Goal: Feedback & Contribution: Contribute content

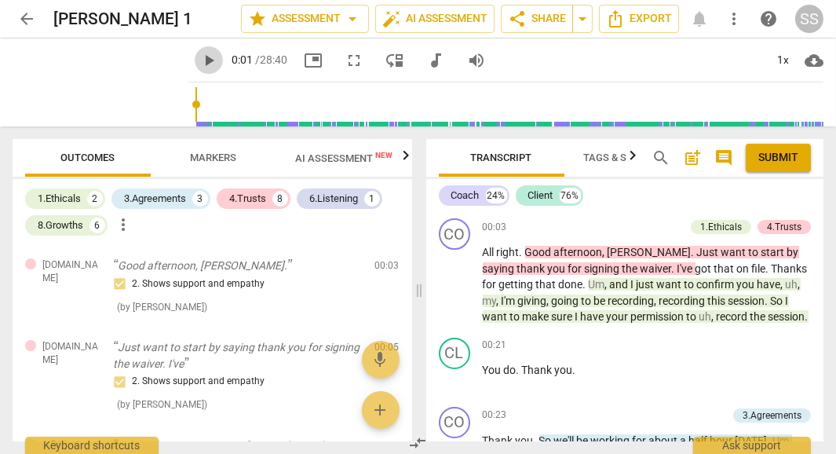
click at [199, 57] on span "play_arrow" at bounding box center [208, 60] width 19 height 19
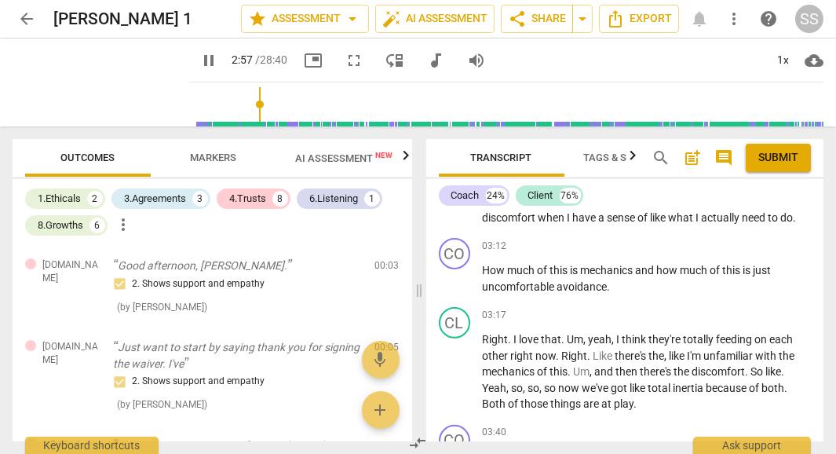
scroll to position [1003, 0]
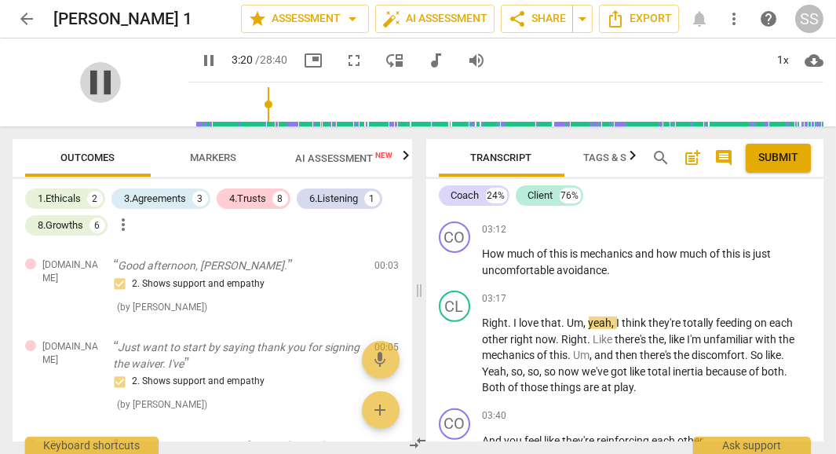
click at [86, 85] on span "pause" at bounding box center [100, 82] width 41 height 41
type input "201"
click at [719, 226] on div "+" at bounding box center [725, 229] width 16 height 16
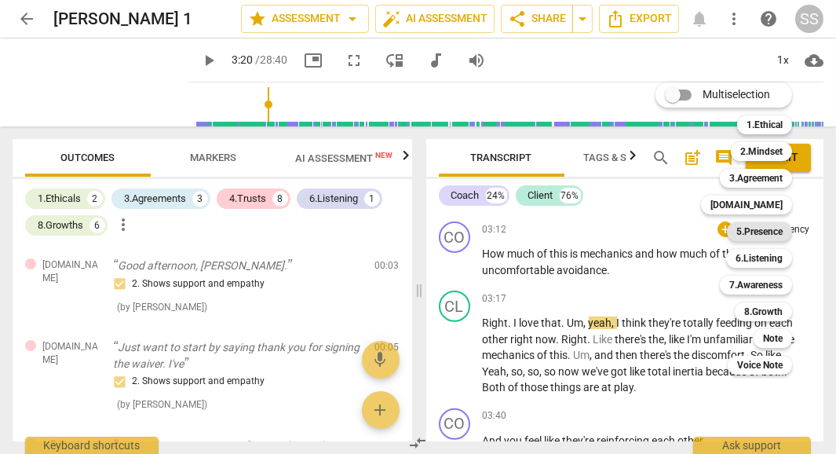
click at [767, 231] on b "5.Presence" at bounding box center [759, 231] width 46 height 19
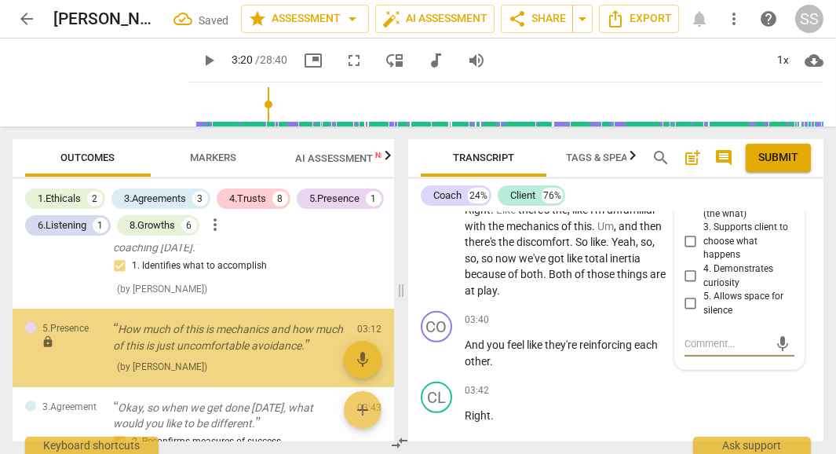
scroll to position [567, 0]
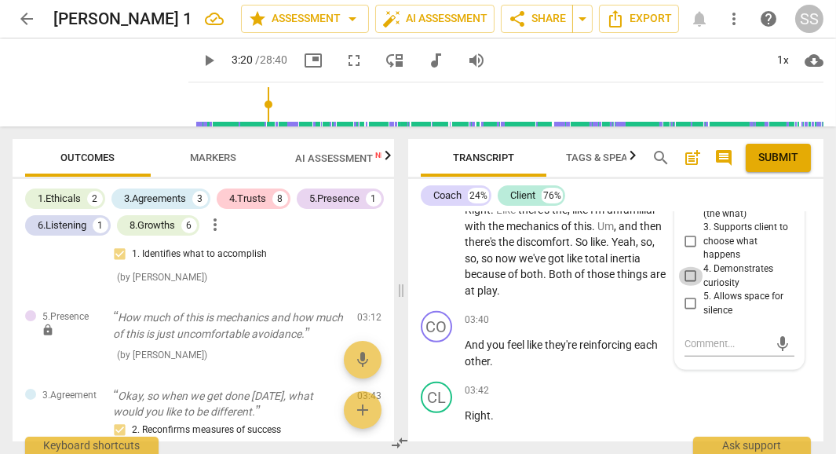
click at [685, 267] on input "4. Demonstrates curiosity" at bounding box center [690, 276] width 25 height 19
checkbox input "true"
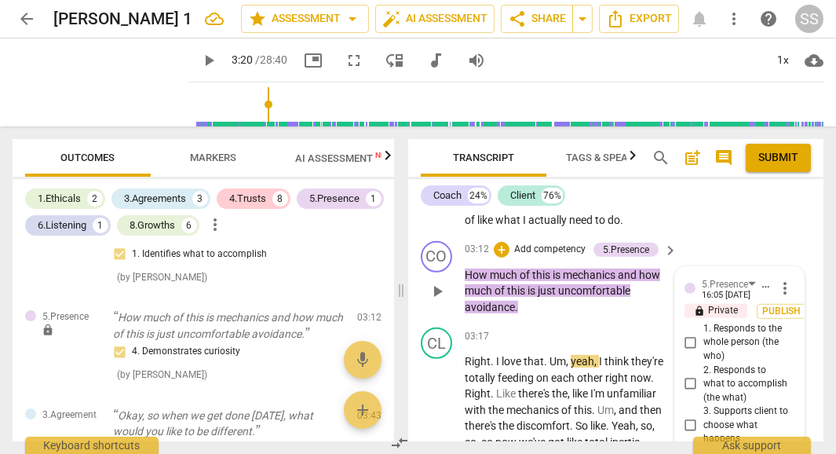
scroll to position [1423, 0]
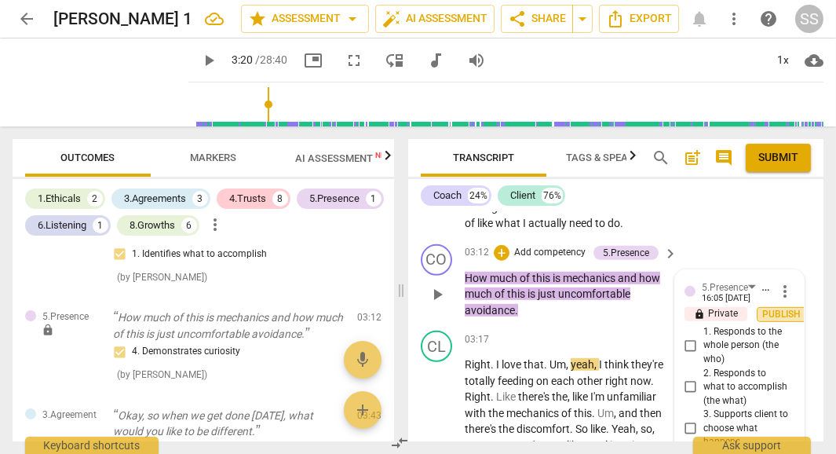
click at [785, 308] on span "Publish" at bounding box center [782, 314] width 24 height 13
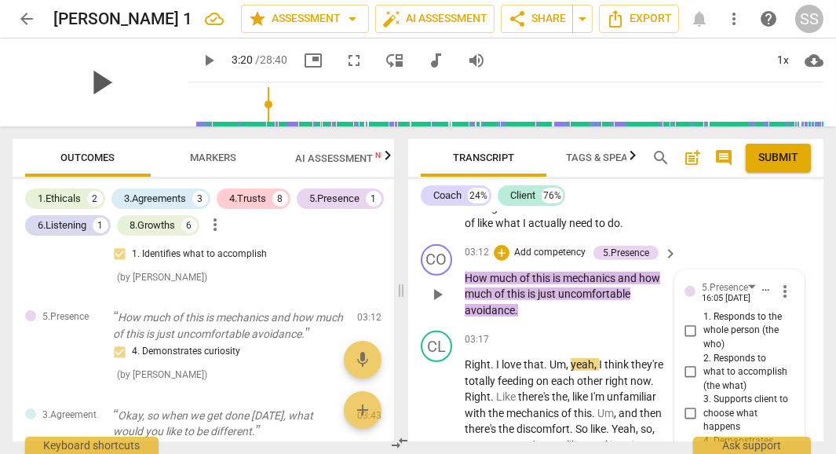
click at [82, 90] on span "play_arrow" at bounding box center [100, 82] width 41 height 41
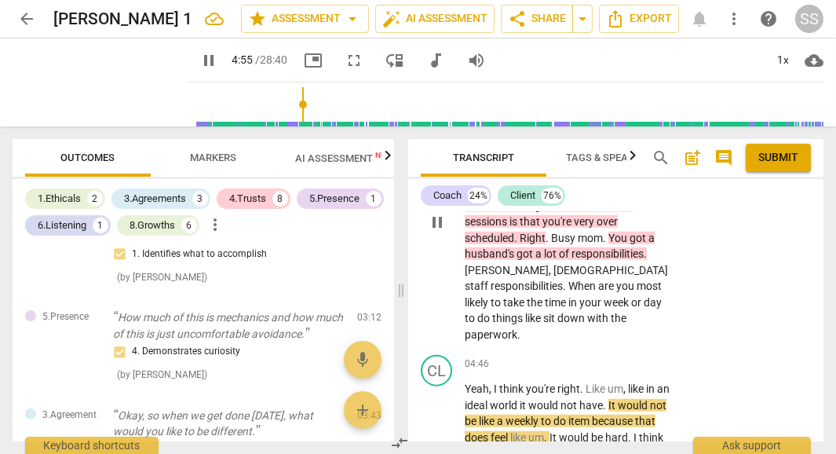
scroll to position [2225, 0]
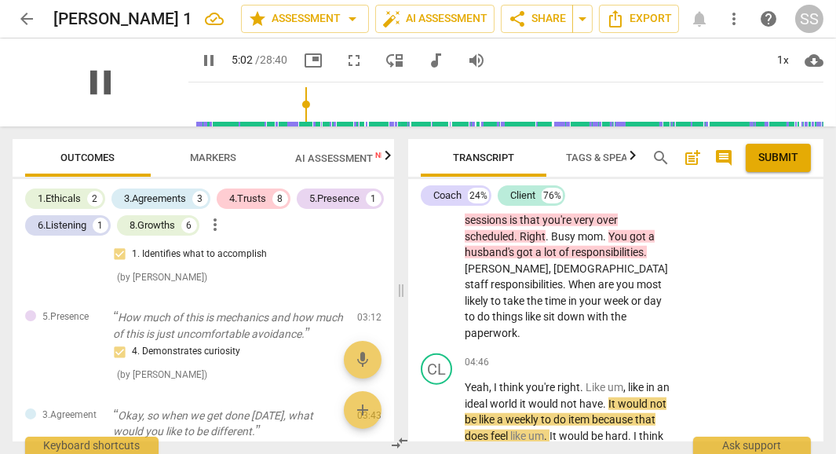
click at [90, 79] on span "pause" at bounding box center [100, 82] width 41 height 41
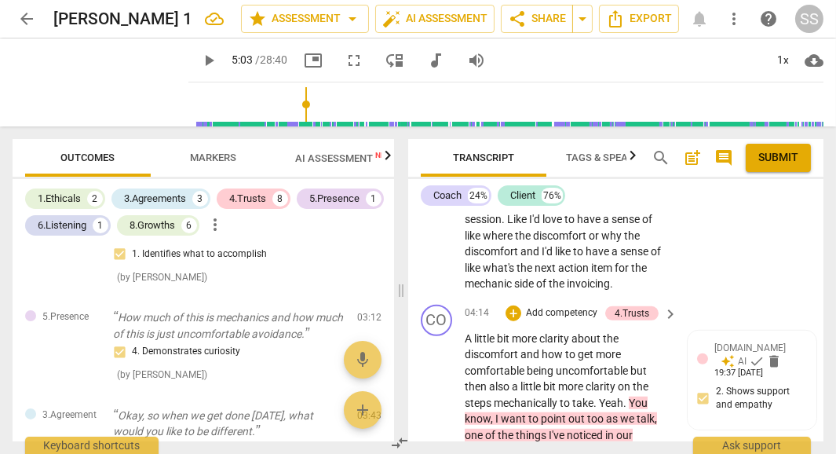
scroll to position [2005, 0]
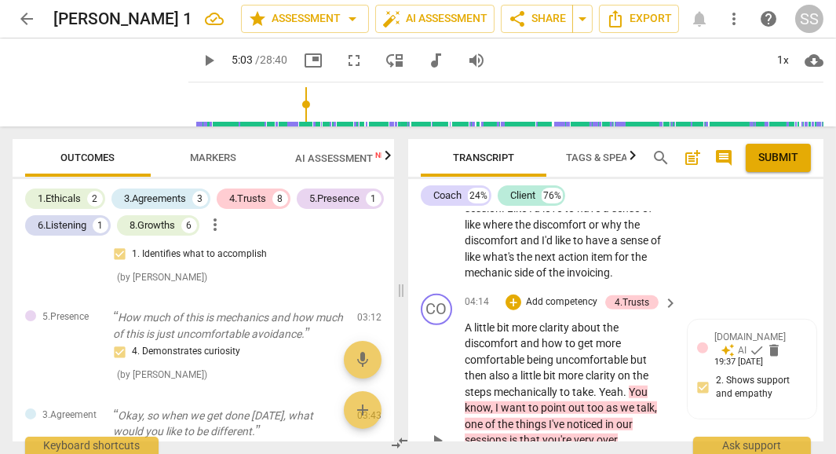
click at [599, 385] on span "." at bounding box center [595, 391] width 5 height 13
click at [93, 81] on span "play_arrow" at bounding box center [100, 82] width 41 height 41
click at [93, 81] on span "pause" at bounding box center [100, 82] width 41 height 41
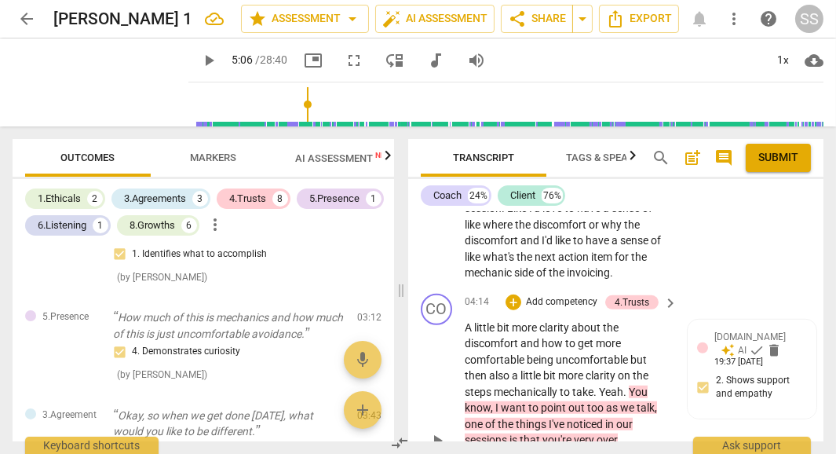
click at [467, 321] on span "A" at bounding box center [469, 327] width 9 height 13
click at [86, 82] on span "play_arrow" at bounding box center [100, 82] width 41 height 41
click at [486, 337] on span "discomfort" at bounding box center [493, 343] width 56 height 13
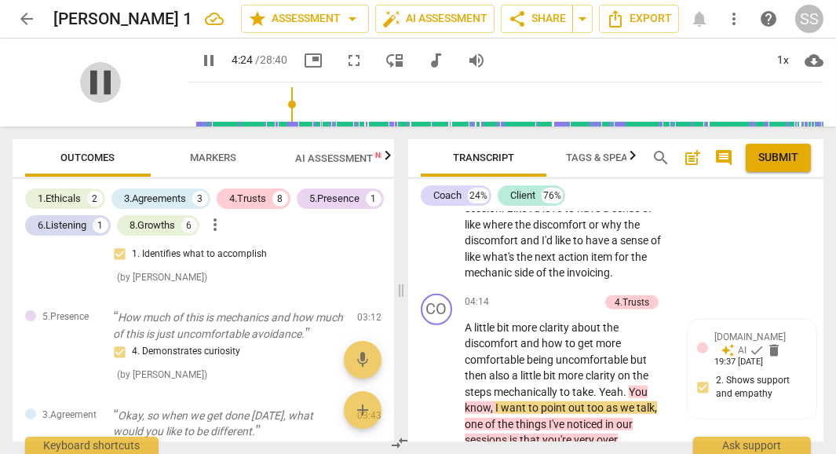
click at [91, 85] on span "pause" at bounding box center [100, 82] width 41 height 41
click at [600, 385] on span "Yeah" at bounding box center [611, 391] width 24 height 13
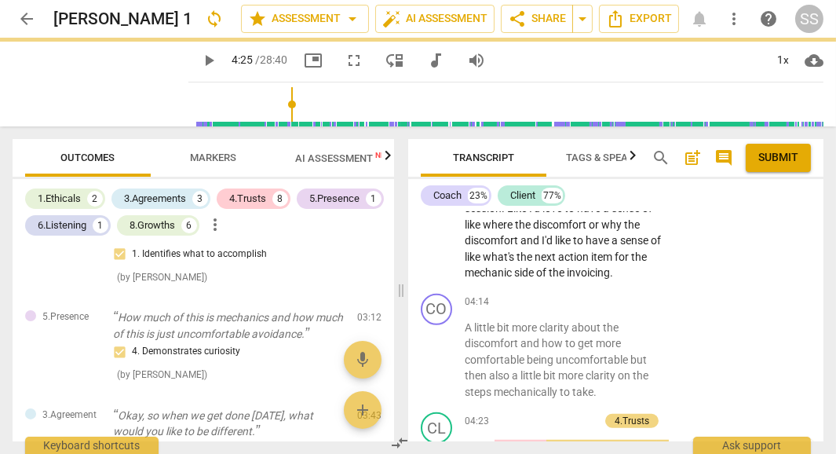
type input "265"
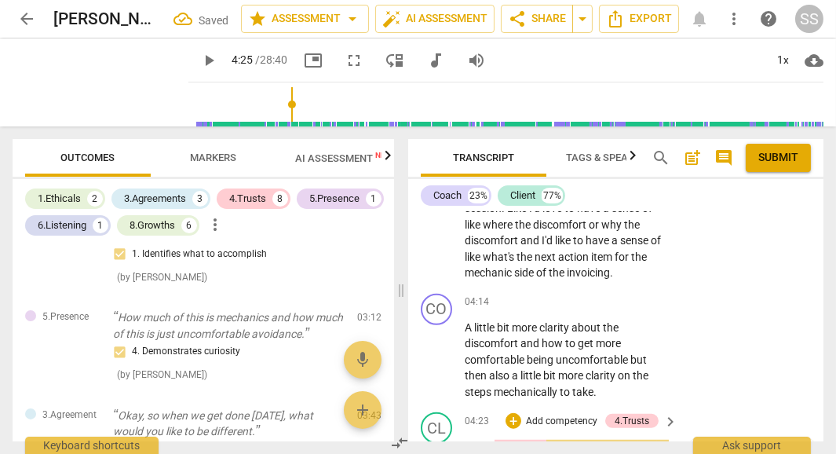
click at [465, 439] on span "Yeah" at bounding box center [477, 445] width 24 height 13
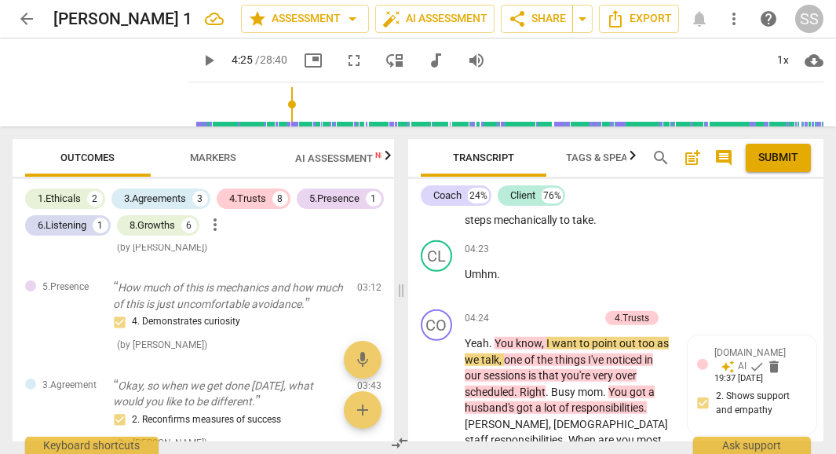
scroll to position [2185, 0]
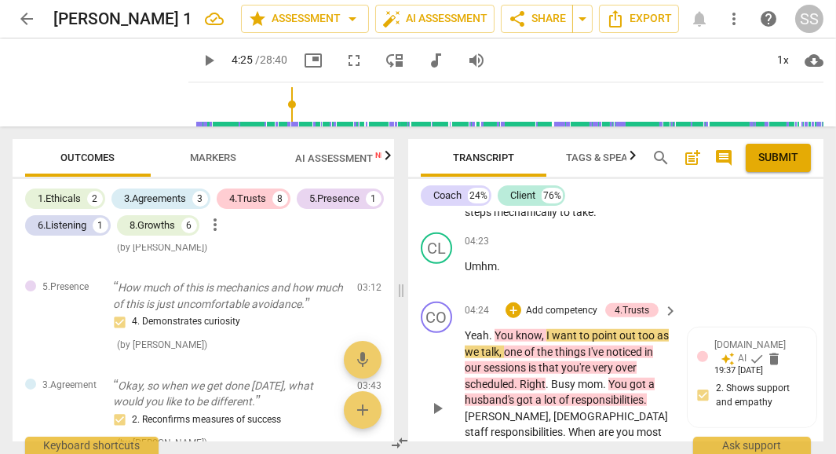
click at [468, 329] on span "Yeah" at bounding box center [477, 335] width 24 height 13
click at [102, 85] on span "play_arrow" at bounding box center [100, 82] width 41 height 41
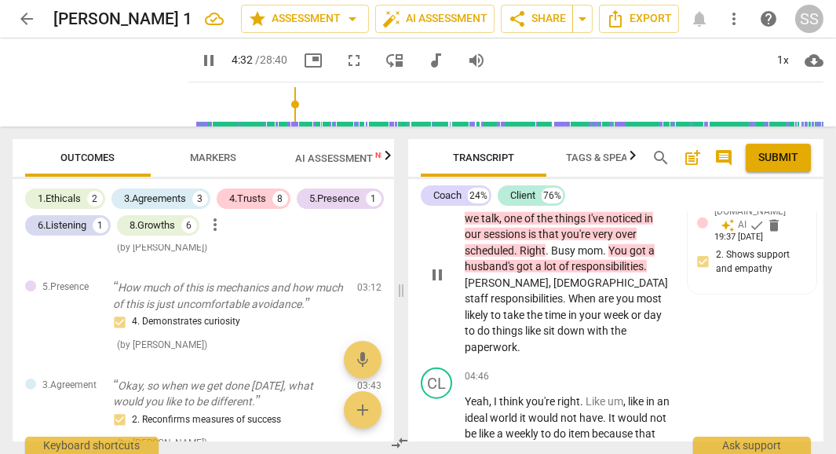
scroll to position [2320, 0]
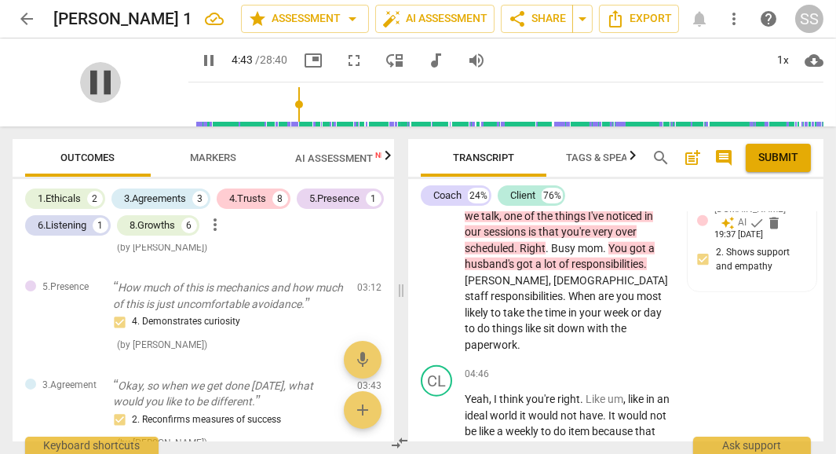
click at [86, 84] on span "pause" at bounding box center [100, 82] width 41 height 41
type input "284"
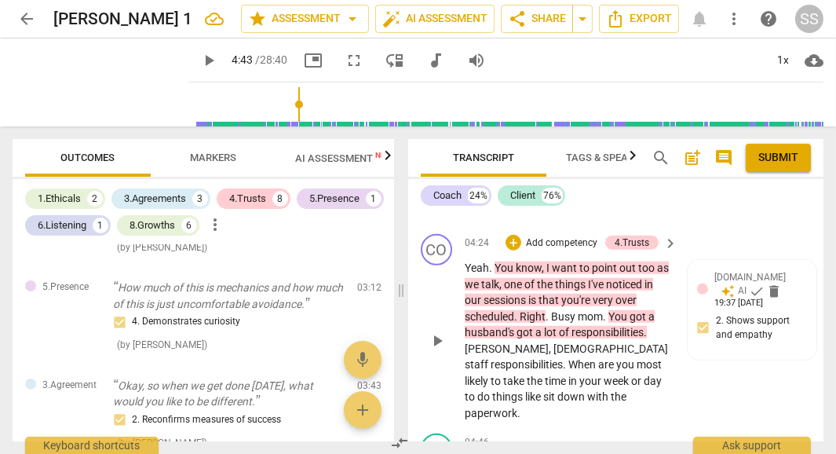
scroll to position [2249, 0]
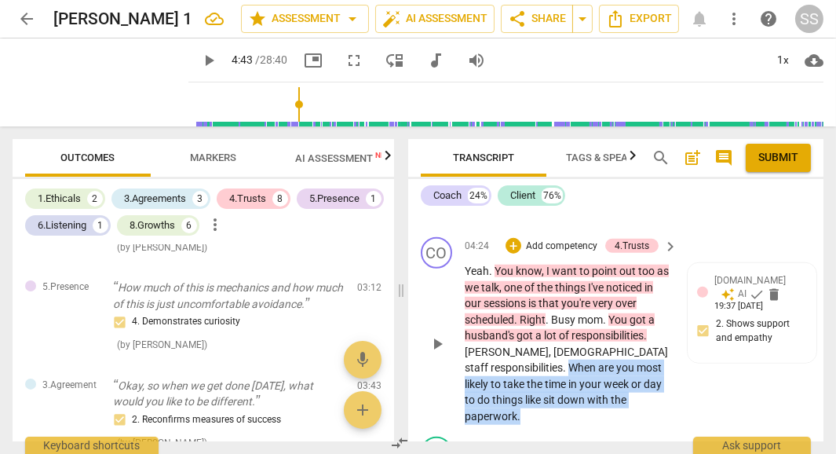
drag, startPoint x: 465, startPoint y: 345, endPoint x: 607, endPoint y: 380, distance: 146.9
click at [607, 380] on p "Yeah . You know , I want to point out too as we talk , one of the things I've n…" at bounding box center [567, 343] width 205 height 161
click at [604, 358] on div "+" at bounding box center [604, 362] width 16 height 16
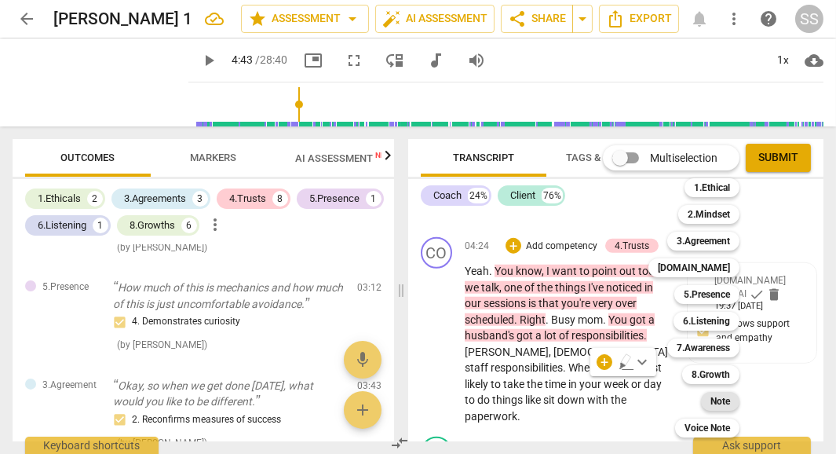
click at [721, 400] on b "Note" at bounding box center [720, 401] width 20 height 19
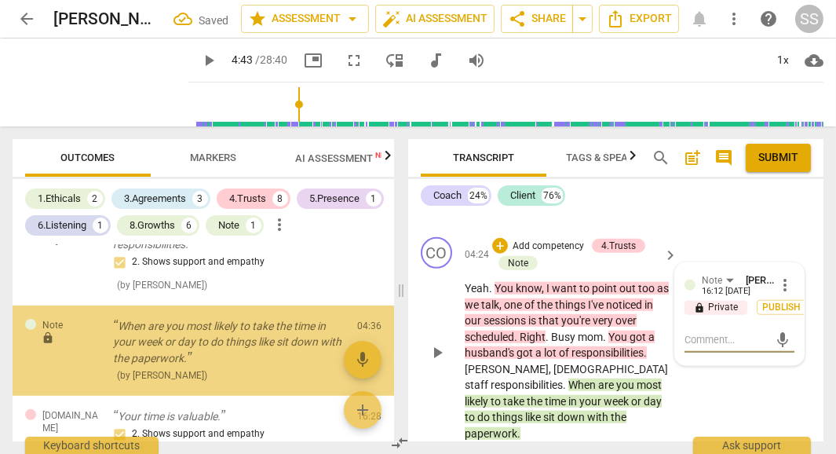
scroll to position [987, 0]
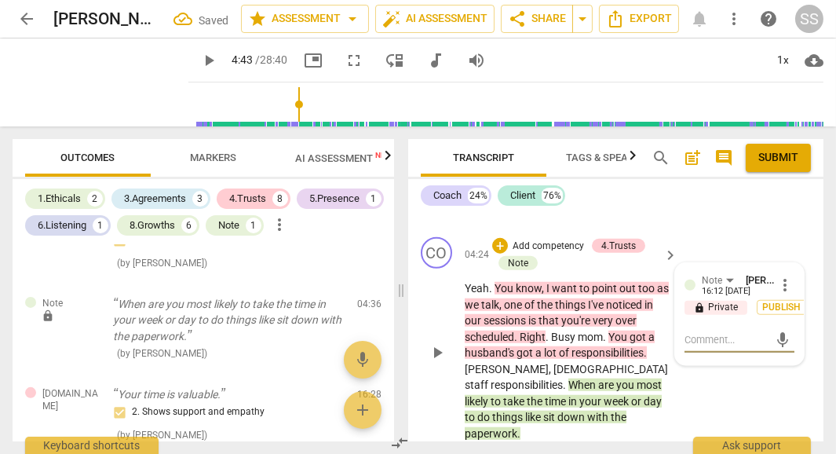
type textarea "T"
type textarea "Th"
type textarea "The"
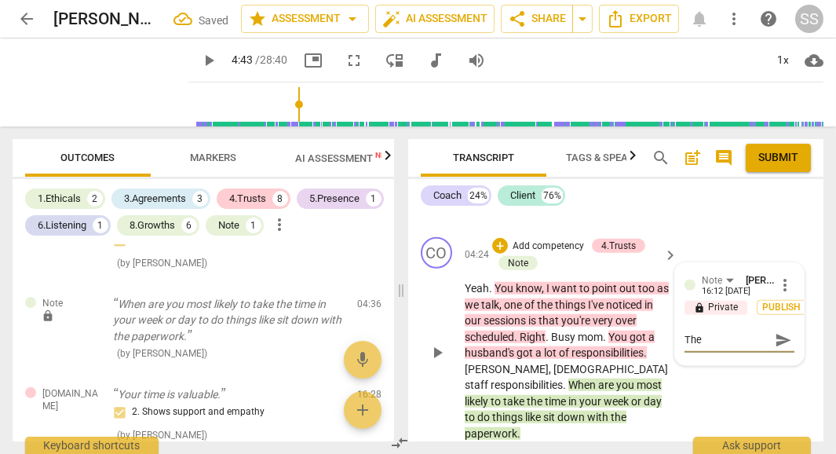
type textarea "The"
type textarea "The c"
type textarea "The cl"
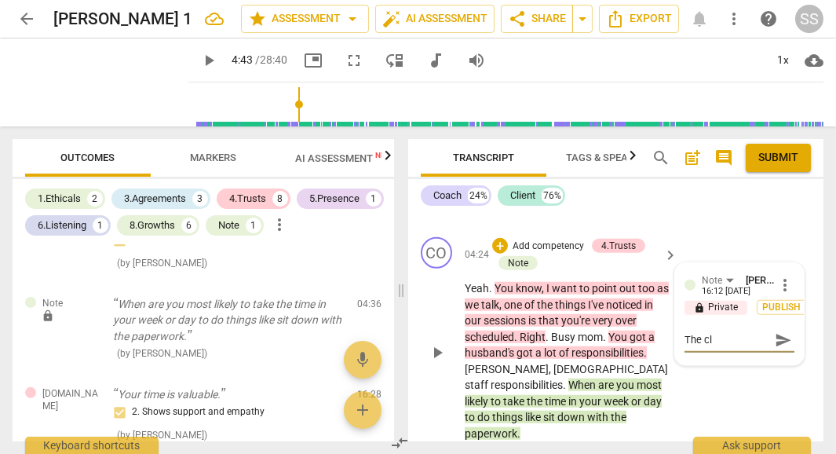
type textarea "The cli"
type textarea "The clie"
type textarea "The clien"
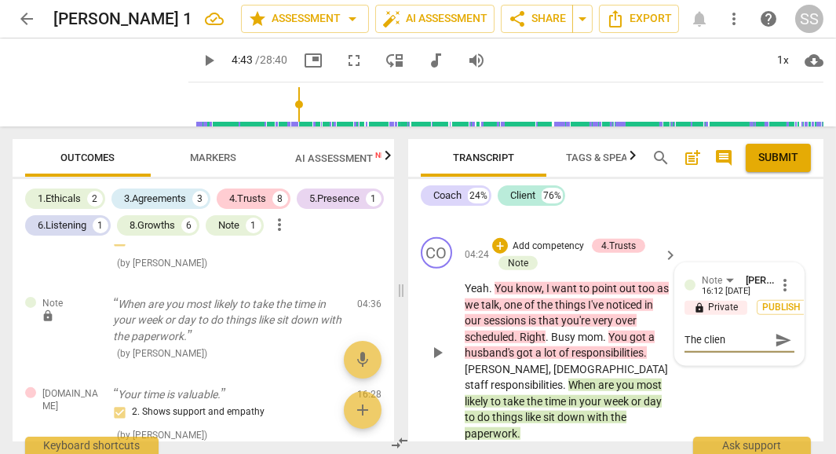
type textarea "The client"
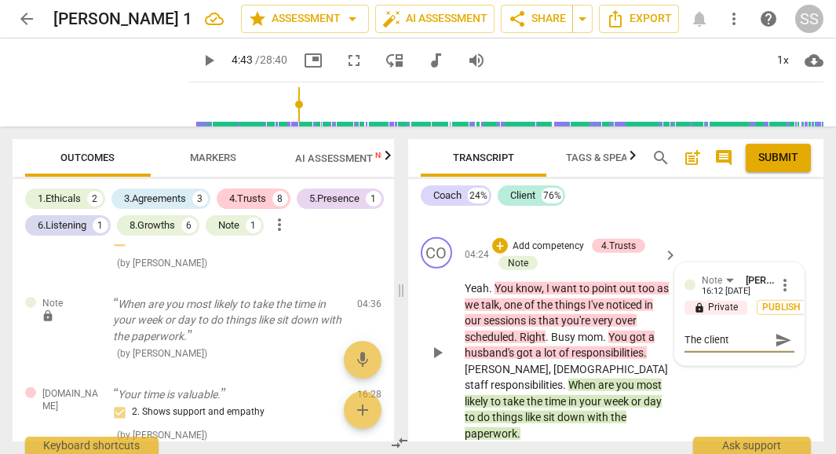
type textarea "The clien"
type textarea "The clie"
type textarea "The cli"
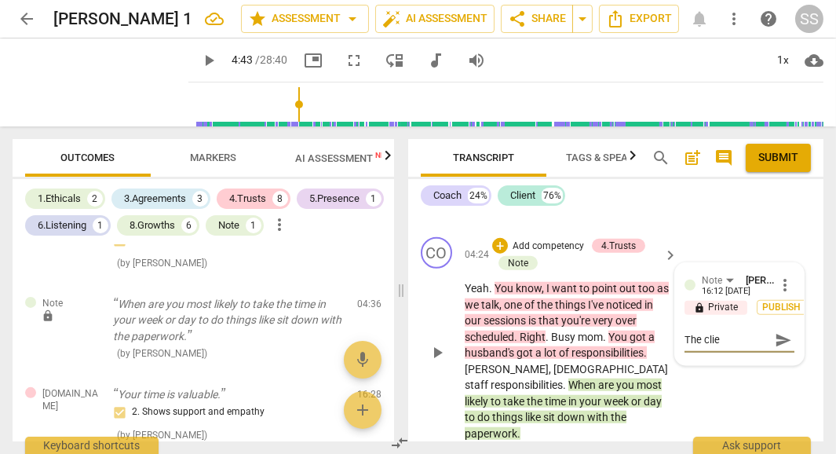
type textarea "The cli"
type textarea "The cl"
type textarea "The c"
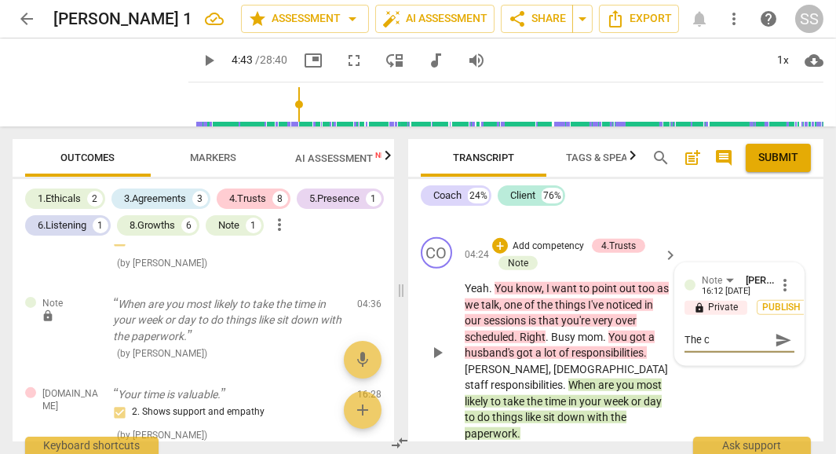
type textarea "The co"
type textarea "The coa"
type textarea "The coac"
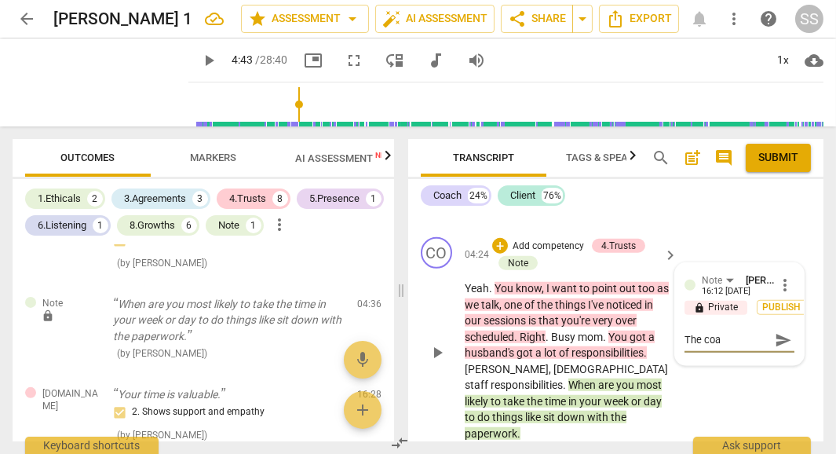
type textarea "The coac"
type textarea "The coach"
type textarea "The coac"
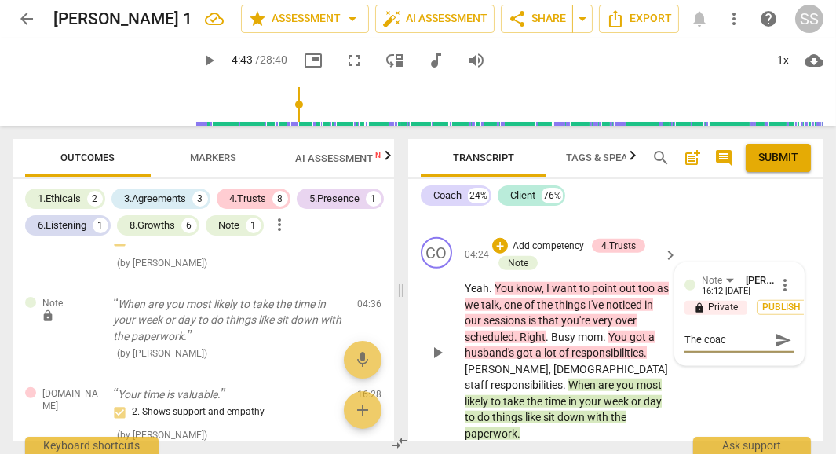
type textarea "The coach"
type textarea "The coach l"
type textarea "The coach le"
type textarea "The coach [PERSON_NAME]"
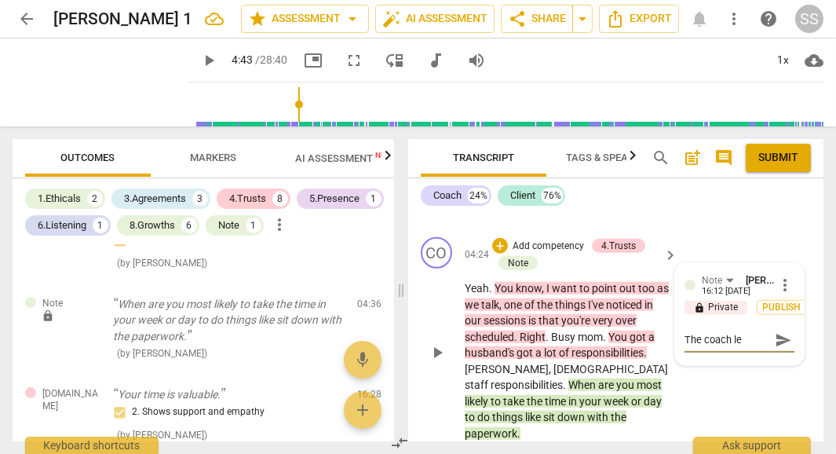
type textarea "The coach [PERSON_NAME]"
type textarea "The coach lead"
type textarea "The coach leads"
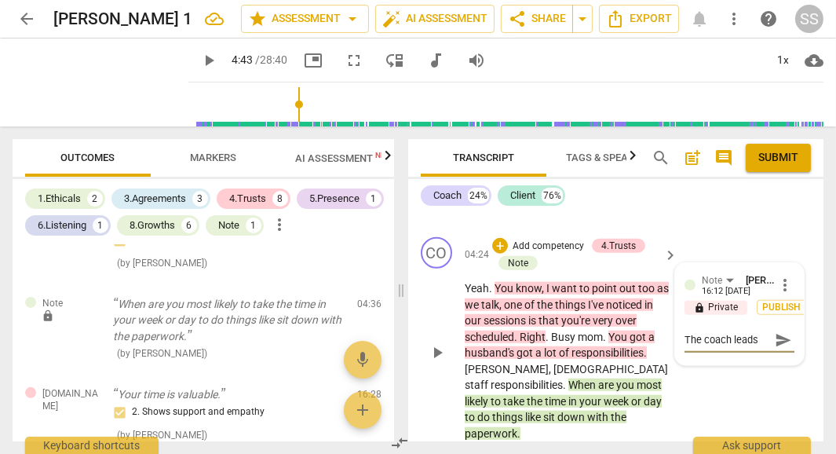
type textarea "The coach leads"
type textarea "The coach leads d"
type textarea "The coach leads di"
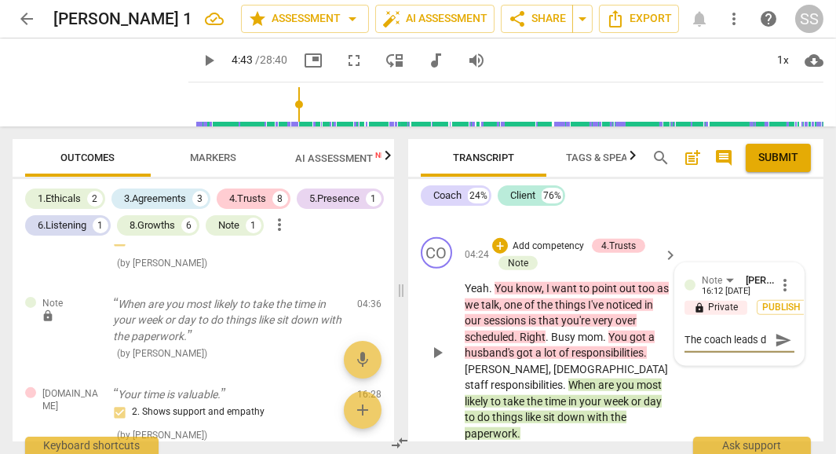
type textarea "The coach leads di"
type textarea "The coach leads dir"
type textarea "The coach leads dire"
type textarea "The coach leads direc"
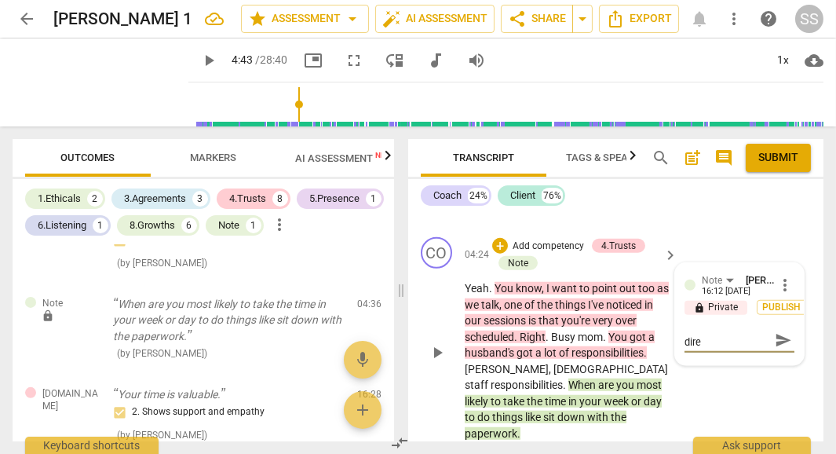
type textarea "The coach leads direc"
type textarea "The coach leads direct"
type textarea "The coach leads directi"
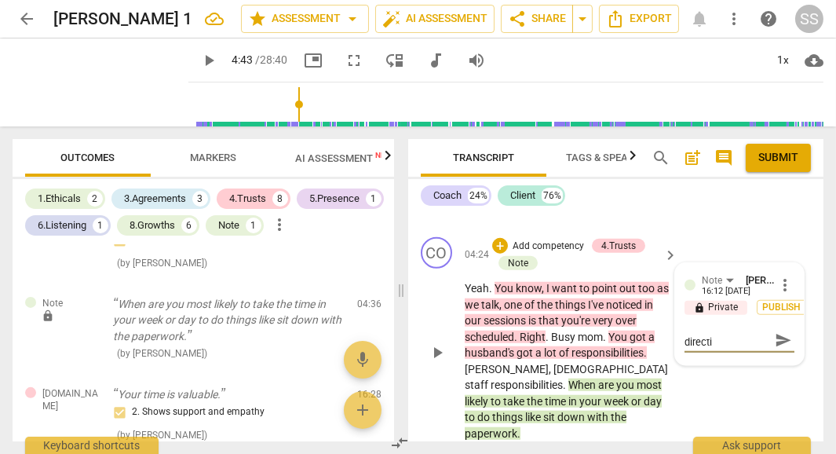
type textarea "The coach leads directio"
type textarea "The coach leads direction"
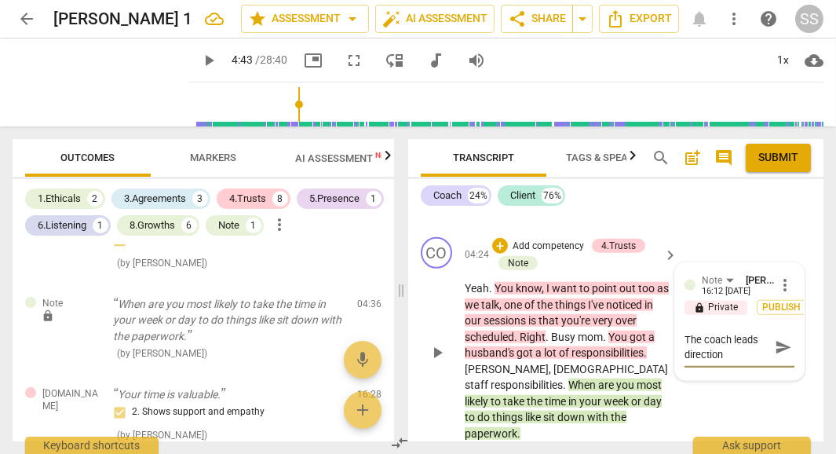
type textarea "The coach leads direction"
type textarea "The coach leads direction i"
type textarea "The coach leads direction"
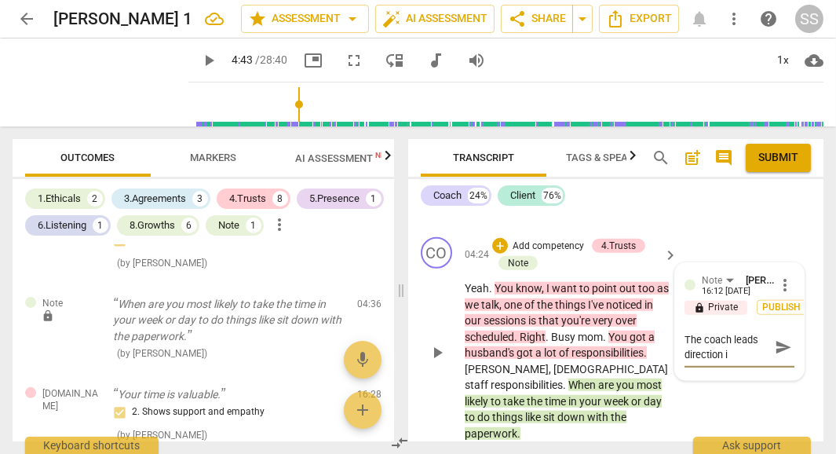
type textarea "The coach leads direction"
type textarea "The coach leads direction b"
type textarea "The coach leads direction by"
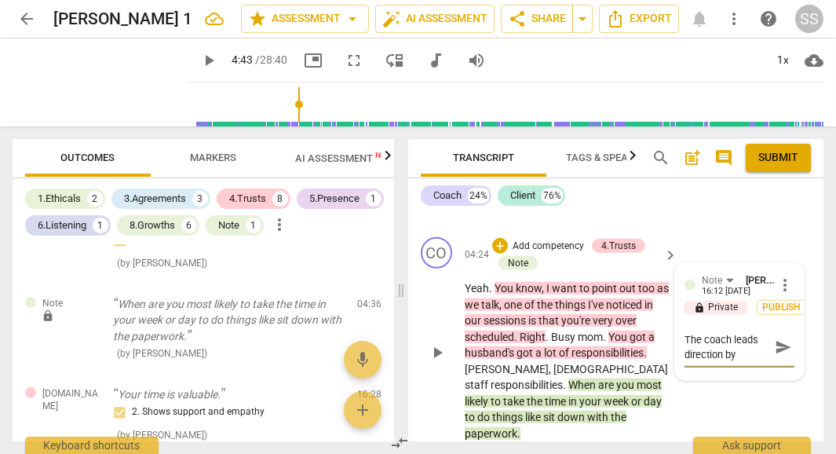
type textarea "The coach leads direction by c"
type textarea "The coach leads direction by [PERSON_NAME]"
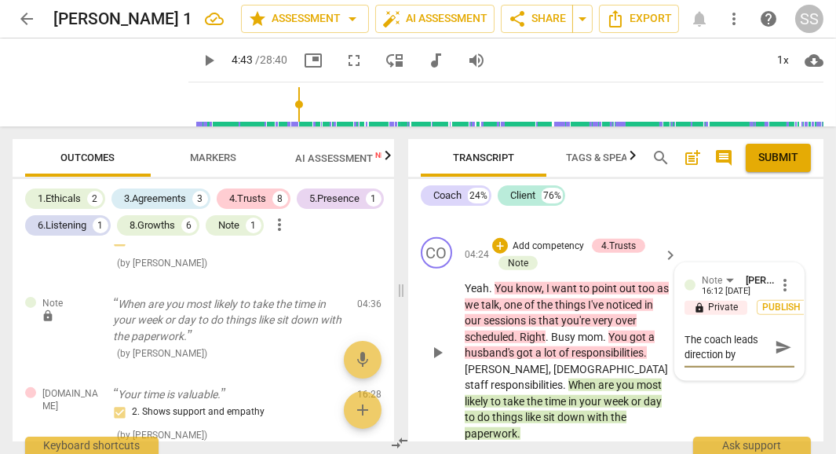
type textarea "The coach leads direction by [PERSON_NAME]"
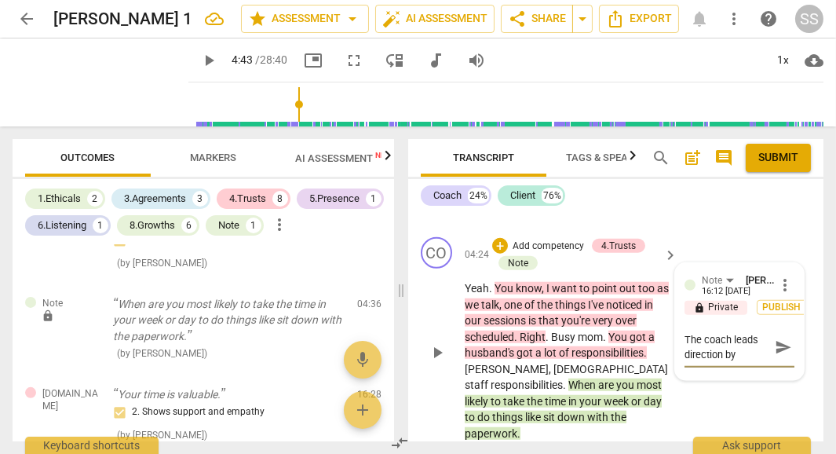
type textarea "The coach leads direction by [PERSON_NAME]"
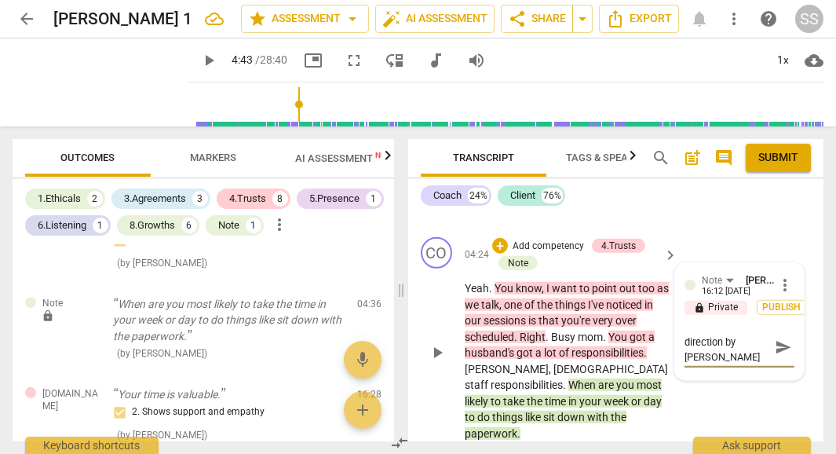
type textarea "The coach leads direction by [PERSON_NAME]"
type textarea "The coach leads direction by chosing to"
type textarea "The coach leads direction by chosing to a"
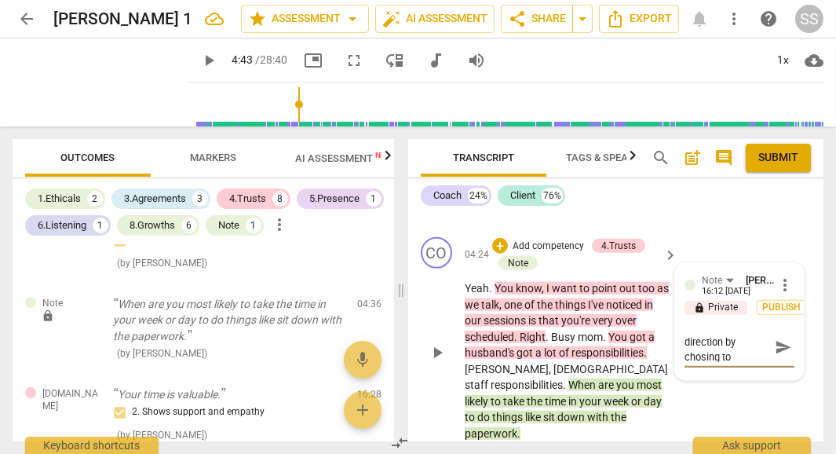
type textarea "The coach leads direction by chosing to a"
type textarea "The coach leads direction by chosing to ad"
type textarea "The coach leads direction by chosing to add"
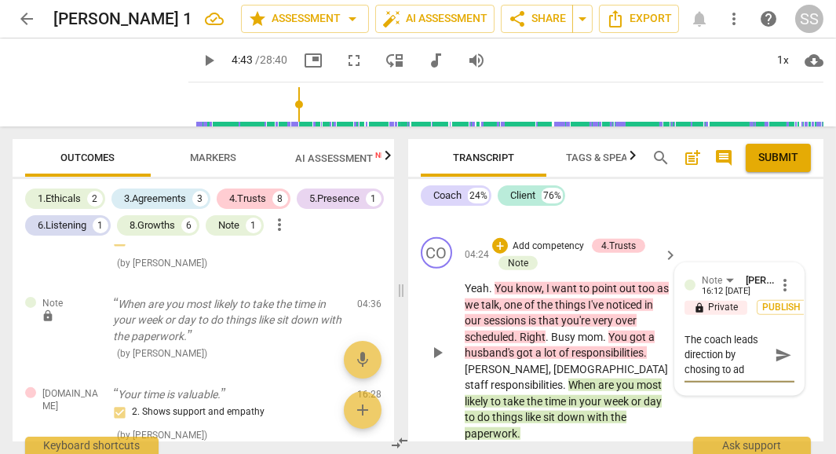
type textarea "The coach leads direction by chosing to add"
type textarea "The coach leads direction by chosing to addr"
type textarea "The coach leads direction by chosing to addre"
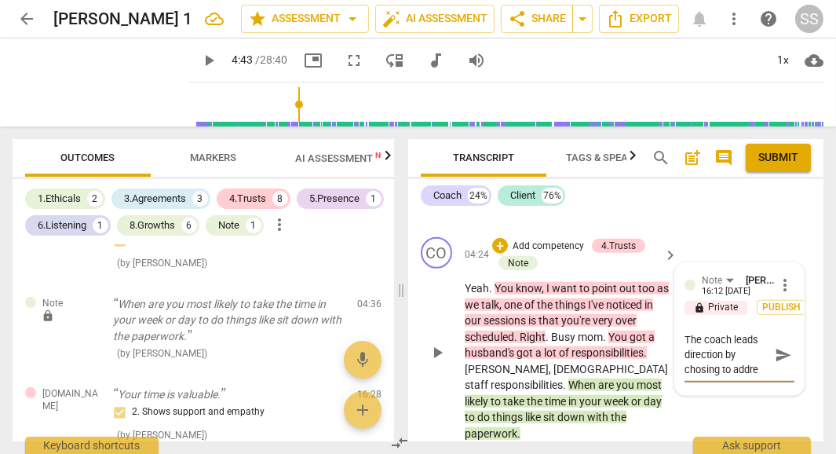
type textarea "The coach leads direction by chosing to addres"
type textarea "The coach leads direction by chosing to address"
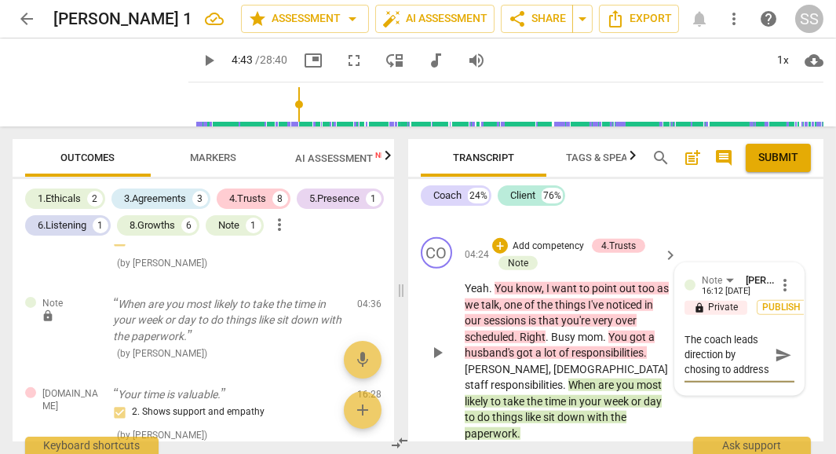
type textarea "The coach leads direction by chosing to address"
type textarea "The coach leads direction by chosing to address t"
type textarea "The coach leads direction by chosing to address th"
type textarea "The coach leads direction by [PERSON_NAME] to address the"
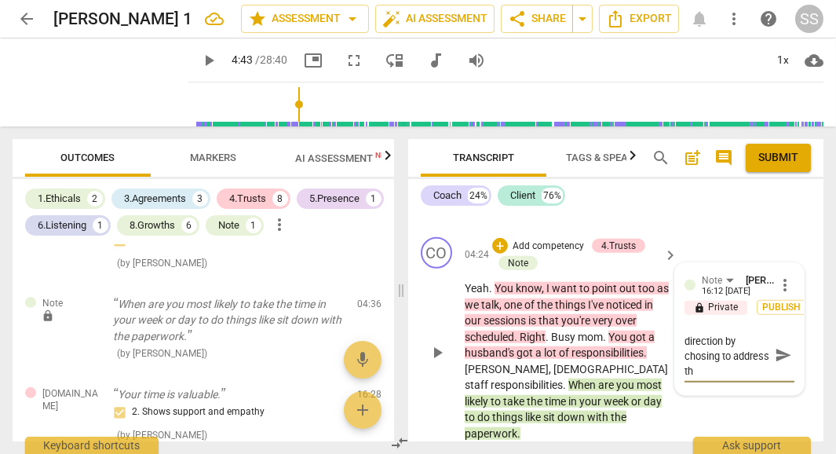
type textarea "The coach leads direction by [PERSON_NAME] to address the"
type textarea "The coach leads direction by chosing to address the m"
type textarea "The coach leads direction by chosing to address the me"
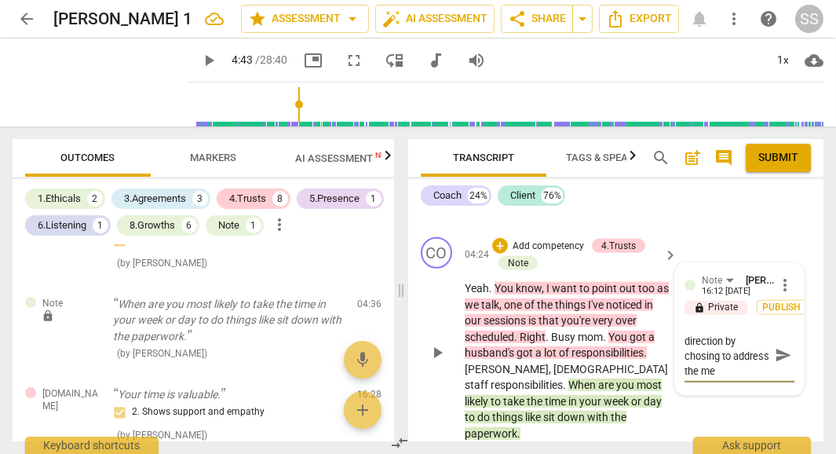
type textarea "The coach leads direction by chosing to address the mec"
type textarea "The coach leads direction by chosing to address the mech"
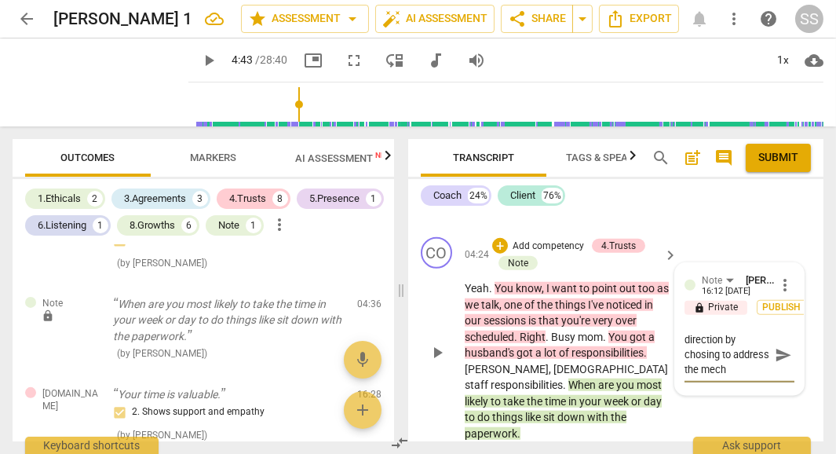
type textarea "The coach leads direction by chosing to address the mecha"
type textarea "The coach leads direction by chosing to address the mechan"
type textarea "The coach leads direction by chosing to address the mechani"
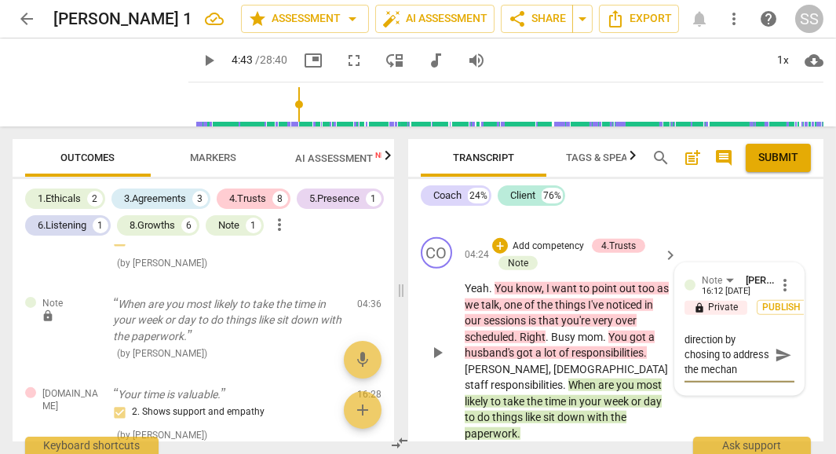
type textarea "The coach leads direction by chosing to address the mechani"
type textarea "The coach leads direction by chosing to address the mechanic"
type textarea "The coach leads direction by chosing to address the mechanics"
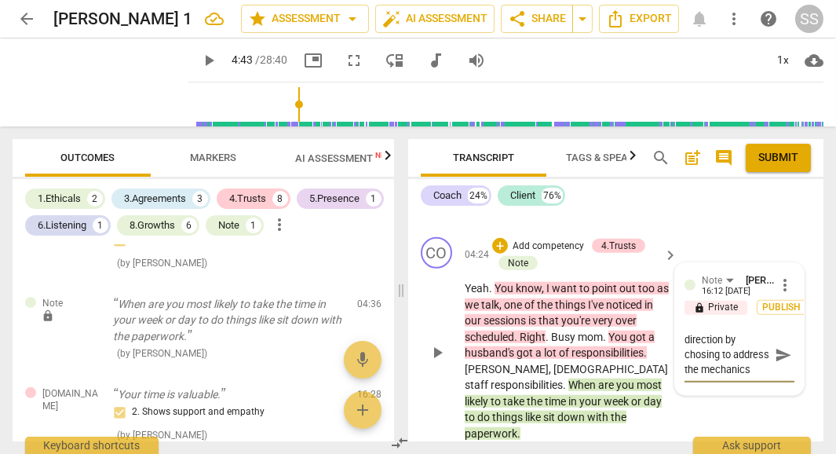
type textarea "The coach leads direction by chosing to address the mechanics."
click at [770, 301] on span "Publish" at bounding box center [782, 307] width 24 height 13
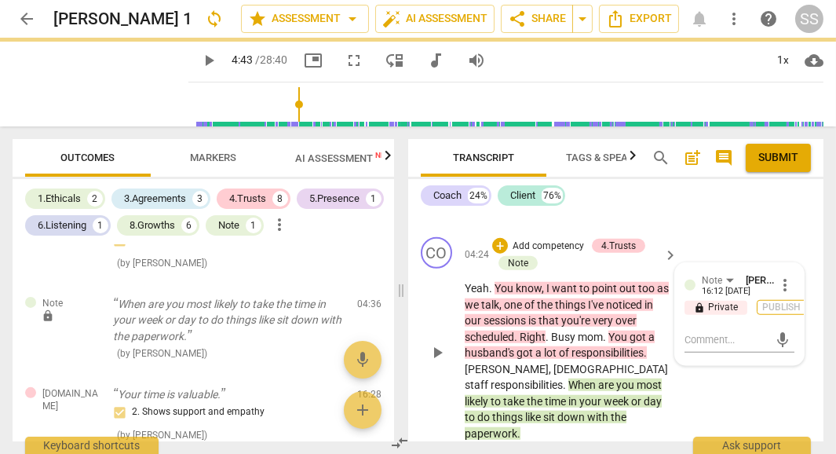
scroll to position [0, 0]
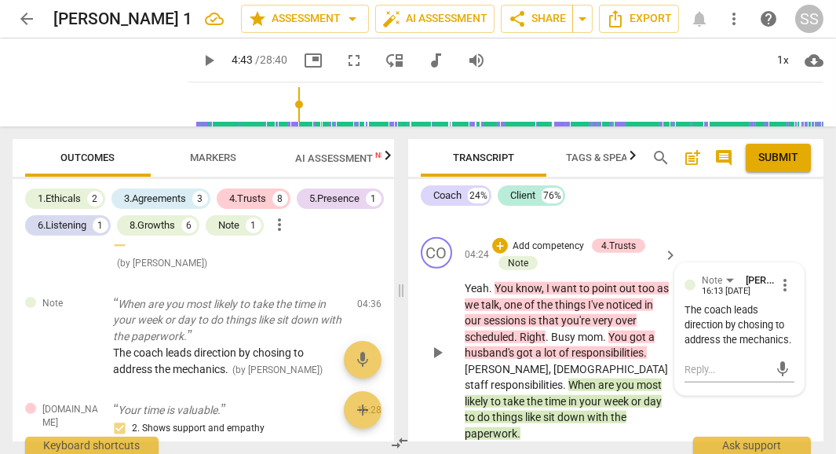
click at [720, 308] on div "The coach leads direction by chosing to address the mechanics." at bounding box center [739, 325] width 110 height 44
click at [753, 303] on div "The coach leads direction by chosing to address the mechanics." at bounding box center [739, 325] width 110 height 44
drag, startPoint x: 753, startPoint y: 293, endPoint x: 730, endPoint y: 293, distance: 23.5
click at [730, 303] on div "The coach leads direction by chosing to address the mechanics." at bounding box center [739, 325] width 110 height 44
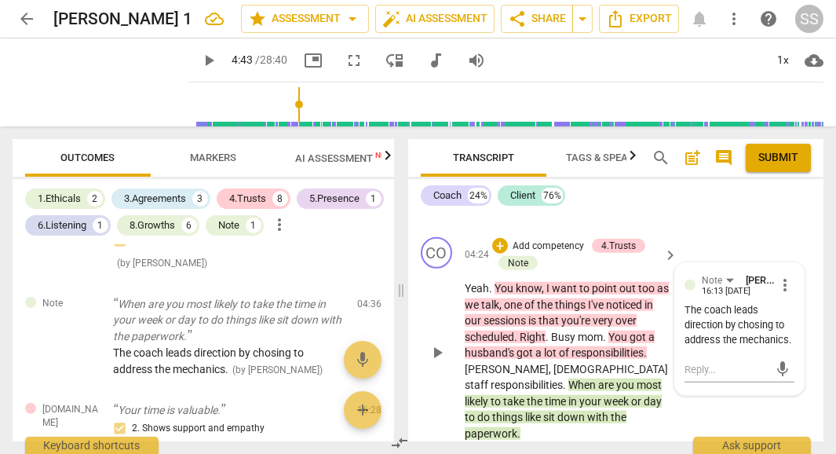
click at [765, 303] on div "The coach leads direction by chosing to address the mechanics." at bounding box center [739, 325] width 110 height 44
click at [756, 303] on div "The coach leads direction by chosing to address the mechanics." at bounding box center [739, 325] width 110 height 44
click at [86, 78] on span "play_arrow" at bounding box center [100, 82] width 41 height 41
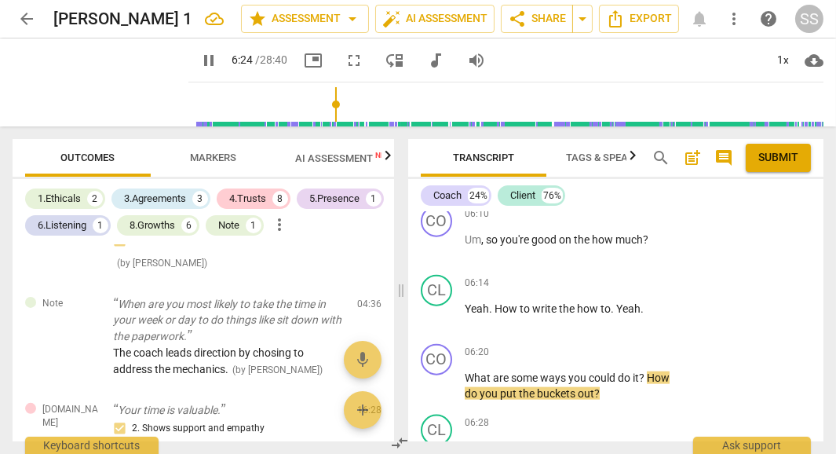
scroll to position [3131, 0]
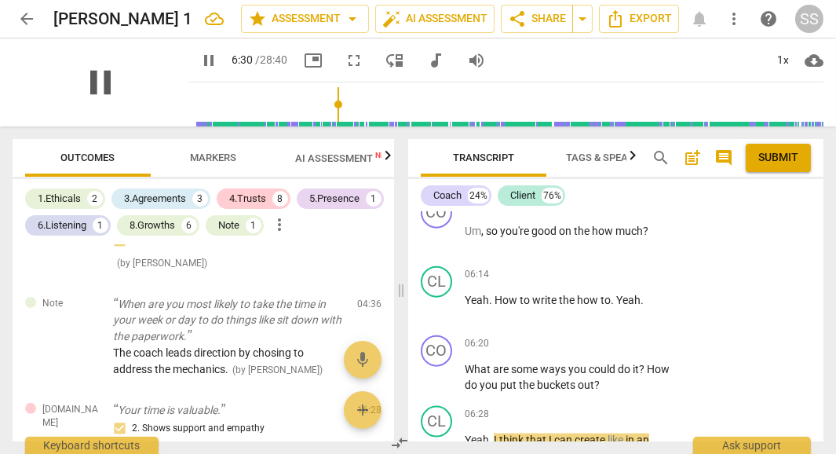
click at [90, 76] on span "pause" at bounding box center [100, 82] width 41 height 41
click at [640, 337] on p "Add competency" at bounding box center [621, 344] width 75 height 14
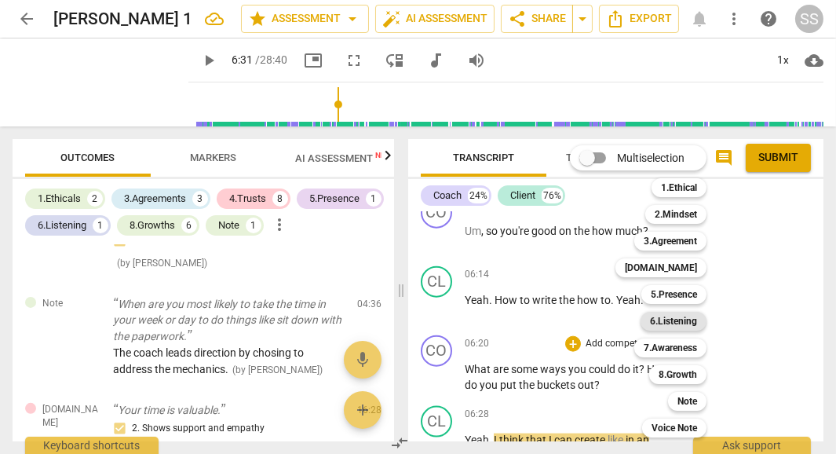
click at [693, 322] on b "6.Listening" at bounding box center [673, 321] width 47 height 19
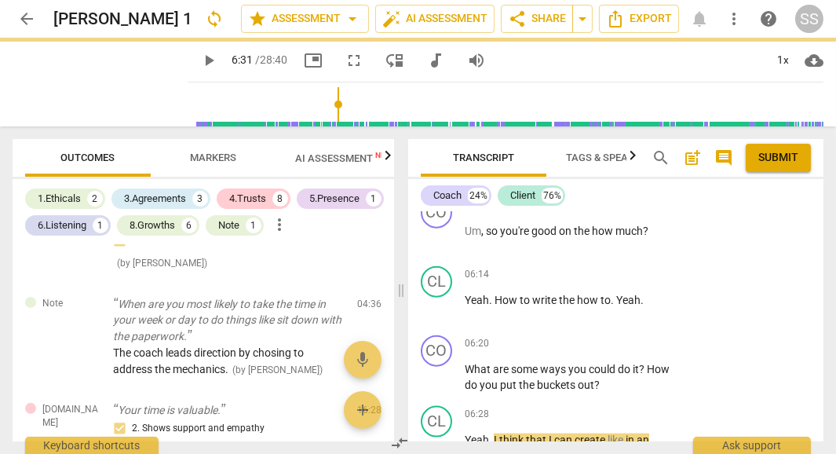
type input "391"
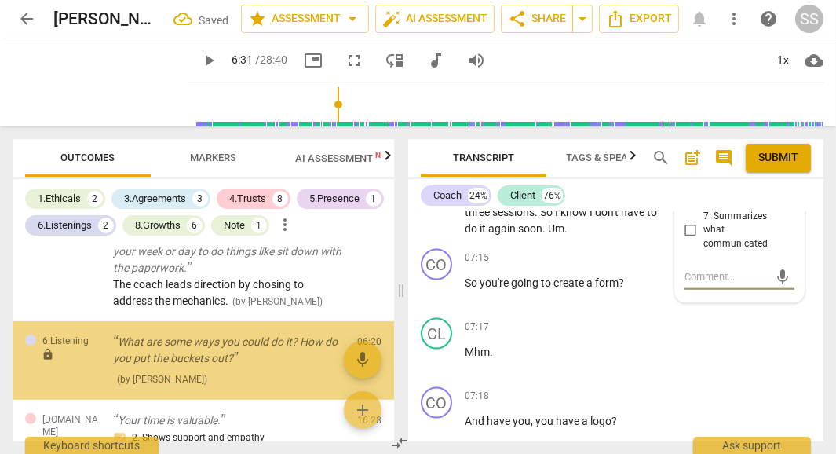
scroll to position [3504, 0]
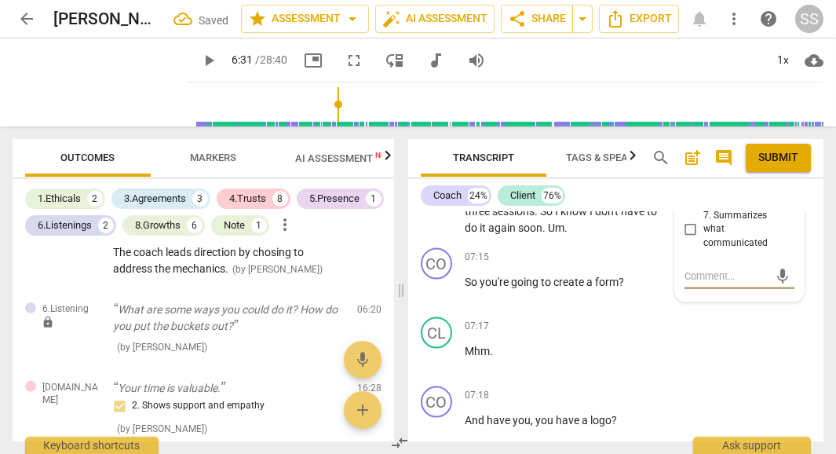
click at [713, 279] on textarea at bounding box center [726, 275] width 85 height 15
type textarea "s"
type textarea "st"
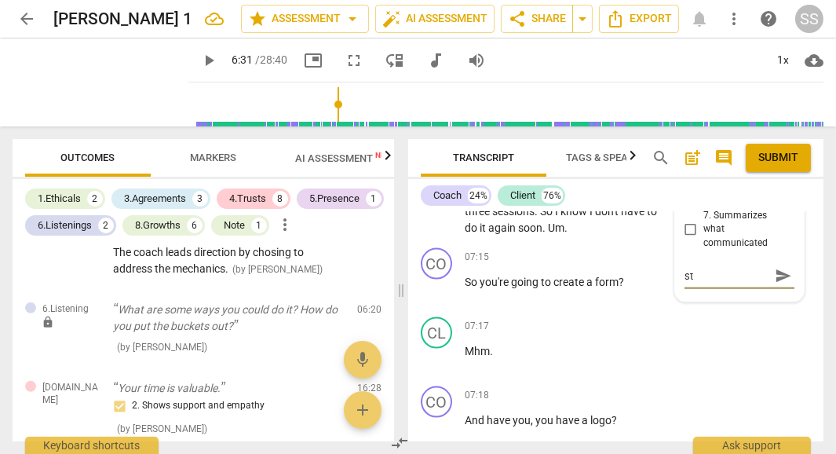
type textarea "sta"
type textarea "stac"
type textarea "stack"
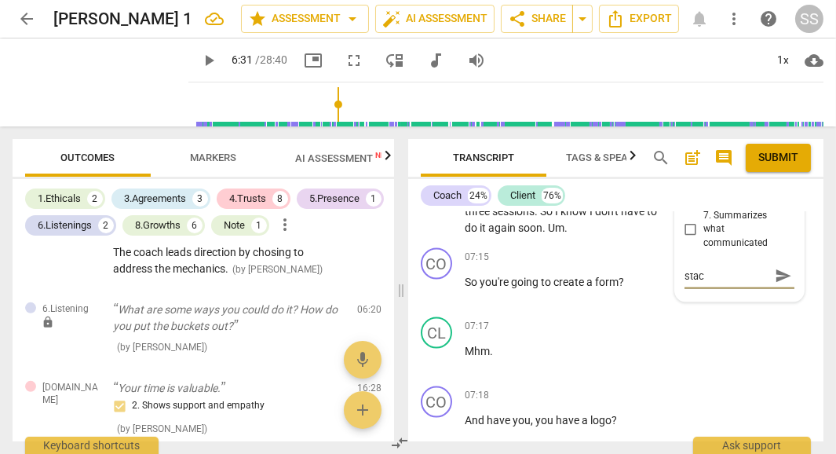
type textarea "stack"
type textarea "stacke"
type textarea "stacked"
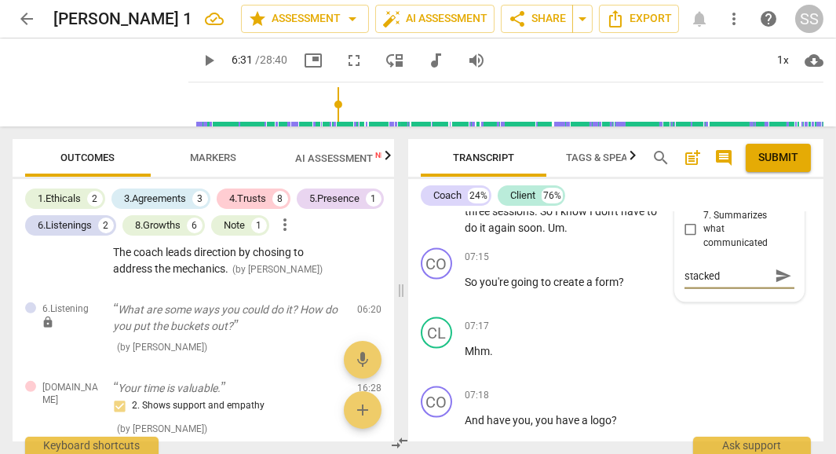
type textarea "stacked"
type textarea "stacked q"
type textarea "stacked qu"
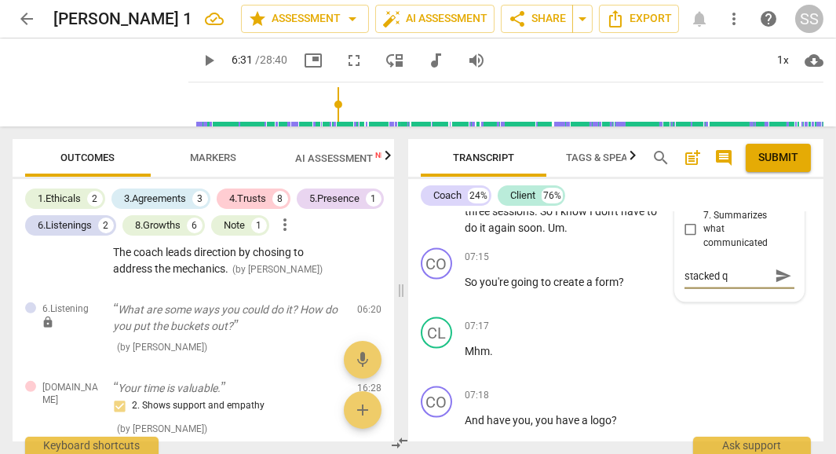
type textarea "stacked qu"
type textarea "stacked que"
type textarea "stacked ques"
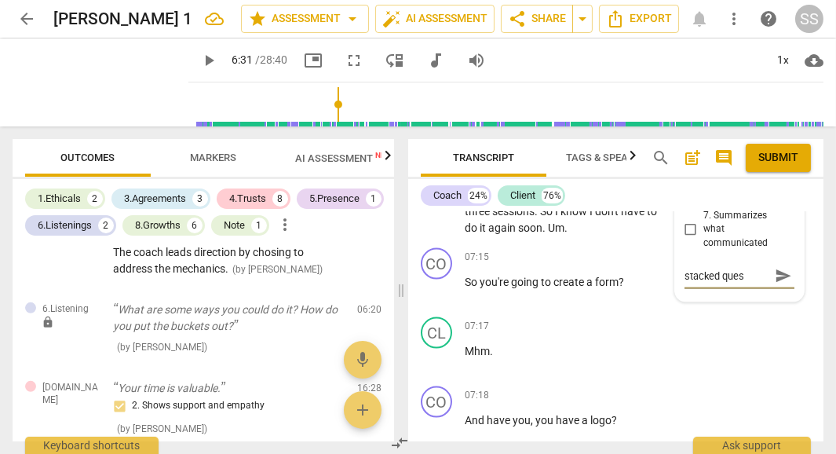
type textarea "stacked quest"
type textarea "stacked questi"
type textarea "stacked questio"
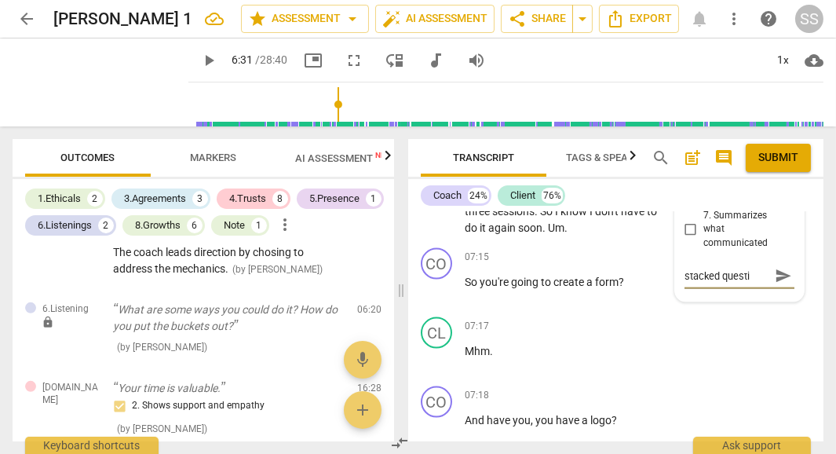
type textarea "stacked questio"
type textarea "stacked question"
type textarea "stacked questions"
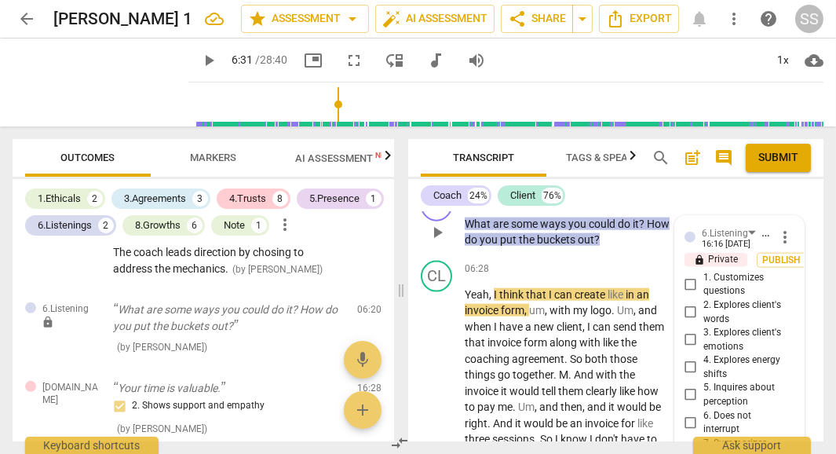
scroll to position [3259, 0]
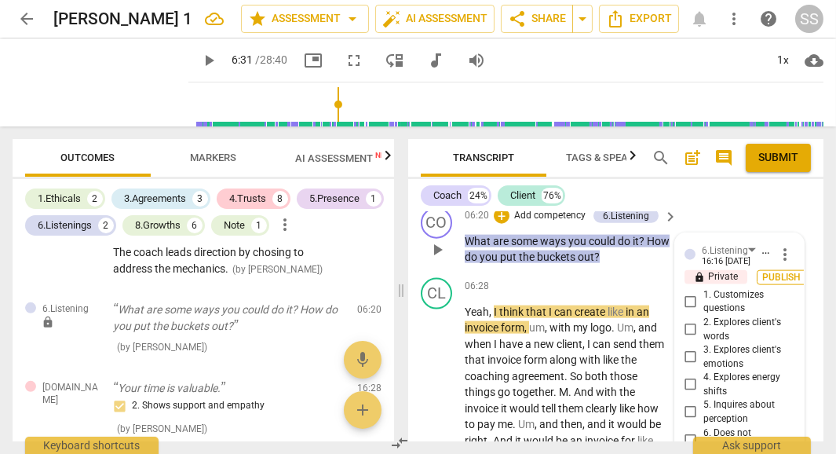
type textarea "stacked questions"
click at [780, 273] on span "Publish" at bounding box center [782, 277] width 24 height 13
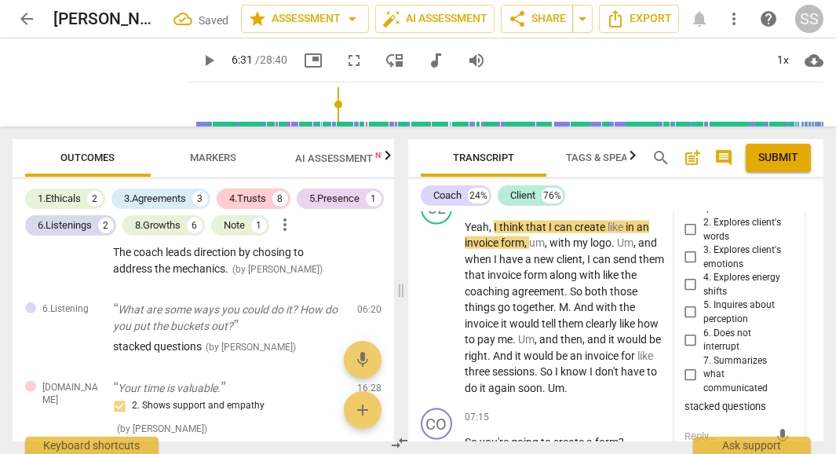
scroll to position [3347, 0]
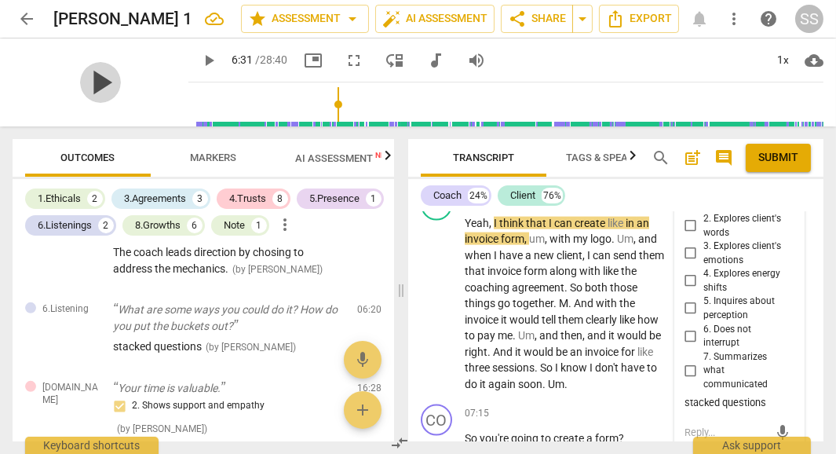
click at [91, 78] on span "play_arrow" at bounding box center [100, 82] width 41 height 41
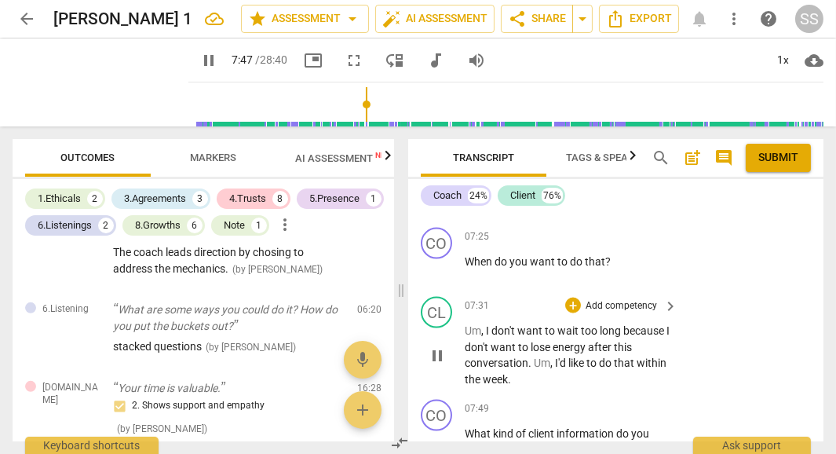
scroll to position [3801, 0]
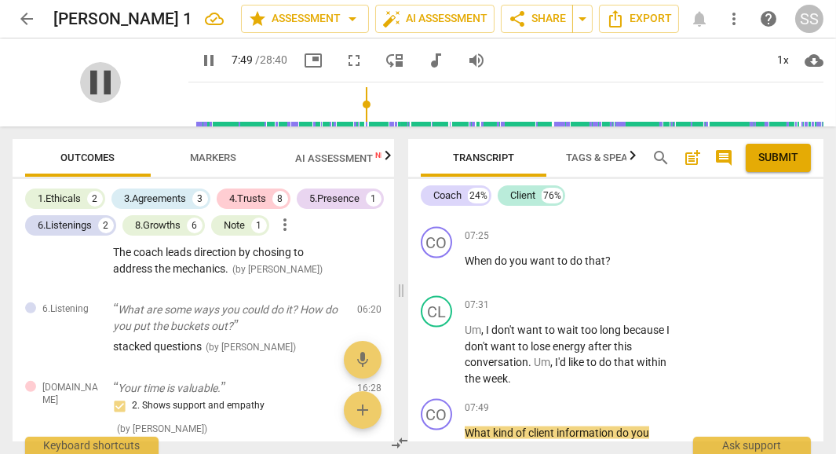
click at [93, 81] on span "pause" at bounding box center [100, 82] width 41 height 41
click at [574, 233] on div "+" at bounding box center [573, 236] width 16 height 16
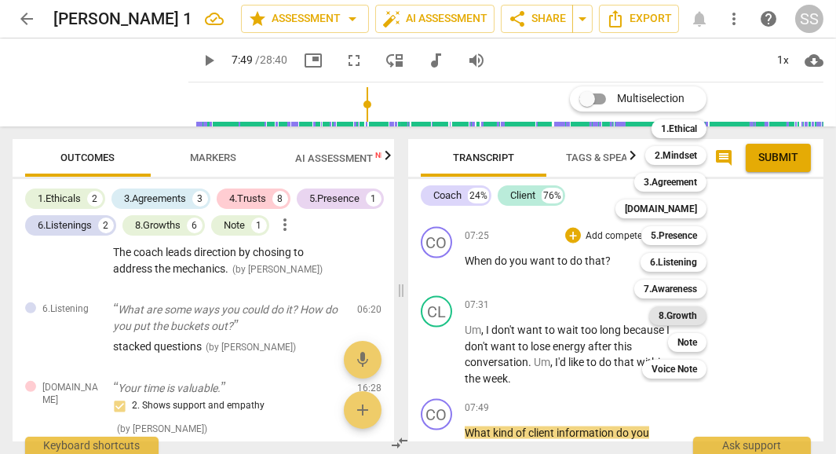
click at [690, 316] on b "8.Growth" at bounding box center [677, 315] width 38 height 19
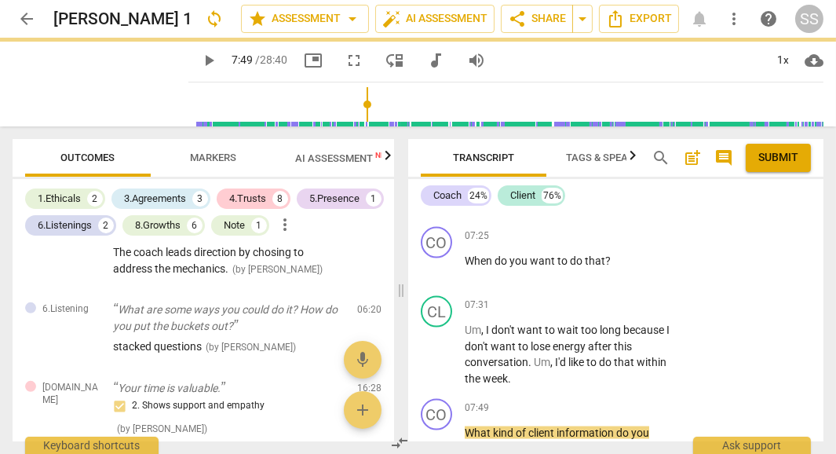
type input "470"
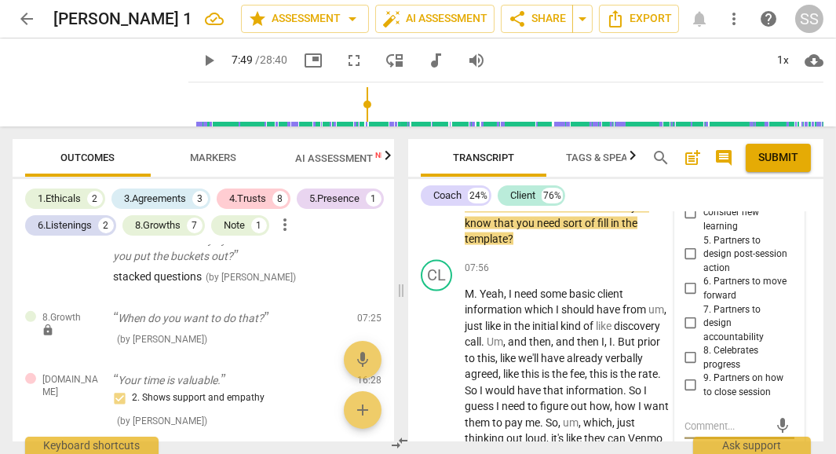
scroll to position [4028, 0]
click at [689, 281] on input "6. Partners to move forward" at bounding box center [690, 288] width 25 height 19
checkbox input "true"
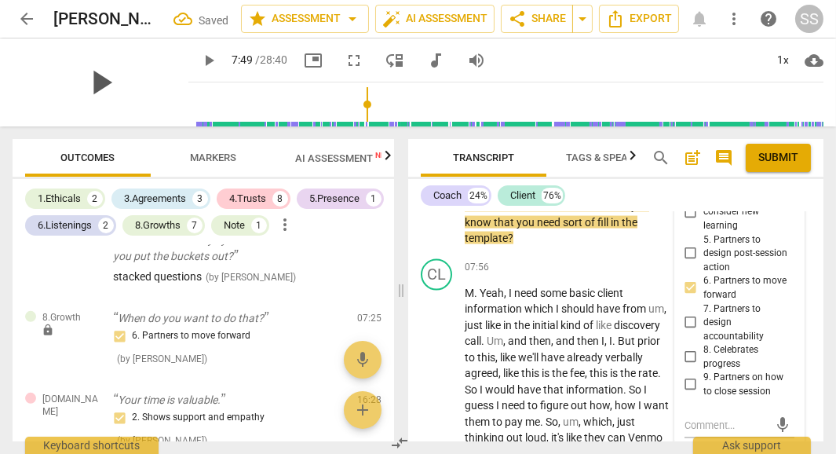
click at [90, 76] on span "play_arrow" at bounding box center [100, 82] width 41 height 41
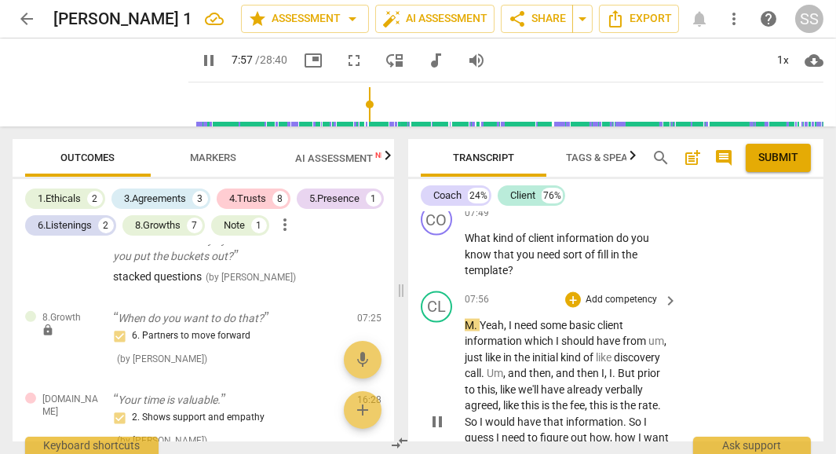
scroll to position [4025, 0]
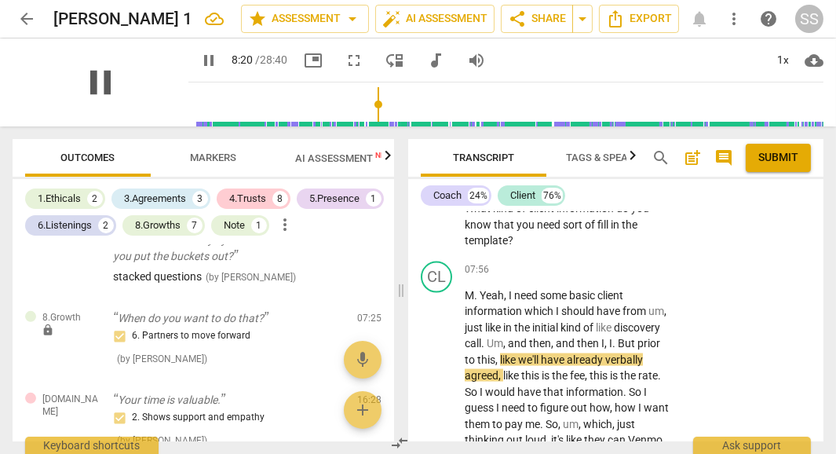
click at [98, 83] on span "pause" at bounding box center [100, 82] width 41 height 41
click at [92, 75] on span "play_arrow" at bounding box center [100, 82] width 41 height 41
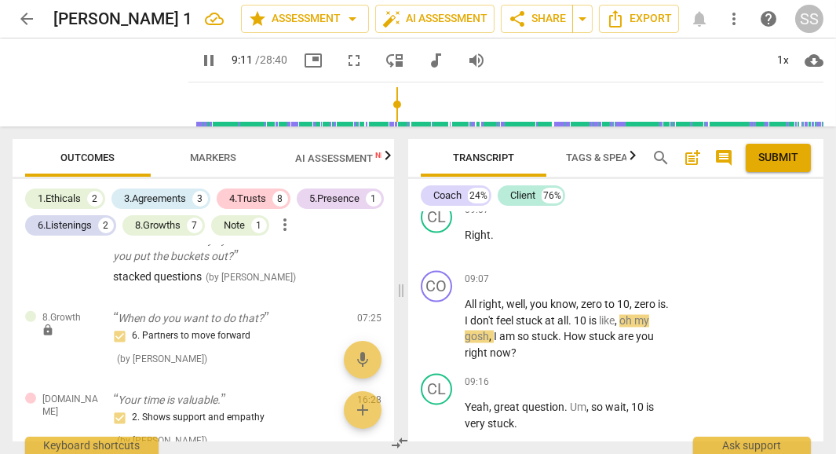
scroll to position [4468, 0]
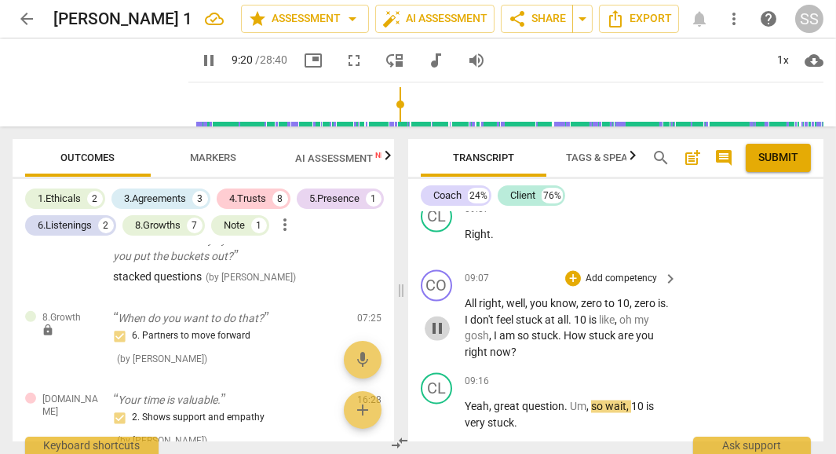
click at [439, 328] on span "pause" at bounding box center [437, 328] width 19 height 19
click at [86, 81] on span "play_arrow" at bounding box center [100, 82] width 41 height 41
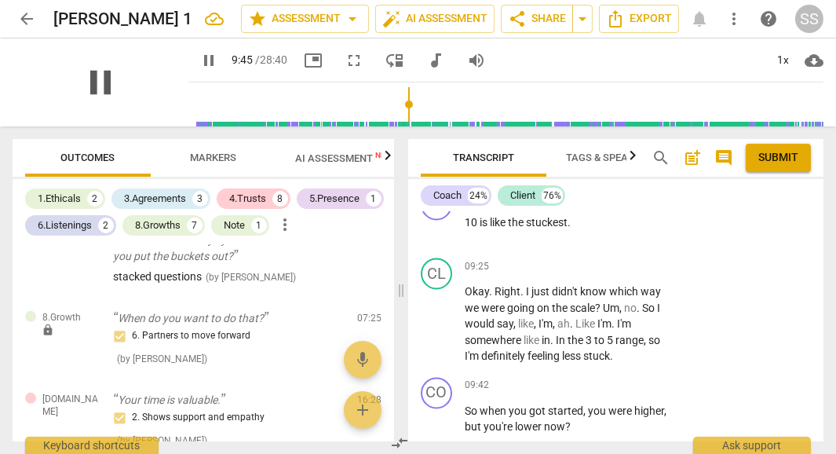
scroll to position [4982, 0]
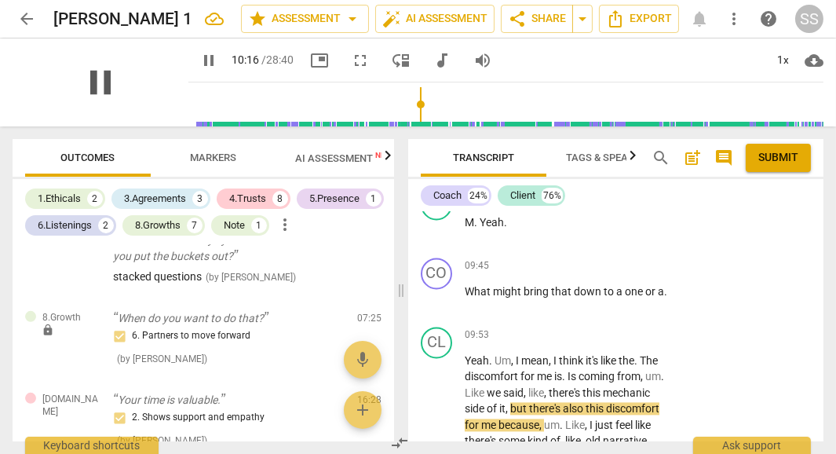
click at [89, 83] on span "pause" at bounding box center [100, 82] width 41 height 41
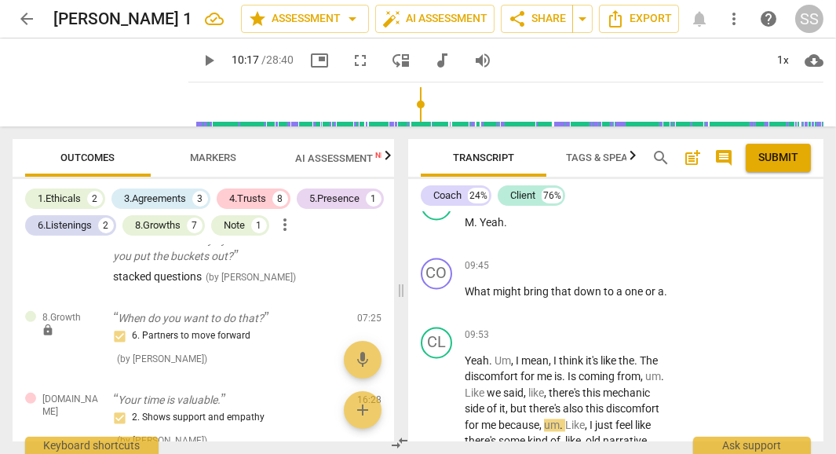
type input "617"
click at [664, 289] on span "." at bounding box center [665, 291] width 3 height 13
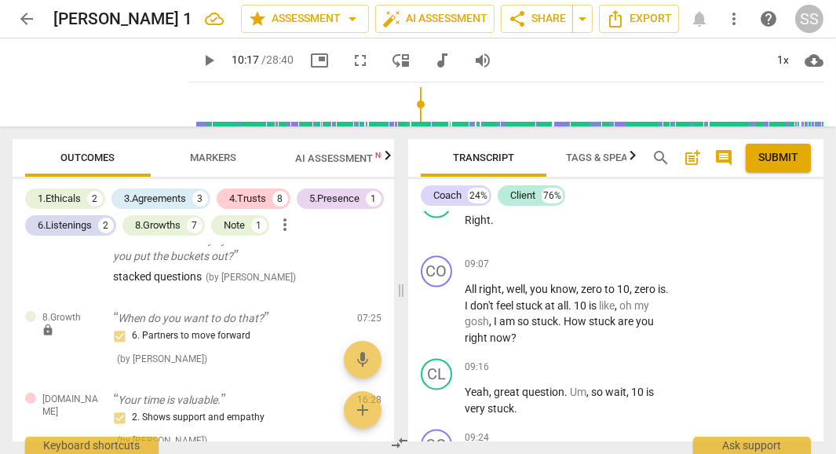
scroll to position [4484, 0]
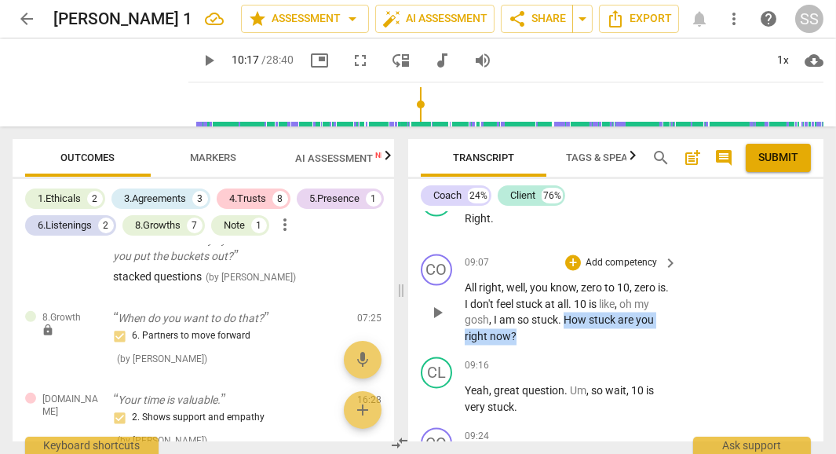
drag, startPoint x: 581, startPoint y: 319, endPoint x: 636, endPoint y: 337, distance: 58.6
click at [636, 337] on p "All right , well , you know , zero to 10 , zero is . I don't feel stuck at all …" at bounding box center [567, 312] width 205 height 64
click at [548, 314] on div "+" at bounding box center [549, 313] width 16 height 16
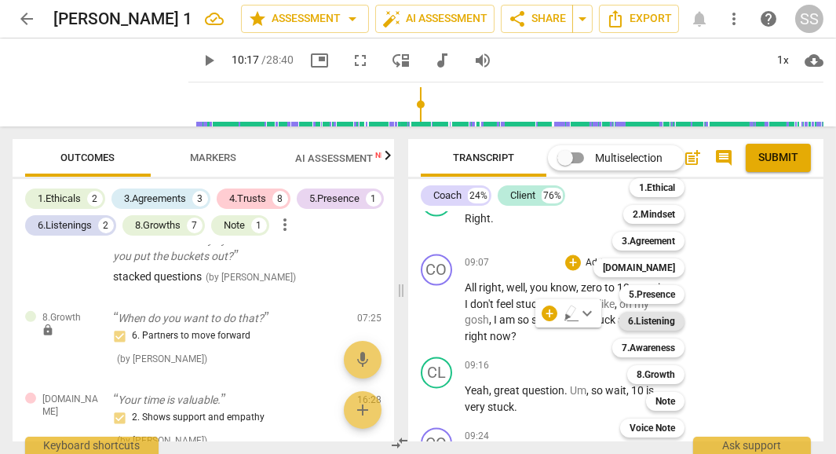
click at [646, 320] on b "6.Listening" at bounding box center [651, 321] width 47 height 19
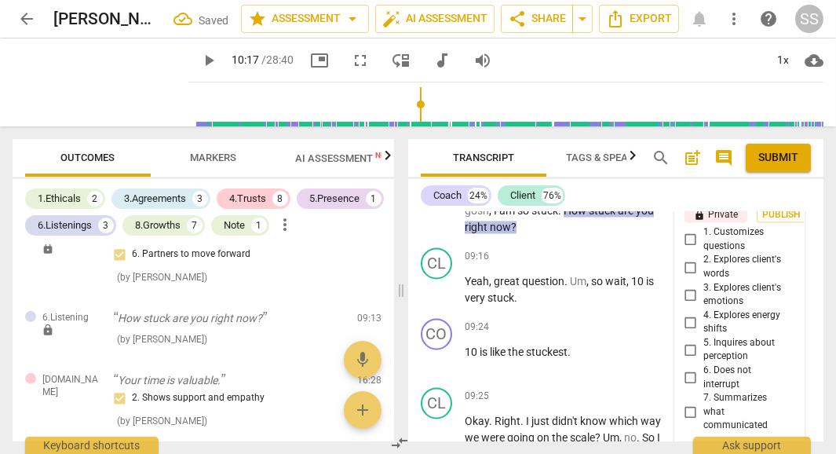
scroll to position [4586, 0]
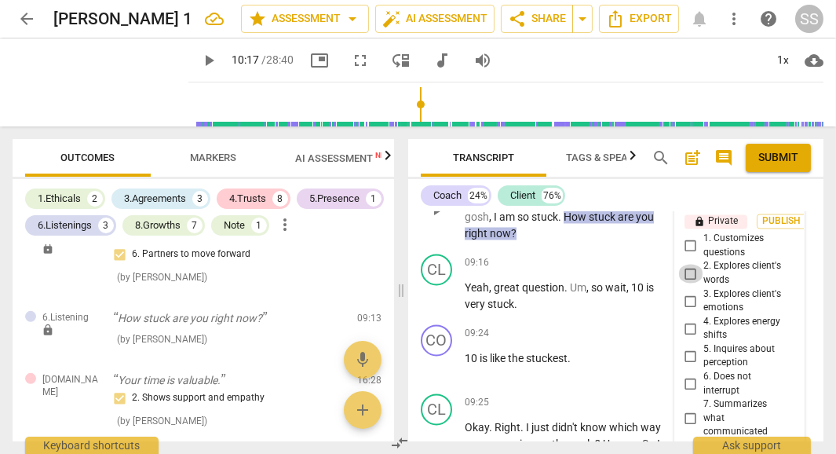
click at [689, 266] on input "2. Explores client's words" at bounding box center [690, 273] width 25 height 19
checkbox input "true"
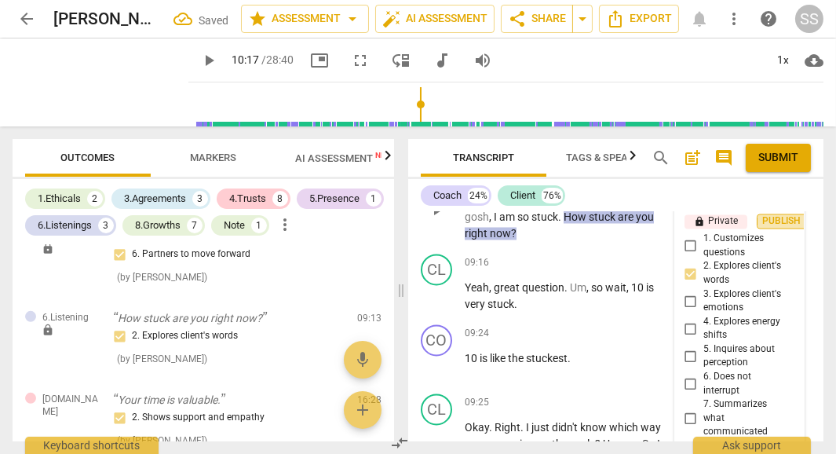
click at [784, 215] on span "Publish" at bounding box center [782, 221] width 24 height 13
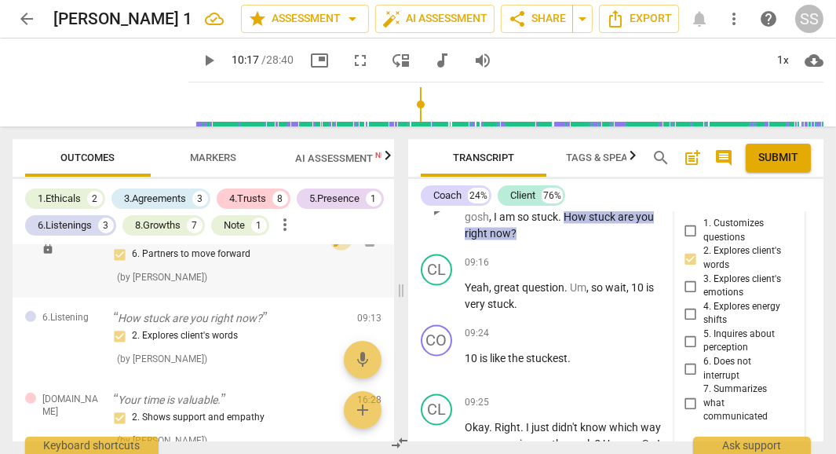
click at [337, 249] on span "edit" at bounding box center [341, 239] width 19 height 19
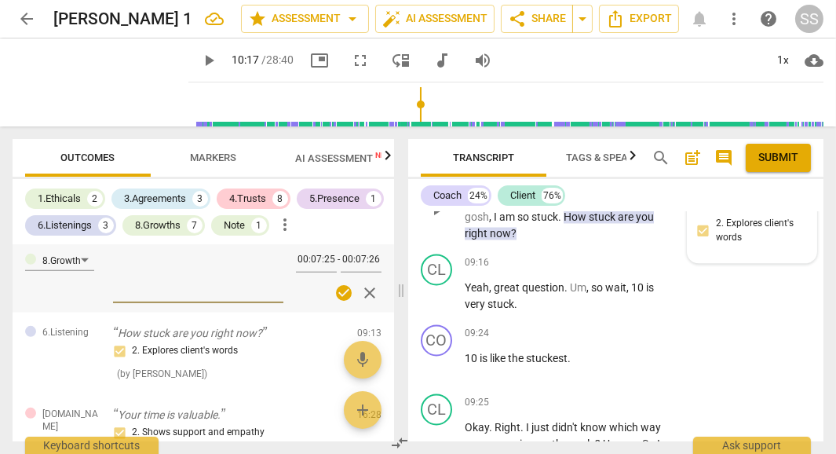
scroll to position [1218, 0]
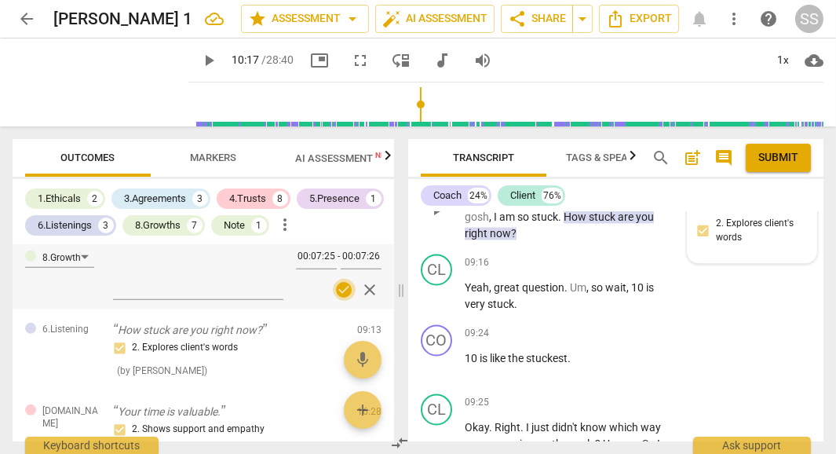
click at [343, 299] on span "check_circle" at bounding box center [344, 289] width 19 height 19
click at [250, 378] on div "2. Explores client's words ( by [PERSON_NAME] )" at bounding box center [228, 358] width 231 height 40
click at [211, 338] on p "How stuck are you right now?" at bounding box center [228, 330] width 231 height 16
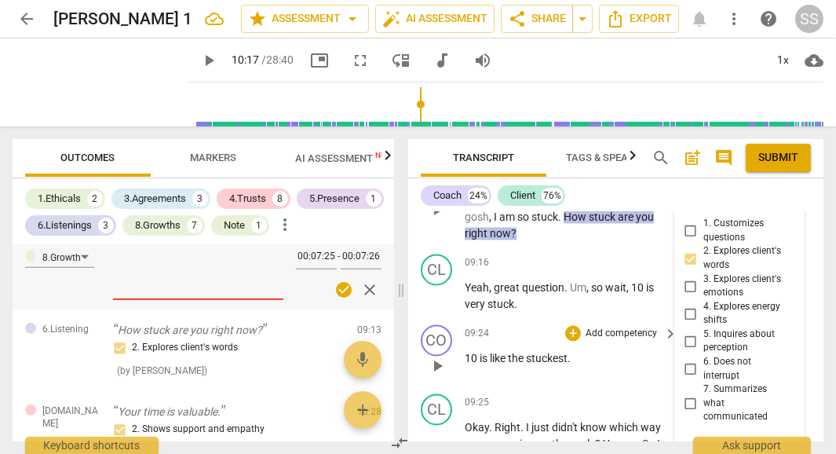
scroll to position [4598, 0]
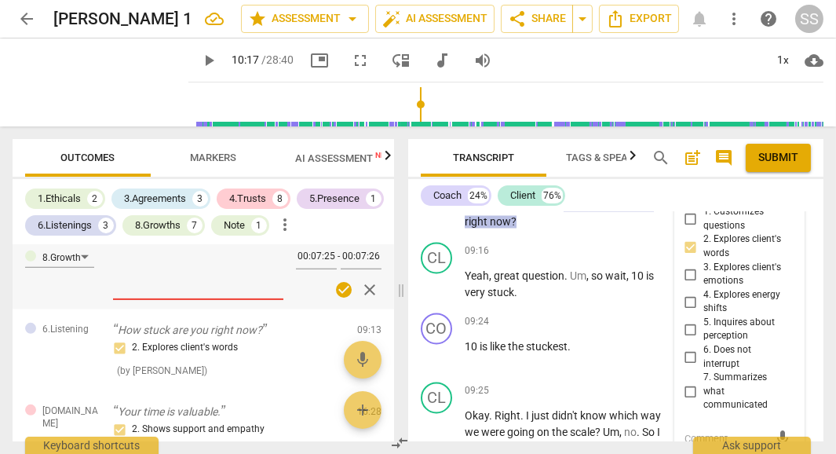
click at [373, 299] on span "close" at bounding box center [370, 289] width 19 height 19
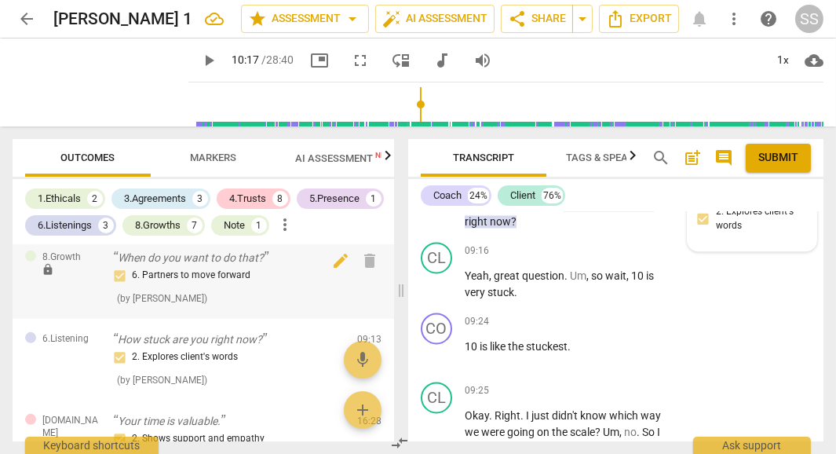
click at [53, 275] on span "lock" at bounding box center [48, 269] width 13 height 13
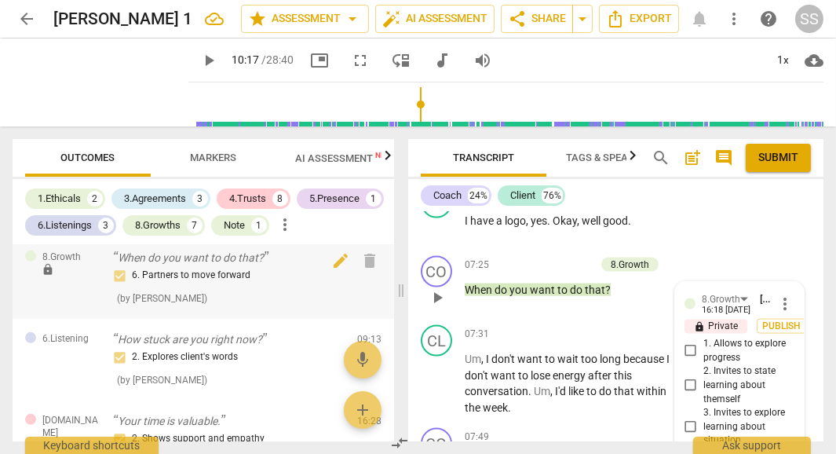
scroll to position [3726, 0]
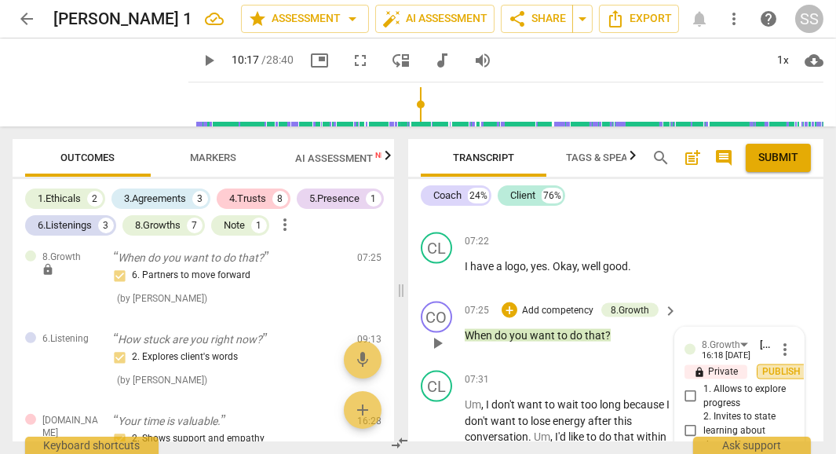
click at [771, 370] on span "Publish" at bounding box center [782, 371] width 24 height 13
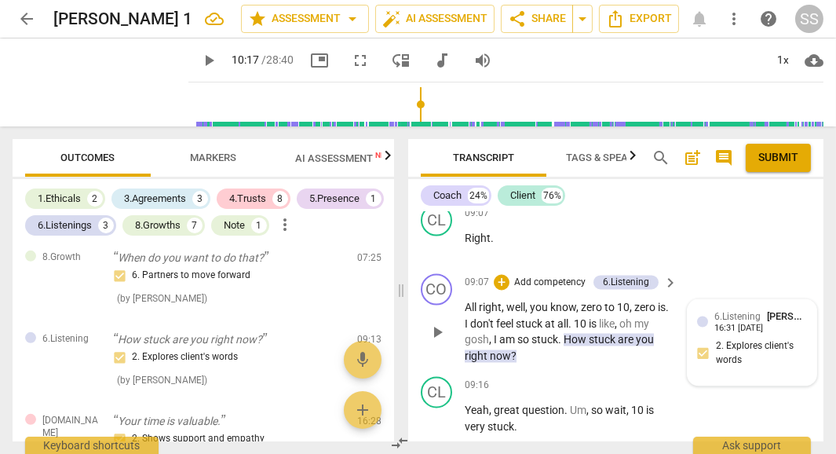
scroll to position [4465, 0]
click at [87, 80] on span "play_arrow" at bounding box center [100, 82] width 41 height 41
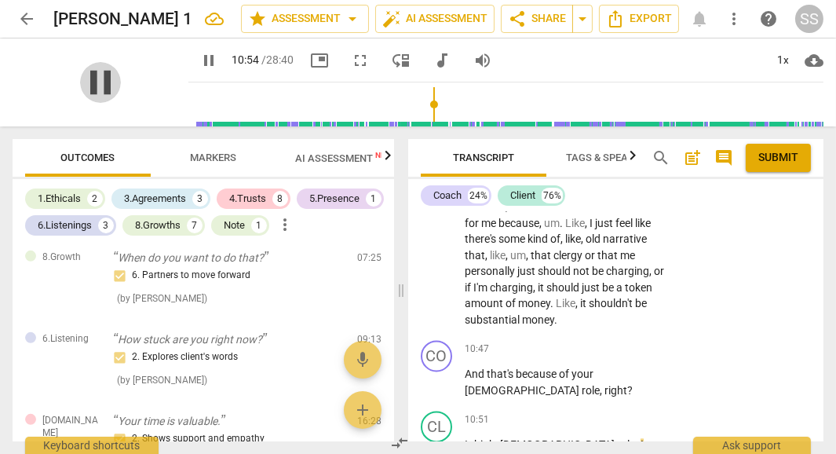
click at [86, 80] on span "pause" at bounding box center [100, 82] width 41 height 41
type input "654"
click at [656, 374] on p "And that's because of your pastor role , right ?" at bounding box center [567, 382] width 205 height 32
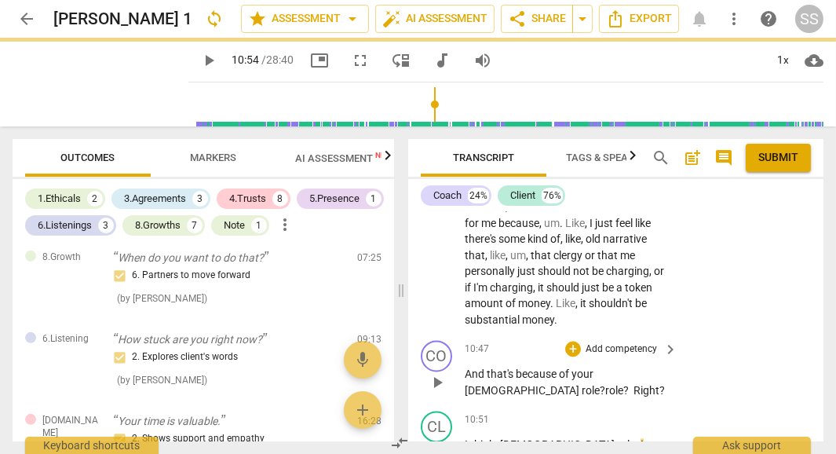
type input "654"
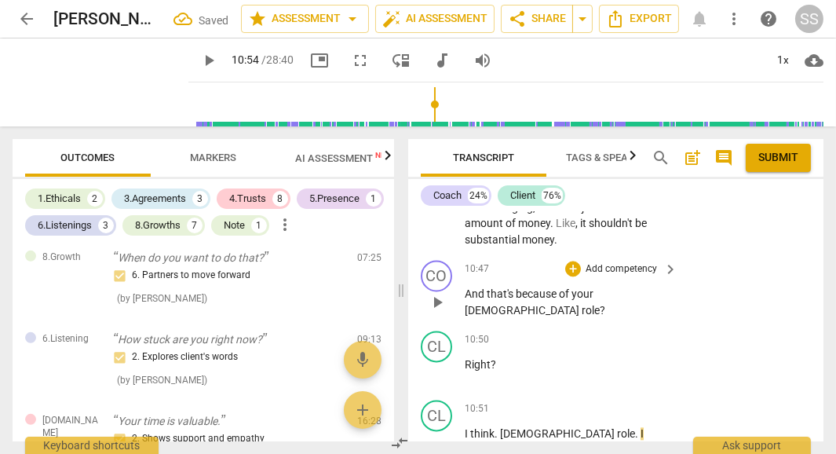
scroll to position [5267, 0]
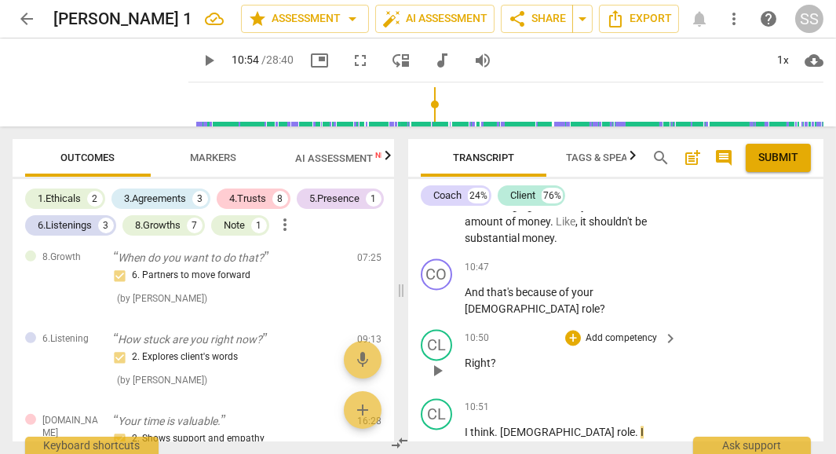
click at [497, 360] on p "Right ?" at bounding box center [567, 363] width 205 height 16
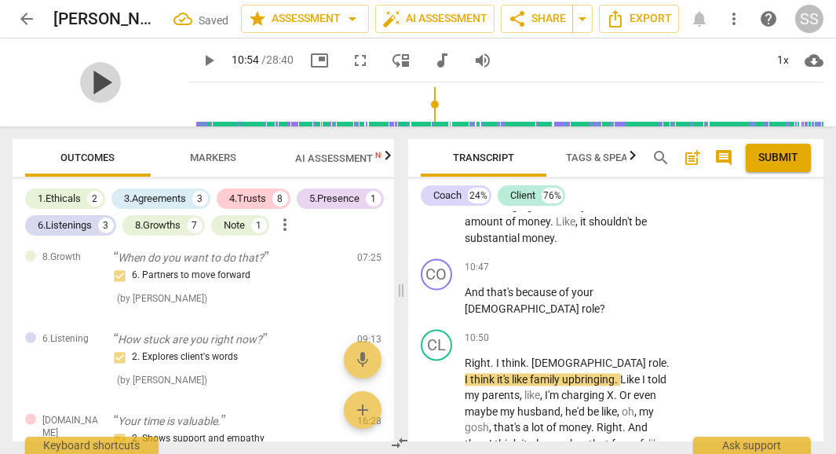
click at [86, 83] on span "play_arrow" at bounding box center [100, 82] width 41 height 41
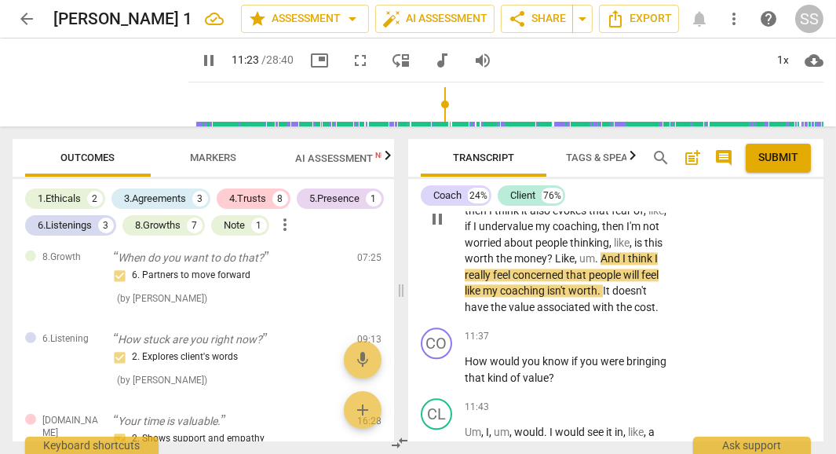
scroll to position [5541, 0]
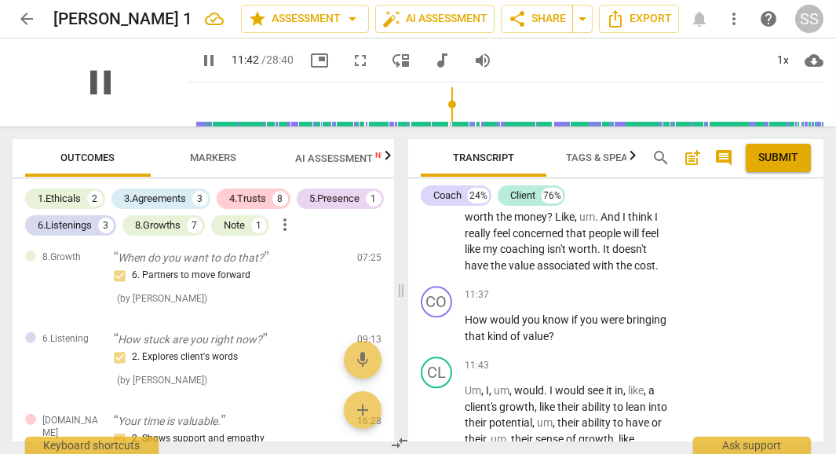
click at [86, 80] on span "pause" at bounding box center [100, 82] width 41 height 41
type input "703"
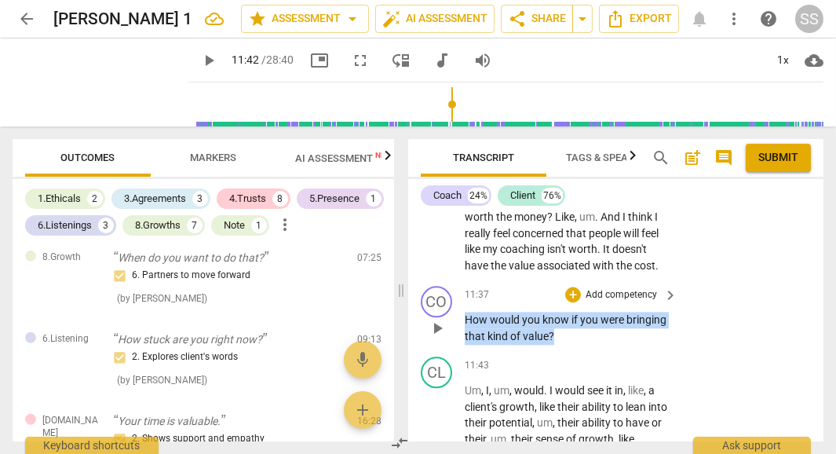
drag, startPoint x: 466, startPoint y: 313, endPoint x: 566, endPoint y: 330, distance: 101.1
click at [566, 330] on p "How would you know if you were bringing that kind of value ?" at bounding box center [567, 328] width 205 height 32
click at [529, 321] on p "How would you know if you were bringing that kind of value ?" at bounding box center [567, 328] width 205 height 32
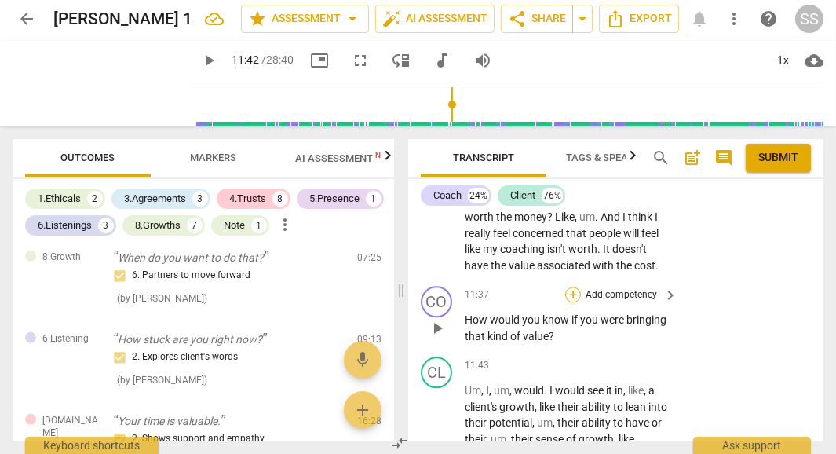
click at [570, 288] on div "+" at bounding box center [573, 294] width 16 height 16
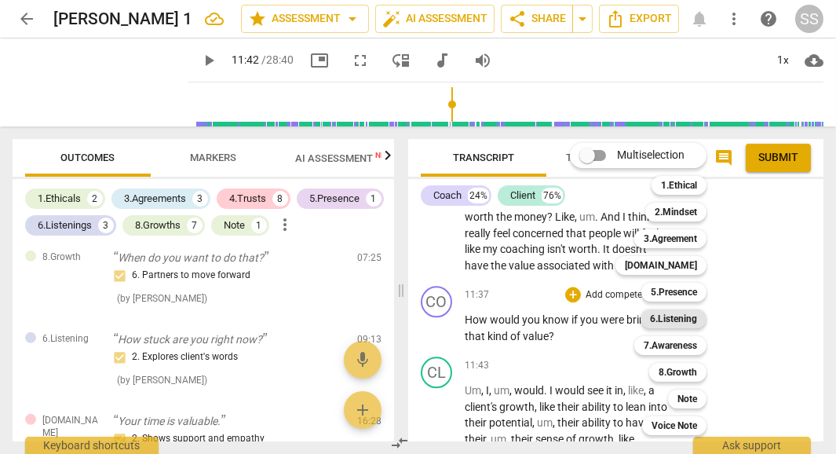
click at [671, 315] on b "6.Listening" at bounding box center [673, 318] width 47 height 19
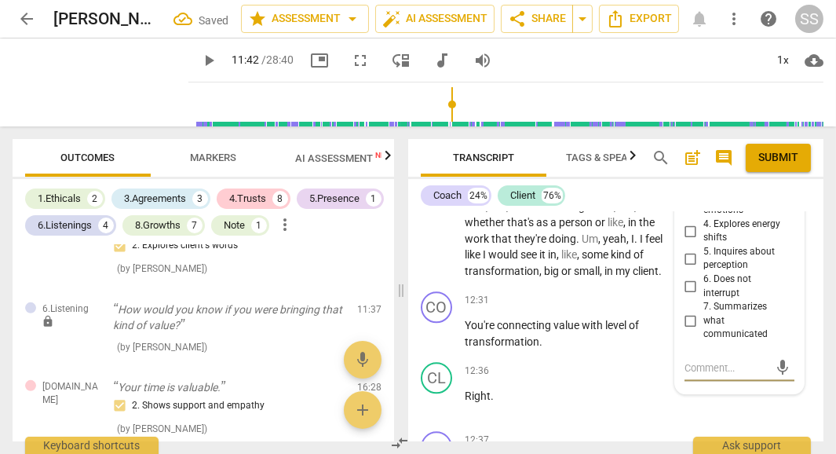
scroll to position [5771, 0]
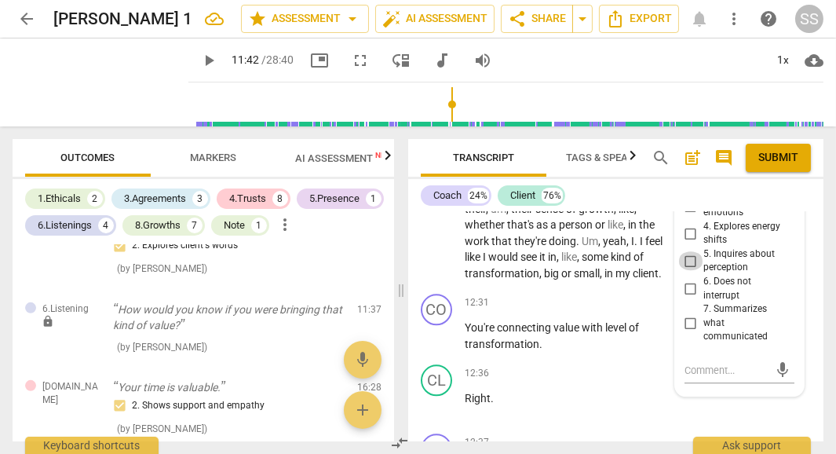
click at [687, 252] on input "5. Inquires about perception" at bounding box center [690, 260] width 25 height 19
checkbox input "true"
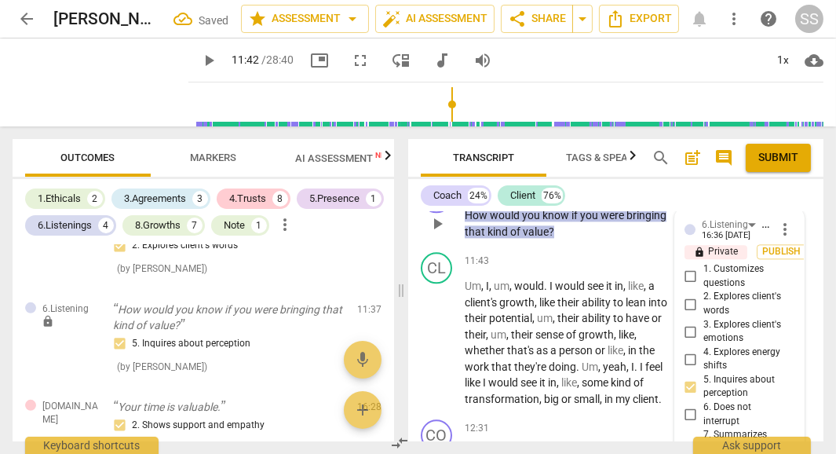
scroll to position [5645, 0]
click at [770, 249] on span "Publish" at bounding box center [782, 252] width 24 height 13
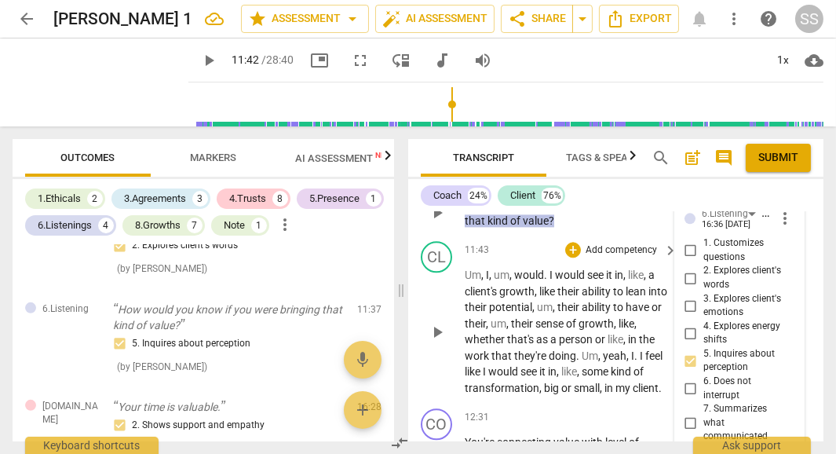
scroll to position [5657, 0]
click at [92, 78] on span "play_arrow" at bounding box center [100, 82] width 41 height 41
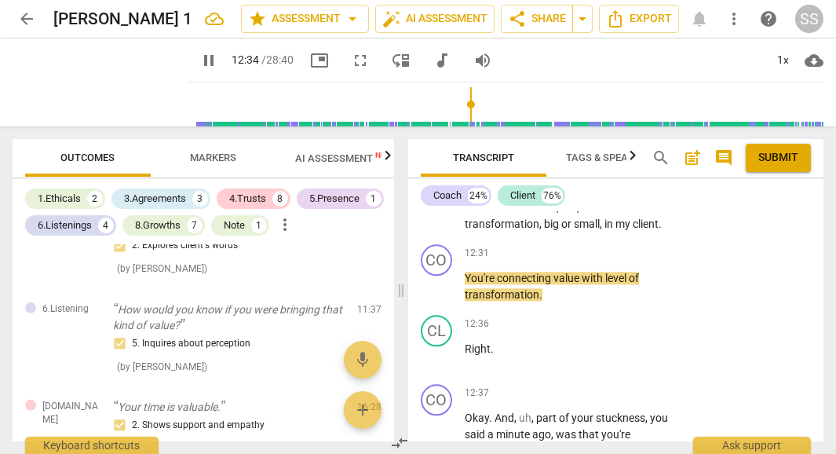
scroll to position [5820, 0]
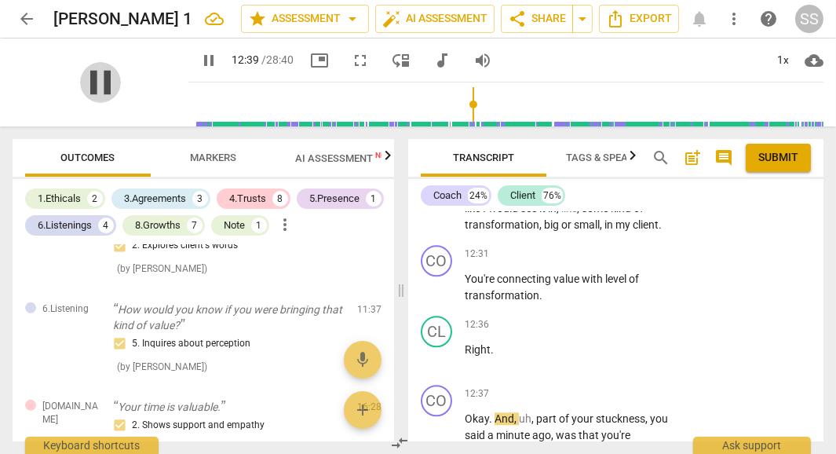
click at [89, 81] on span "pause" at bounding box center [100, 82] width 41 height 41
click at [567, 260] on div "+" at bounding box center [573, 254] width 16 height 16
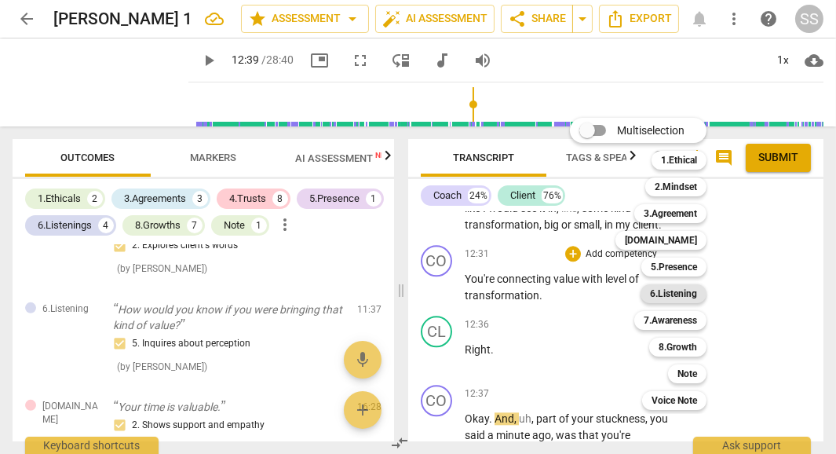
click at [680, 295] on b "6.Listening" at bounding box center [673, 293] width 47 height 19
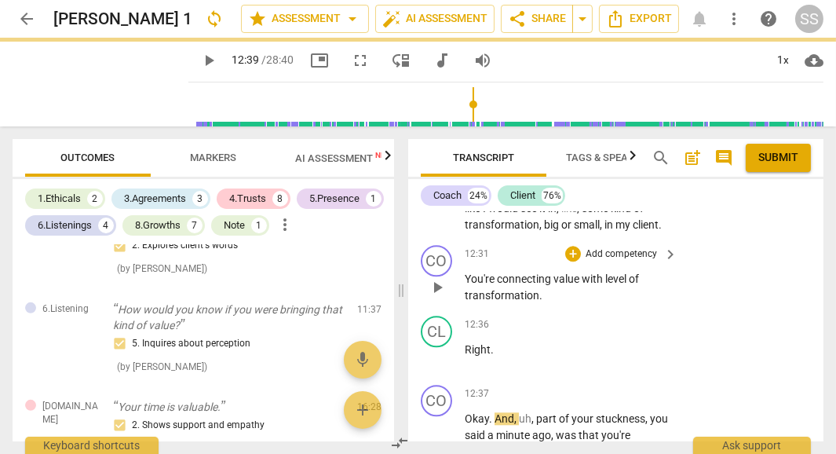
type input "760"
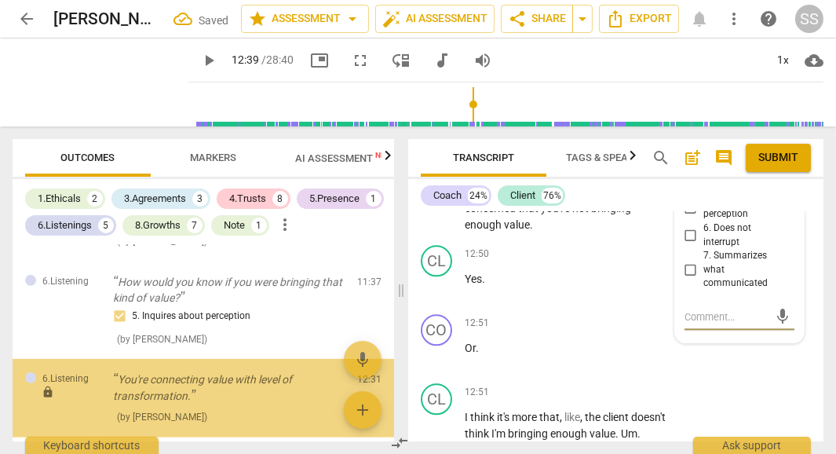
scroll to position [1427, 0]
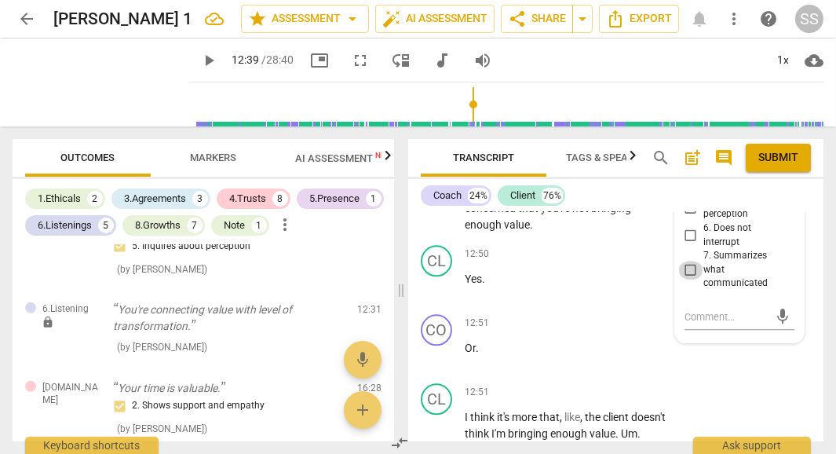
click at [687, 279] on input "7. Summarizes what communicated" at bounding box center [690, 270] width 25 height 19
checkbox input "true"
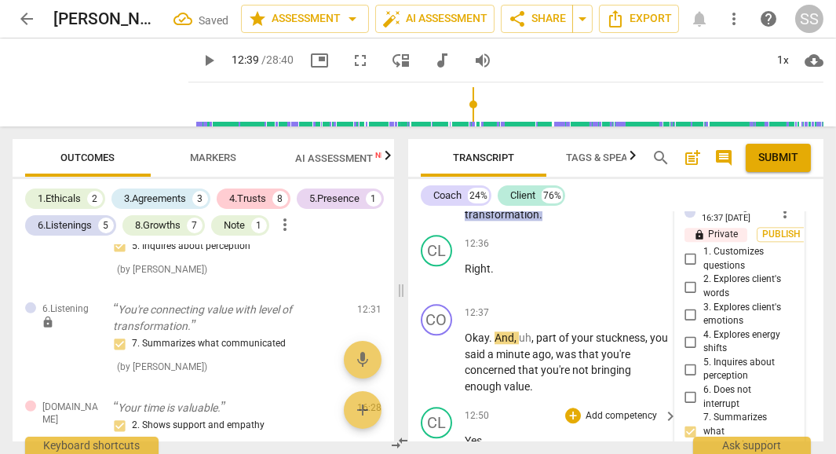
scroll to position [5898, 0]
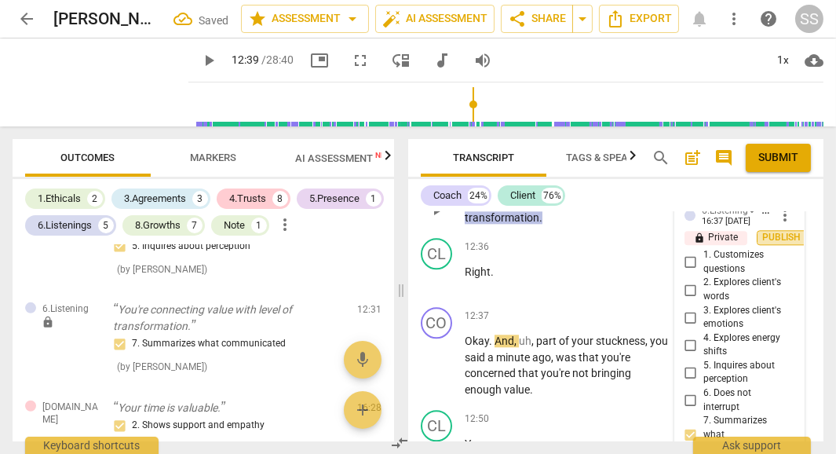
click at [778, 244] on span "Publish" at bounding box center [782, 237] width 24 height 13
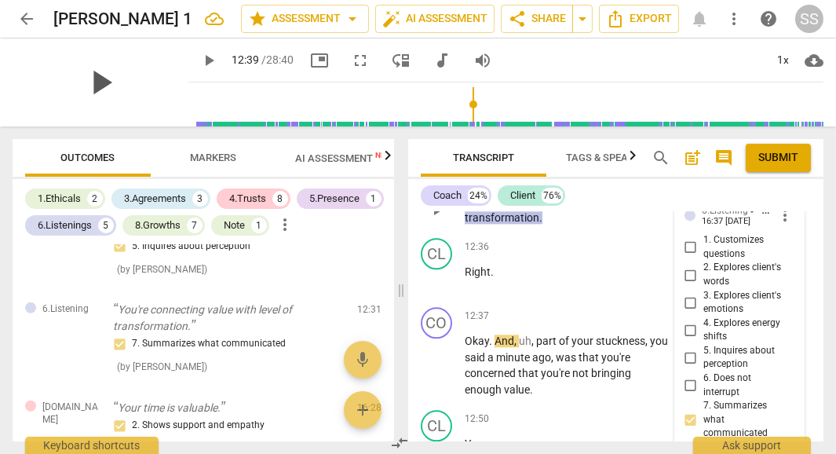
click at [85, 82] on span "play_arrow" at bounding box center [100, 82] width 41 height 41
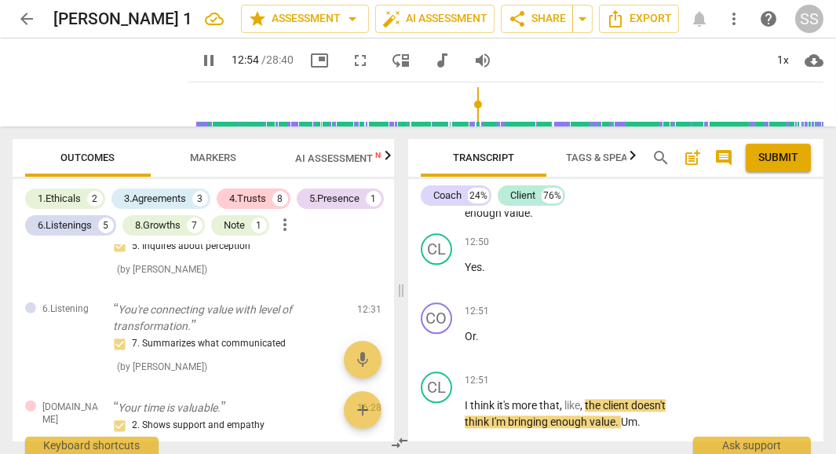
scroll to position [6073, 0]
click at [461, 407] on div "CL play_arrow pause" at bounding box center [443, 401] width 44 height 58
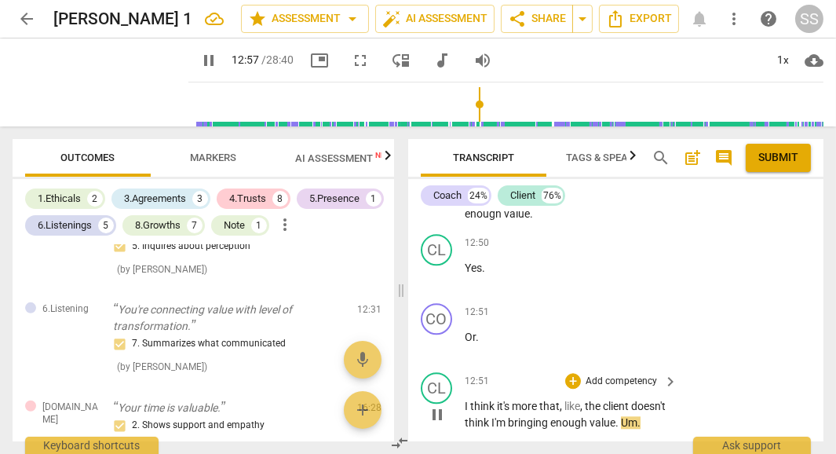
click at [461, 414] on div "play_arrow pause" at bounding box center [445, 414] width 40 height 22
click at [80, 78] on span "pause" at bounding box center [100, 82] width 41 height 41
click at [466, 412] on span "I" at bounding box center [467, 405] width 5 height 13
click at [461, 417] on div "play_arrow pause" at bounding box center [445, 414] width 40 height 22
click at [463, 415] on div "play_arrow pause" at bounding box center [445, 414] width 40 height 22
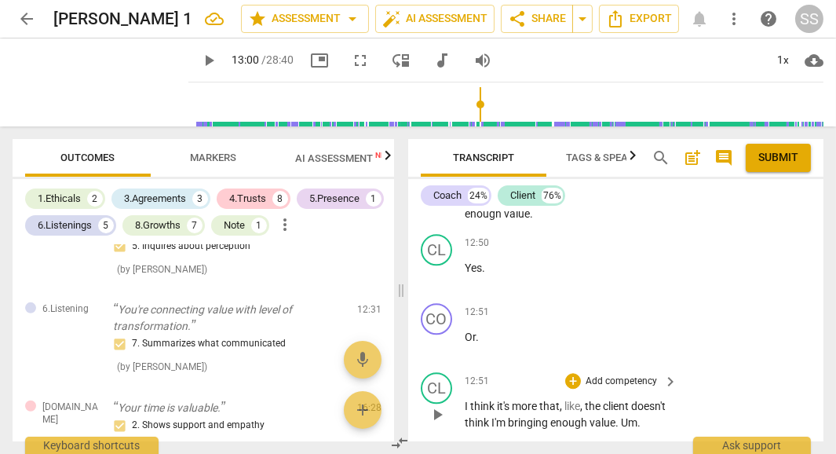
click at [462, 417] on div "play_arrow pause" at bounding box center [445, 414] width 40 height 22
click at [465, 412] on span "I" at bounding box center [467, 405] width 5 height 13
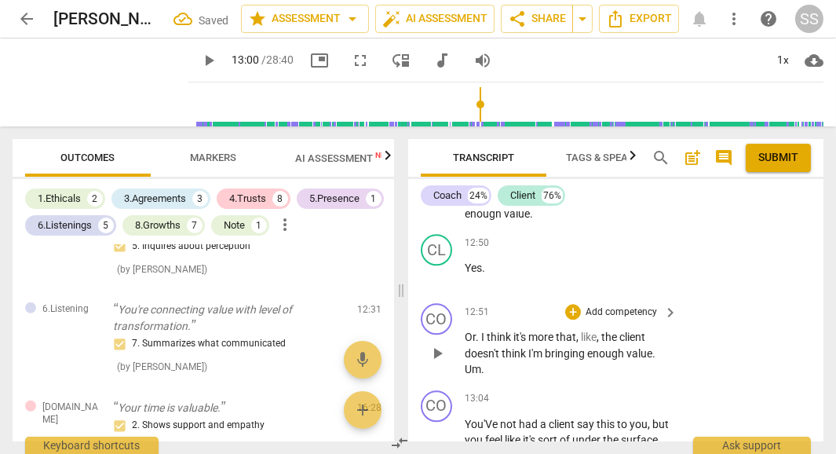
click at [460, 343] on div "CO play_arrow pause" at bounding box center [443, 340] width 44 height 75
click at [468, 343] on span "Or" at bounding box center [470, 336] width 11 height 13
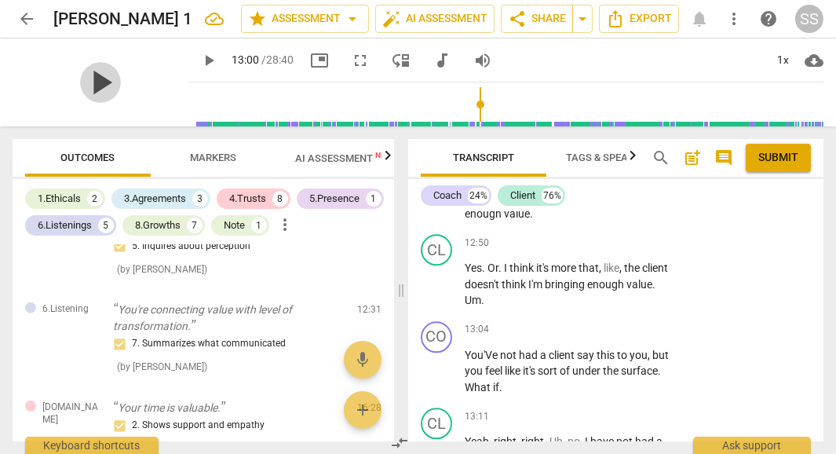
click at [86, 86] on span "play_arrow" at bounding box center [100, 82] width 41 height 41
click at [86, 86] on span "pause" at bounding box center [100, 82] width 41 height 41
click at [88, 76] on span "play_arrow" at bounding box center [100, 82] width 41 height 41
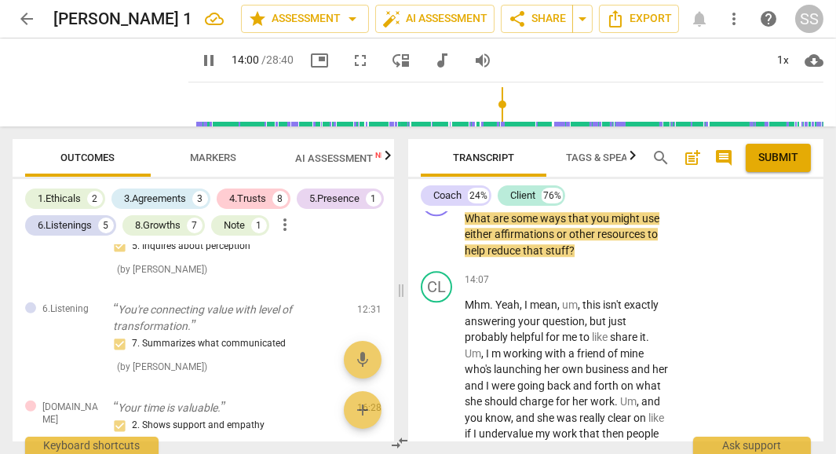
scroll to position [6685, 0]
click at [91, 80] on span "pause" at bounding box center [100, 82] width 41 height 41
type input "847"
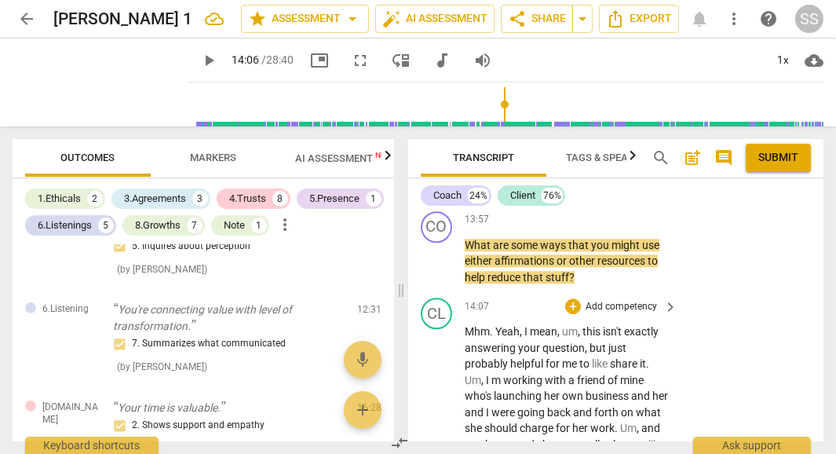
scroll to position [6653, 0]
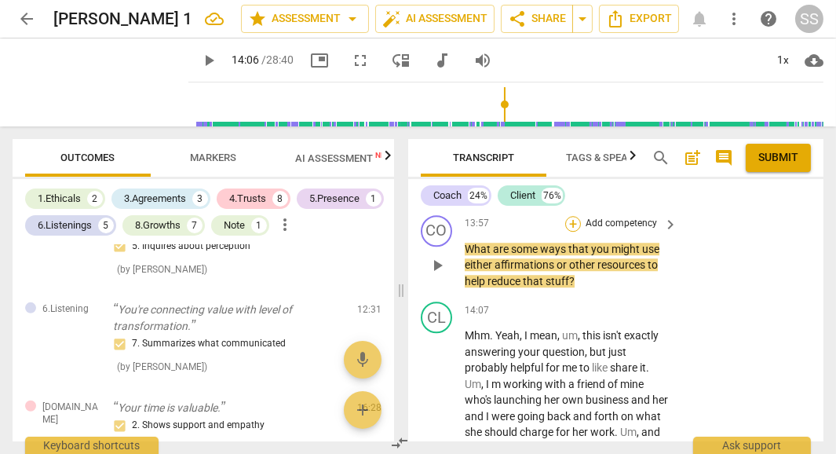
click at [575, 231] on div "+" at bounding box center [573, 224] width 16 height 16
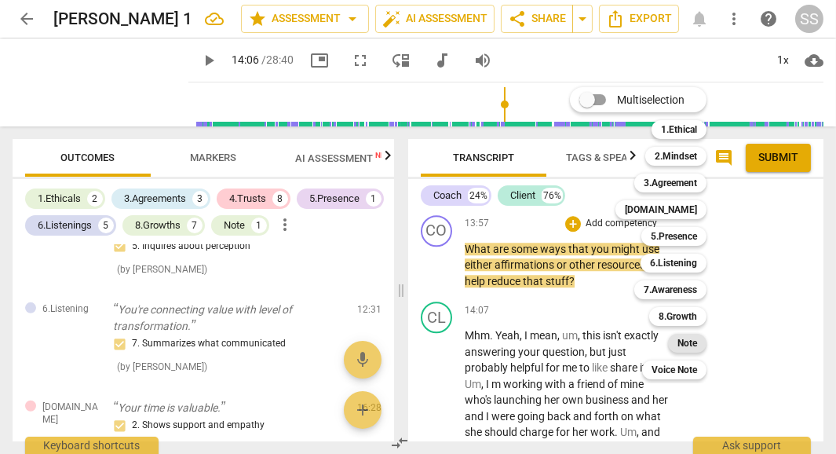
click at [689, 338] on b "Note" at bounding box center [687, 342] width 20 height 19
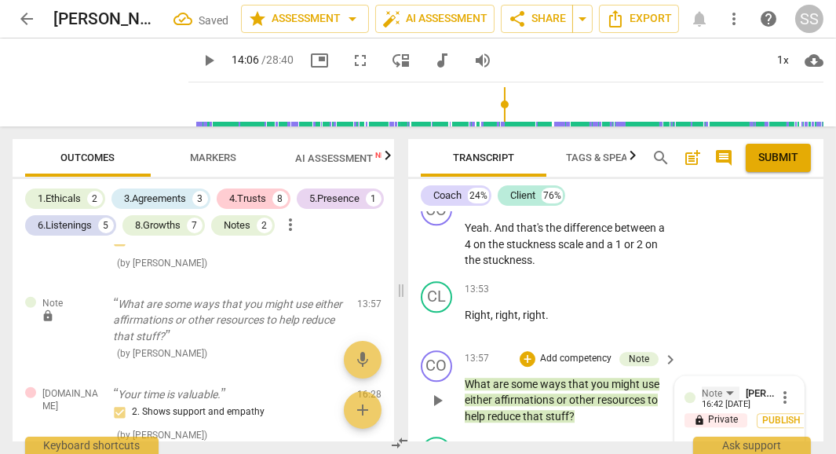
scroll to position [6608, 0]
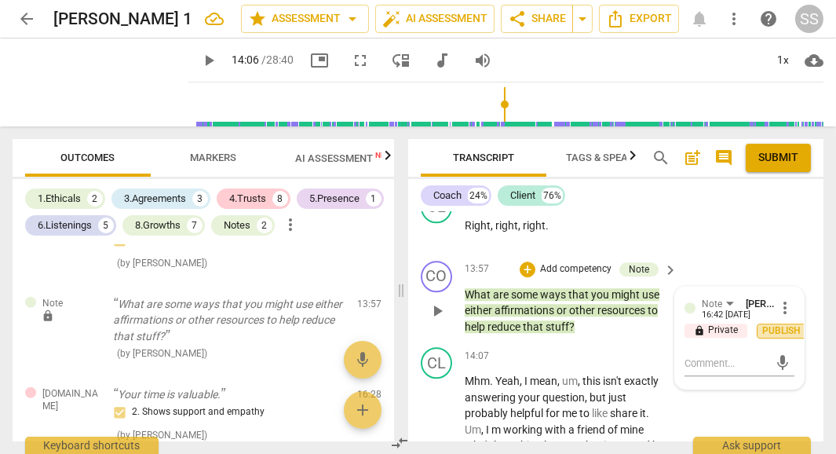
click at [770, 337] on span "Publish" at bounding box center [782, 330] width 24 height 13
click at [701, 361] on div "mic" at bounding box center [739, 348] width 110 height 25
click at [694, 355] on textarea at bounding box center [726, 348] width 85 height 15
type textarea "H"
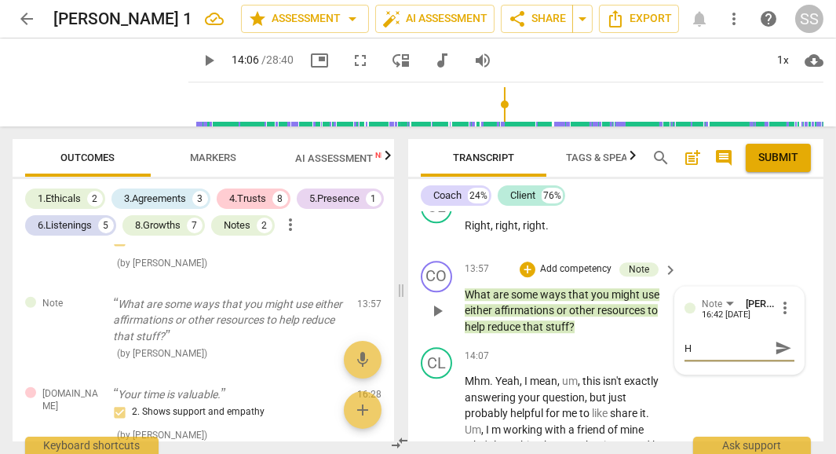
type textarea "Ho"
type textarea "How"
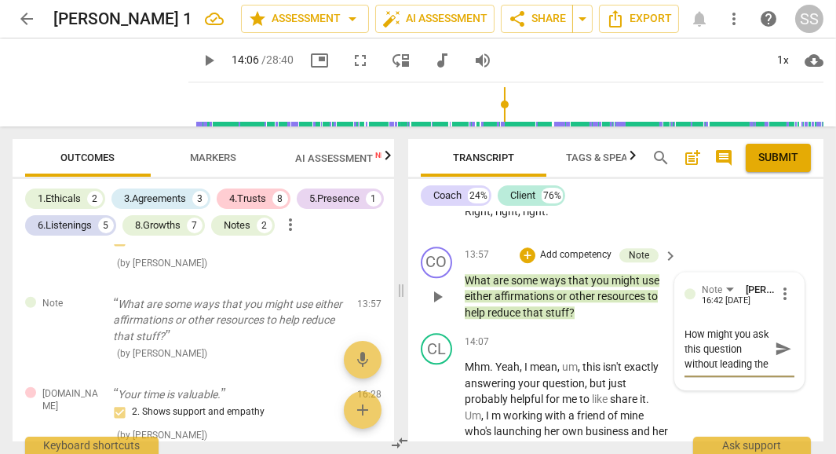
scroll to position [6623, 0]
click at [781, 370] on div "How might you ask this question without leading the client? How might you ask t…" at bounding box center [739, 348] width 110 height 45
click at [776, 356] on span "send" at bounding box center [782, 347] width 17 height 17
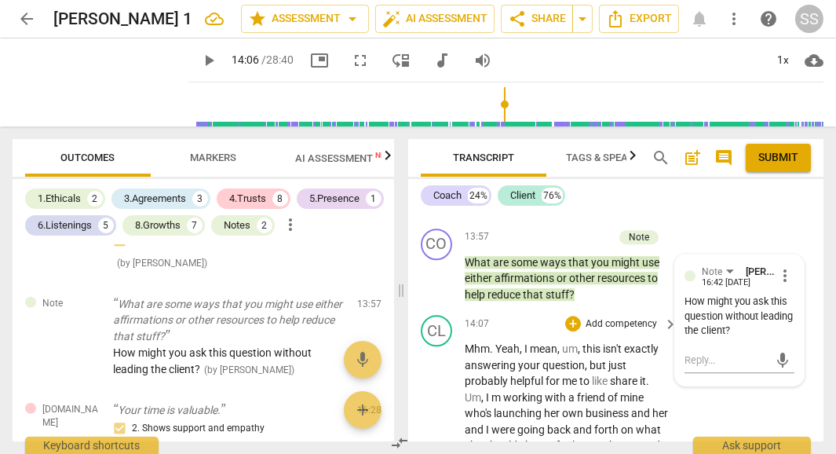
scroll to position [6638, 0]
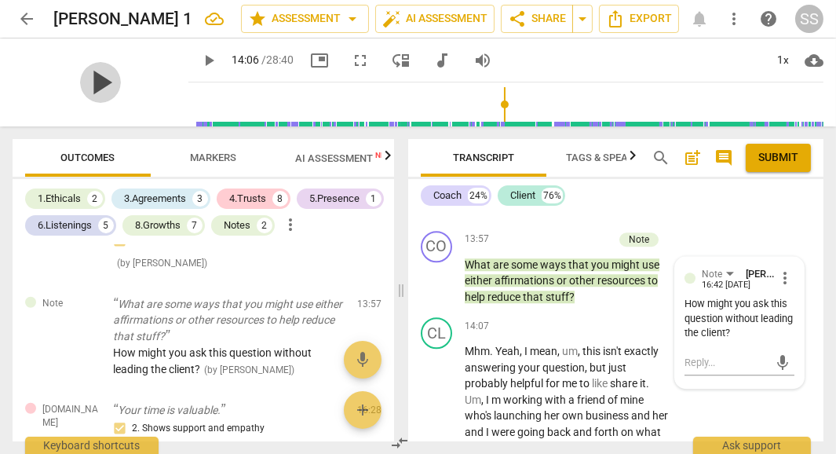
click at [97, 71] on span "play_arrow" at bounding box center [100, 82] width 41 height 41
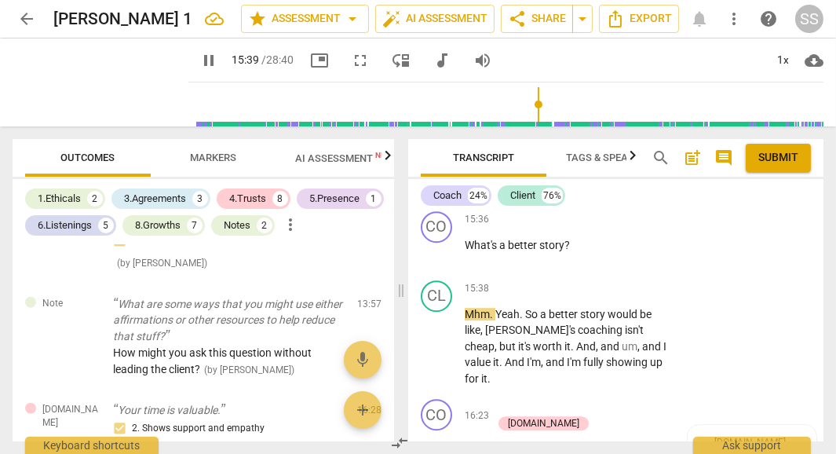
scroll to position [7319, 0]
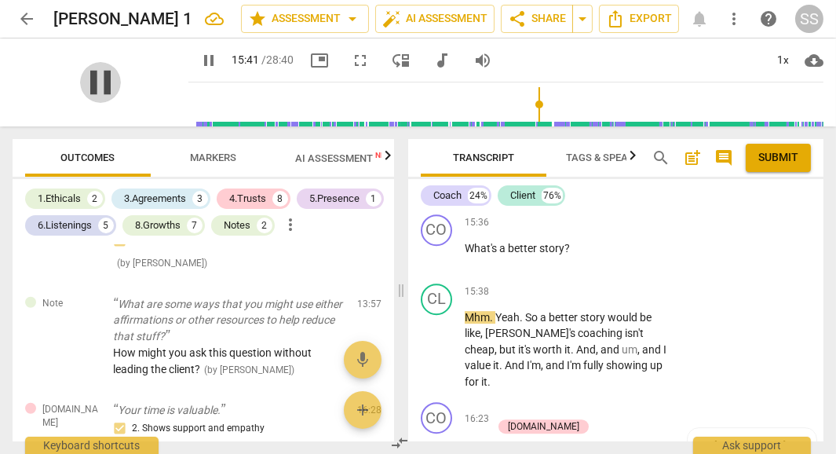
click at [86, 74] on span "pause" at bounding box center [100, 82] width 41 height 41
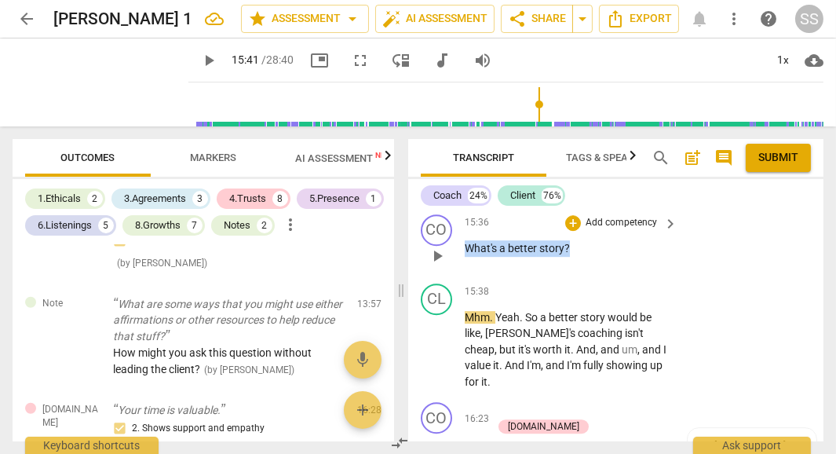
drag, startPoint x: 465, startPoint y: 257, endPoint x: 577, endPoint y: 254, distance: 111.4
click at [577, 254] on p "What's a better story ?" at bounding box center [567, 248] width 205 height 16
click at [669, 271] on div "15:36 + Add competency keyboard_arrow_right What's a better story ?" at bounding box center [572, 242] width 214 height 56
click at [567, 231] on div "+" at bounding box center [573, 223] width 16 height 16
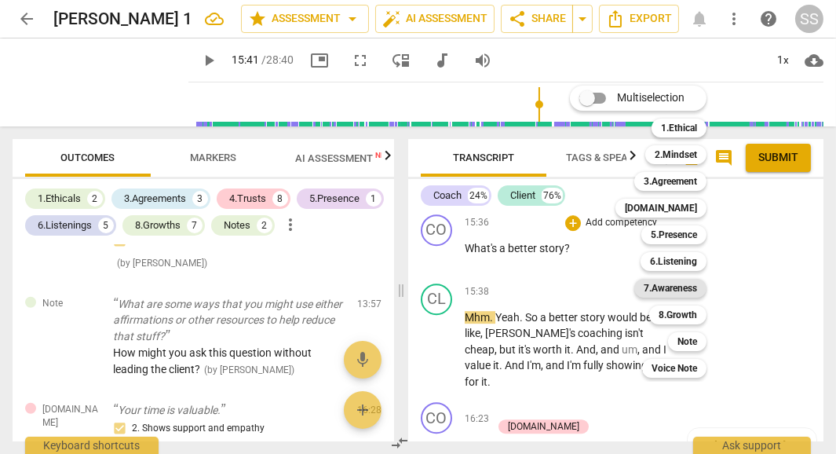
click at [681, 281] on b "7.Awareness" at bounding box center [669, 288] width 53 height 19
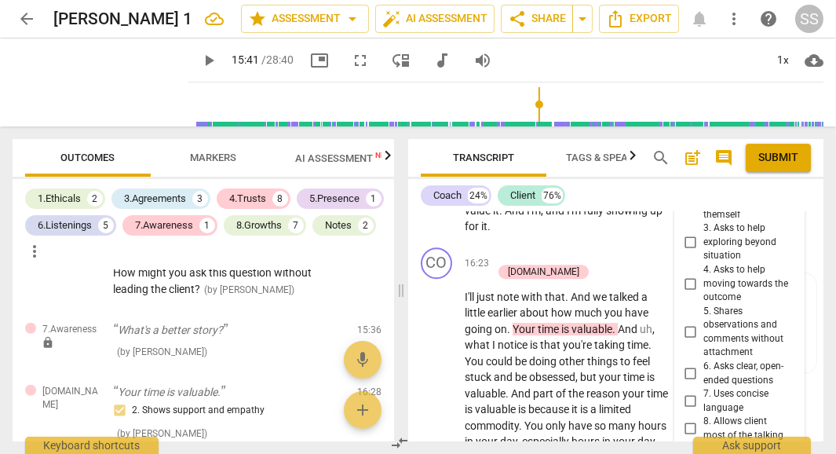
scroll to position [7475, 0]
click at [687, 250] on input "3. Asks to help exploring beyond situation" at bounding box center [690, 243] width 25 height 19
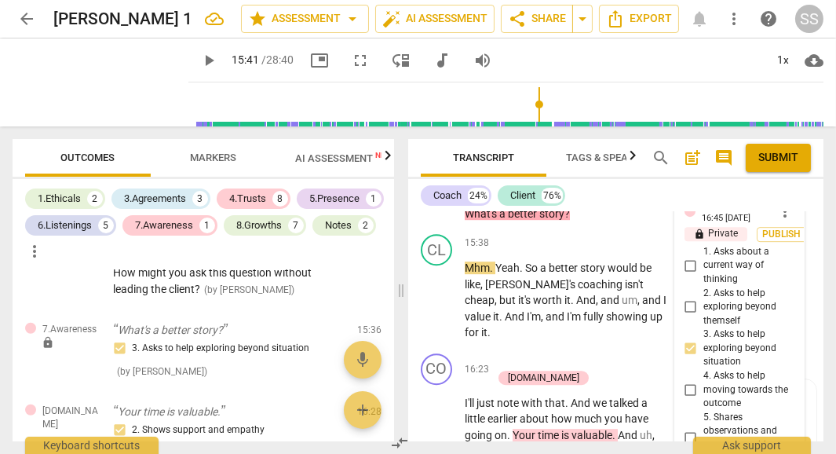
scroll to position [7364, 0]
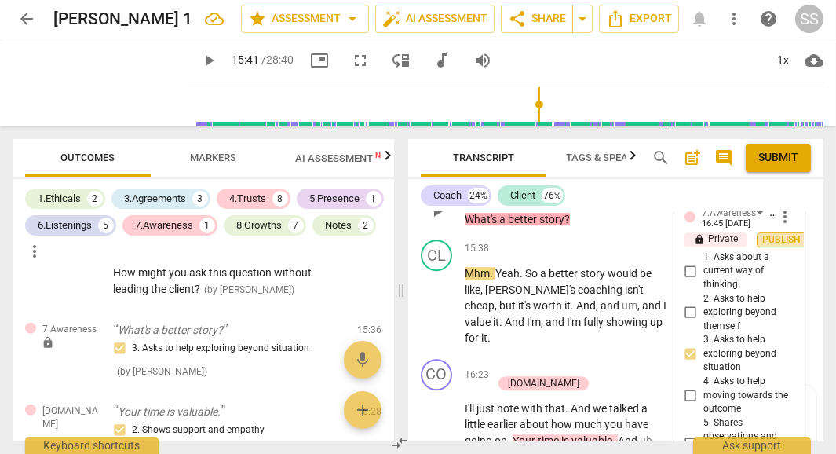
click at [780, 246] on span "Publish" at bounding box center [782, 239] width 24 height 13
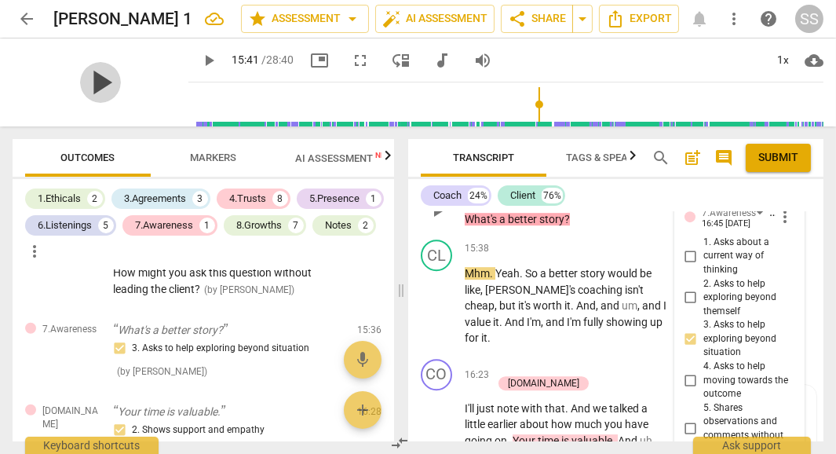
click at [90, 82] on span "play_arrow" at bounding box center [100, 82] width 41 height 41
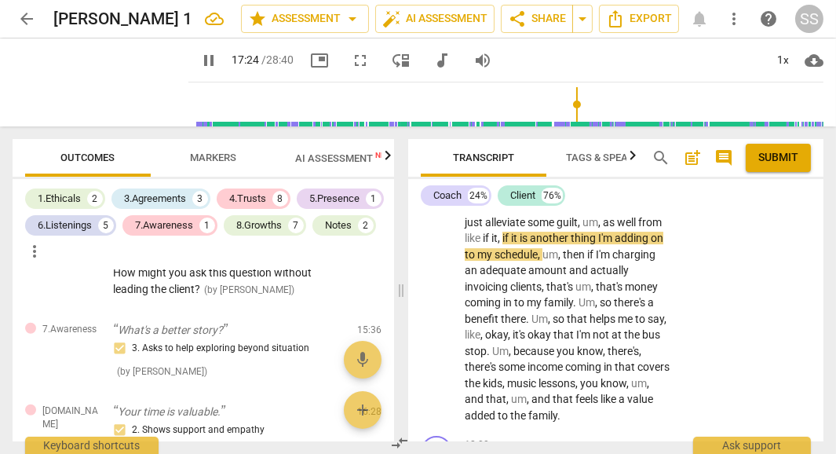
scroll to position [7970, 0]
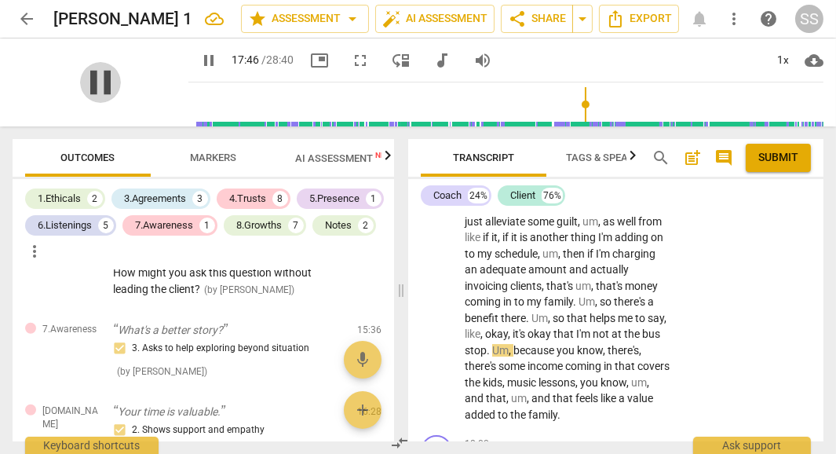
click at [93, 83] on span "pause" at bounding box center [100, 82] width 41 height 41
click at [86, 83] on span "play_arrow" at bounding box center [100, 82] width 41 height 41
click at [107, 81] on span "pause" at bounding box center [100, 82] width 41 height 41
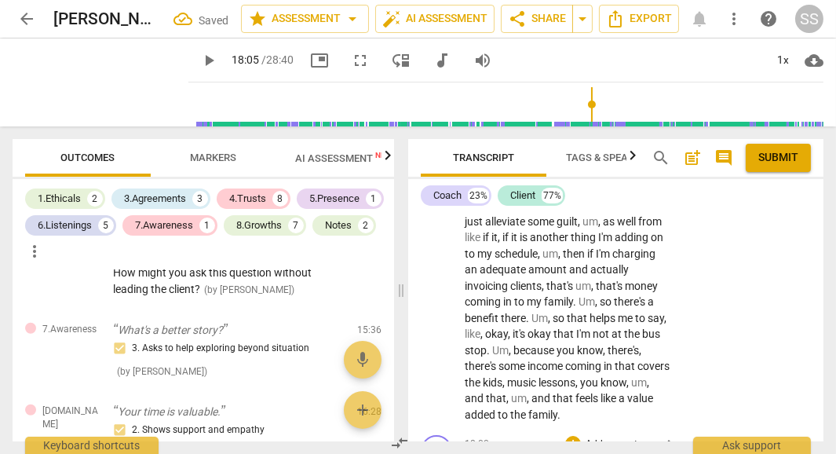
click at [610, 408] on span "t" at bounding box center [608, 414] width 4 height 13
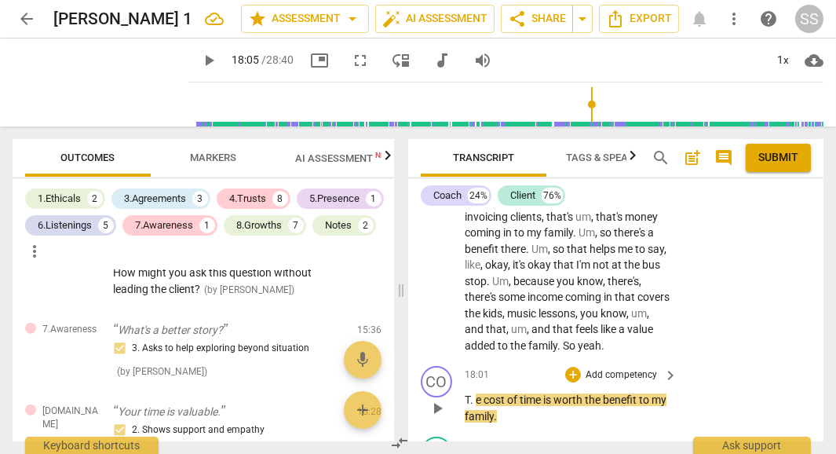
click at [474, 393] on span "." at bounding box center [472, 399] width 5 height 13
click at [86, 93] on span "play_arrow" at bounding box center [100, 82] width 41 height 41
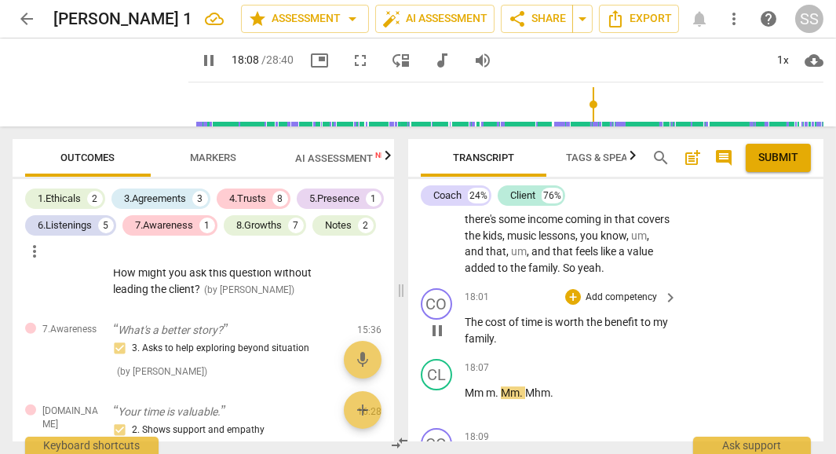
scroll to position [8117, 0]
click at [96, 86] on span "pause" at bounding box center [100, 82] width 41 height 41
click at [573, 288] on div "+" at bounding box center [573, 296] width 16 height 16
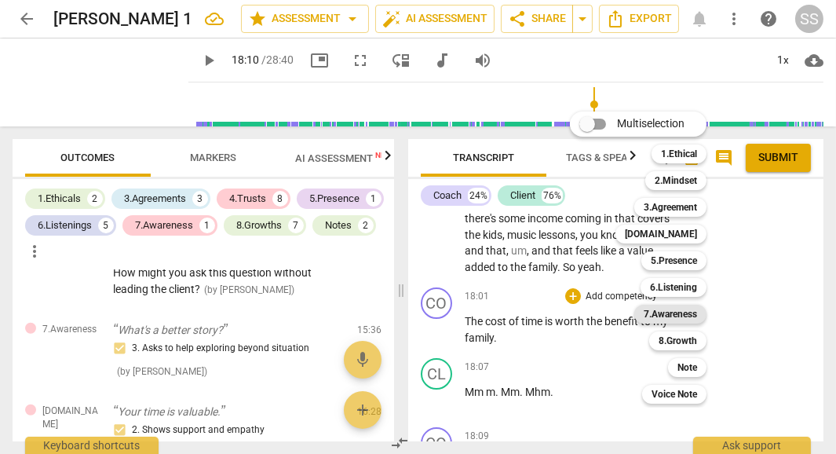
click at [674, 315] on b "7.Awareness" at bounding box center [669, 313] width 53 height 19
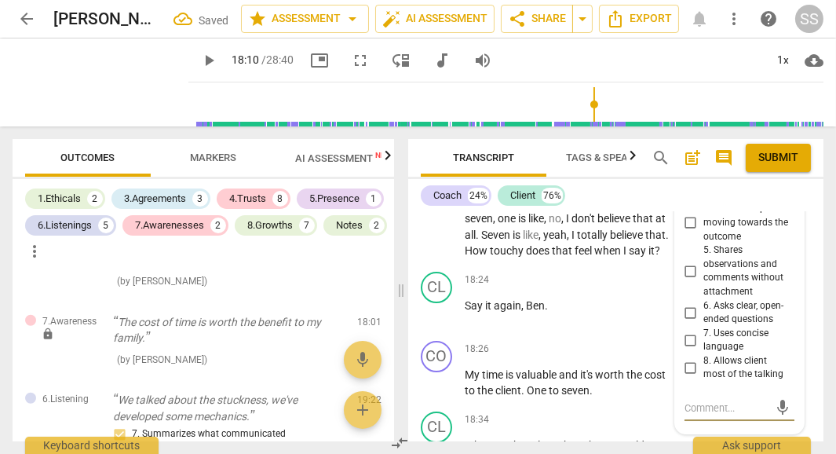
scroll to position [8403, 0]
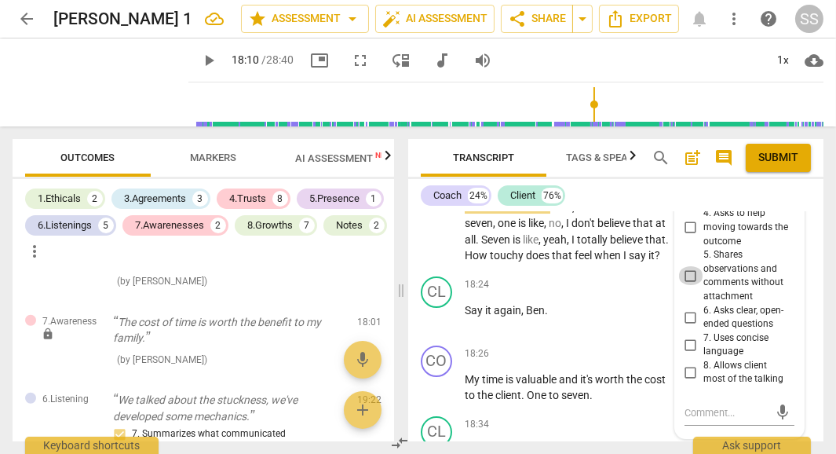
click at [686, 266] on input "5. Shares observations and comments without attachment" at bounding box center [690, 275] width 25 height 19
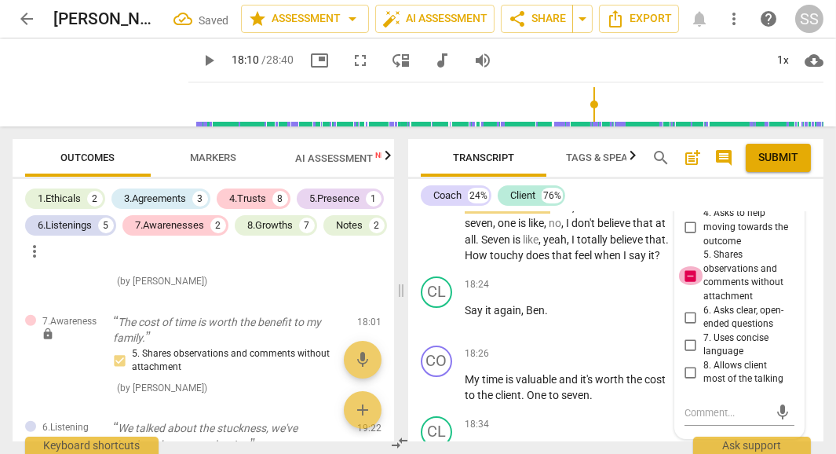
click at [686, 266] on input "5. Shares observations and comments without attachment" at bounding box center [690, 275] width 25 height 19
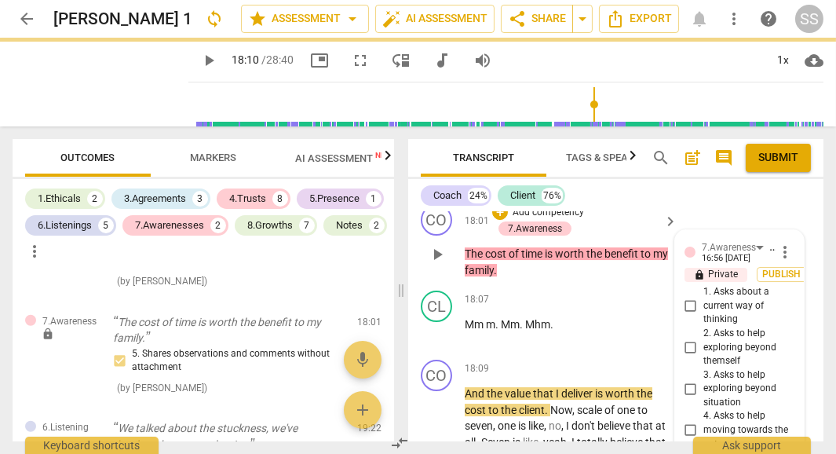
scroll to position [8176, 0]
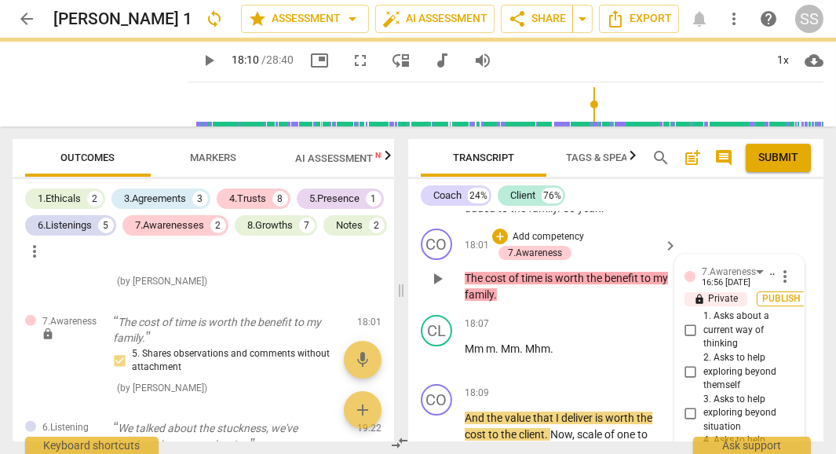
click at [780, 292] on span "Publish" at bounding box center [782, 298] width 24 height 13
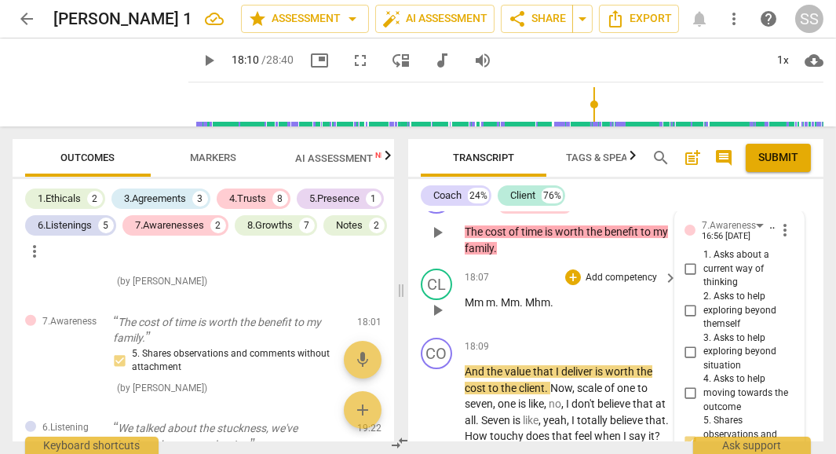
scroll to position [8232, 0]
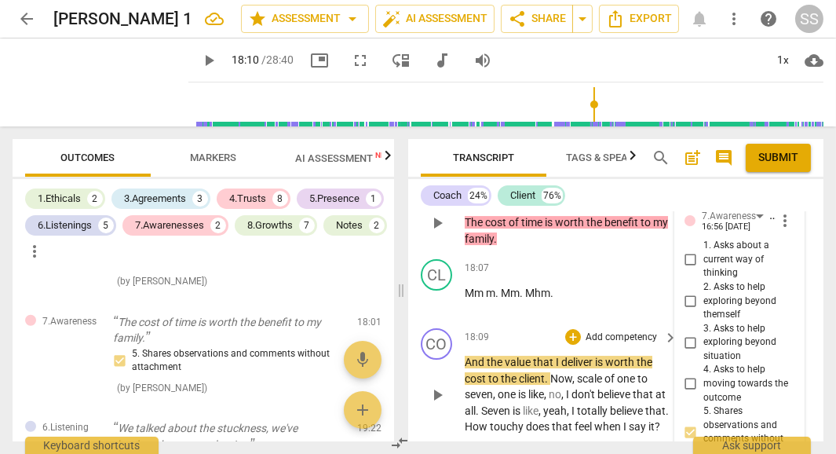
click at [549, 420] on span "does" at bounding box center [539, 426] width 26 height 13
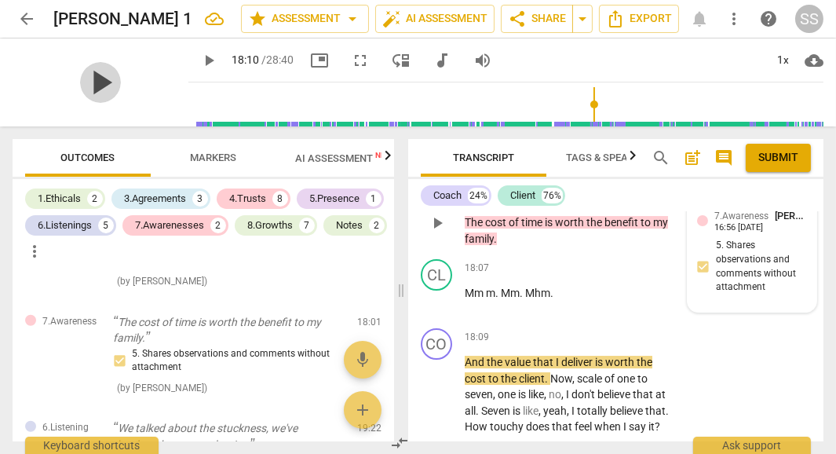
click at [82, 79] on span "play_arrow" at bounding box center [100, 82] width 41 height 41
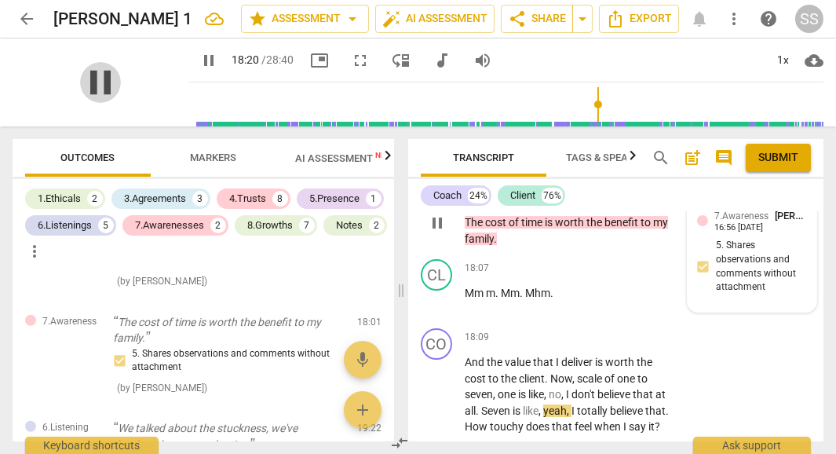
click at [97, 77] on span "pause" at bounding box center [100, 82] width 41 height 41
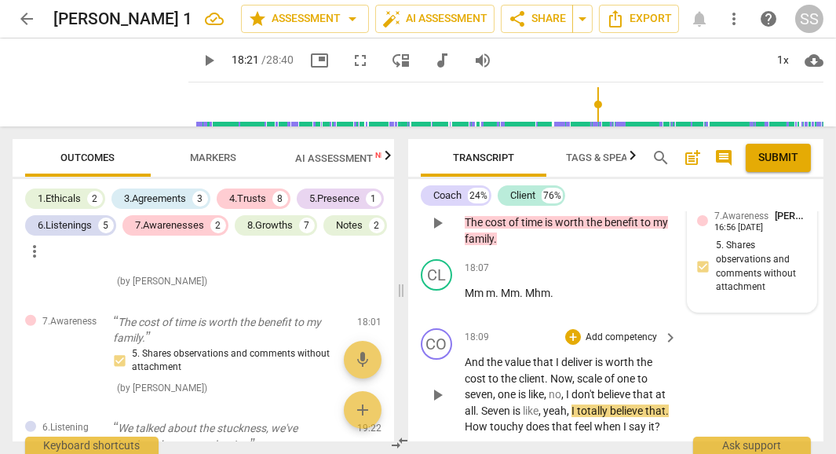
click at [552, 372] on span "Now" at bounding box center [561, 378] width 22 height 13
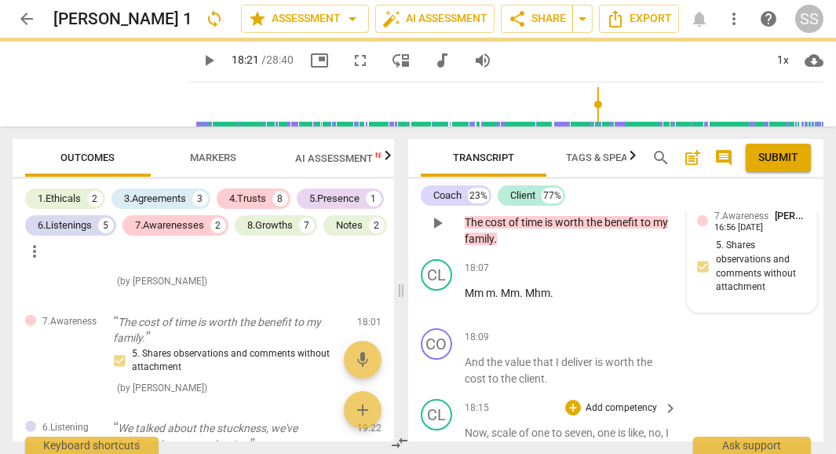
scroll to position [8294, 0]
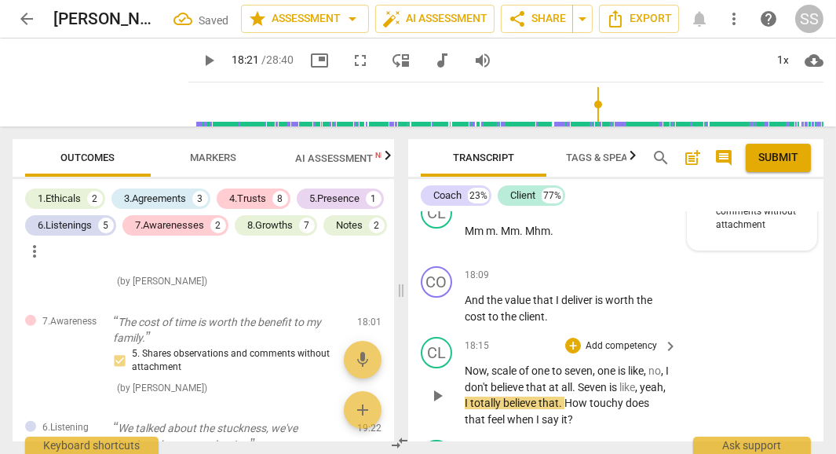
click at [466, 364] on span "Now" at bounding box center [476, 370] width 22 height 13
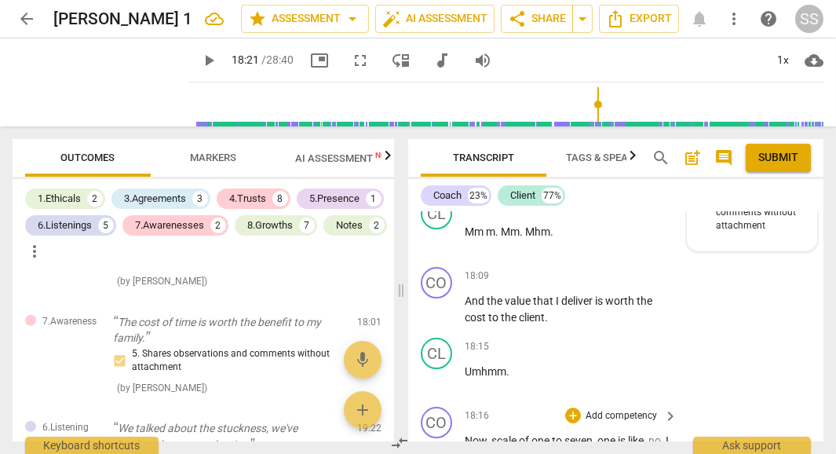
scroll to position [8276, 0]
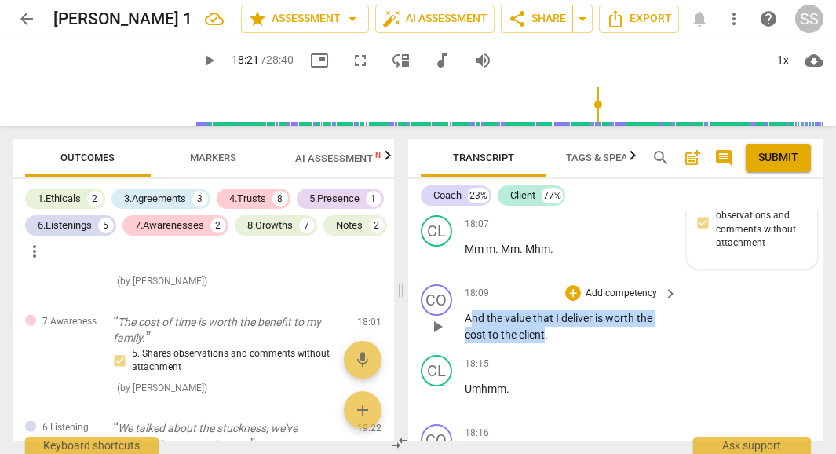
drag, startPoint x: 468, startPoint y: 282, endPoint x: 544, endPoint y: 300, distance: 78.0
click at [544, 310] on p "And the value that I deliver is worth the cost to the client ." at bounding box center [567, 326] width 205 height 32
click at [544, 328] on span "client" at bounding box center [532, 334] width 26 height 13
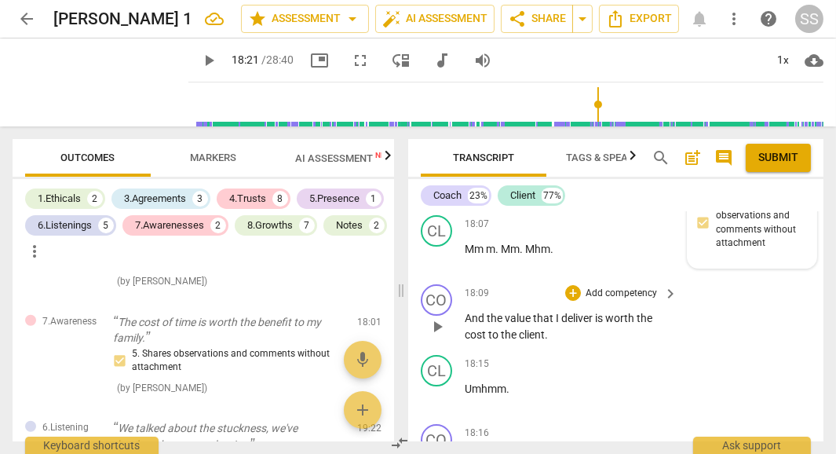
click at [464, 279] on div "CO play_arrow pause 18:09 + Add competency keyboard_arrow_right And the value t…" at bounding box center [615, 313] width 415 height 71
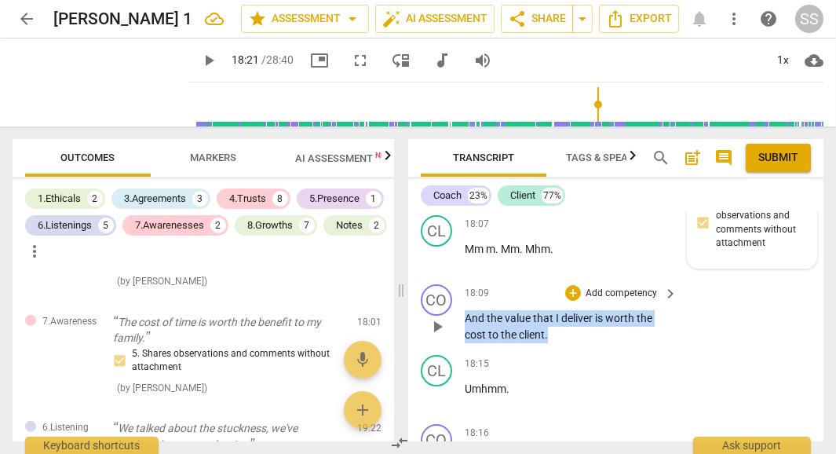
drag, startPoint x: 464, startPoint y: 279, endPoint x: 552, endPoint y: 293, distance: 89.0
click at [552, 310] on p "And the value that I deliver is worth the cost to the client ." at bounding box center [567, 326] width 205 height 32
click at [645, 310] on p "And the value that I deliver is worth the cost to the client ." at bounding box center [567, 326] width 205 height 32
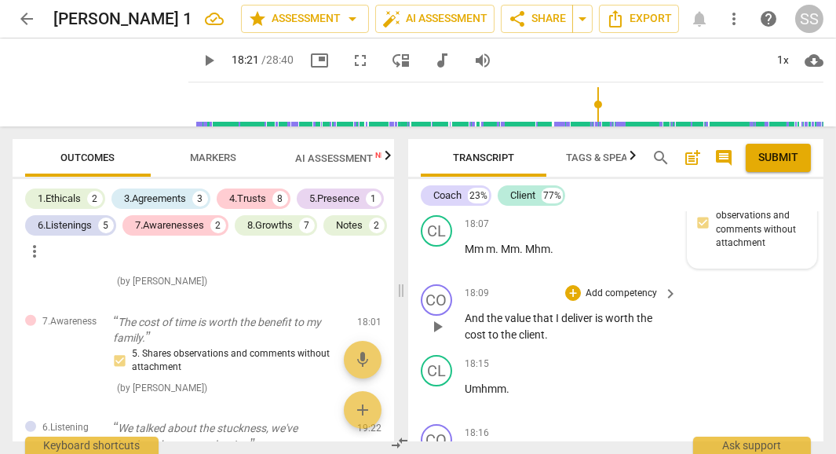
click at [619, 286] on p "Add competency" at bounding box center [621, 293] width 75 height 14
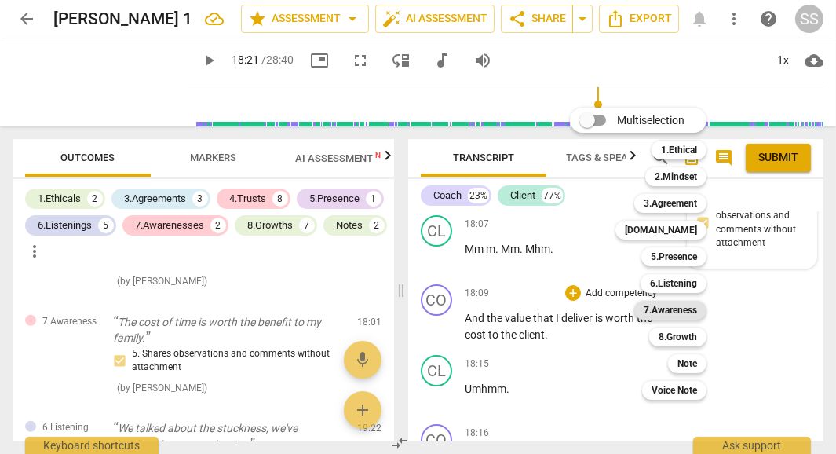
click at [689, 306] on b "7.Awareness" at bounding box center [669, 310] width 53 height 19
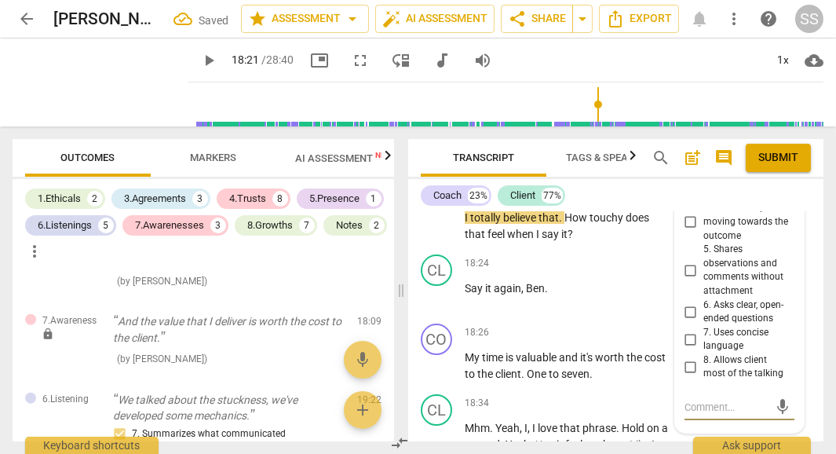
scroll to position [8565, 0]
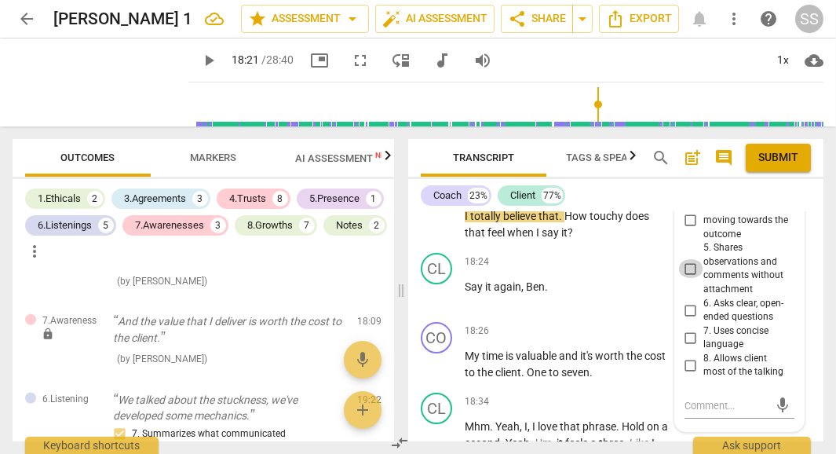
click at [685, 259] on input "5. Shares observations and comments without attachment" at bounding box center [690, 268] width 25 height 19
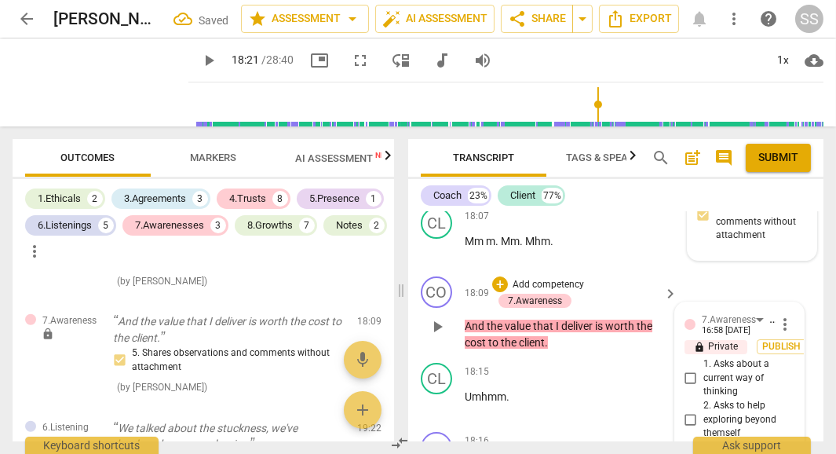
scroll to position [8274, 0]
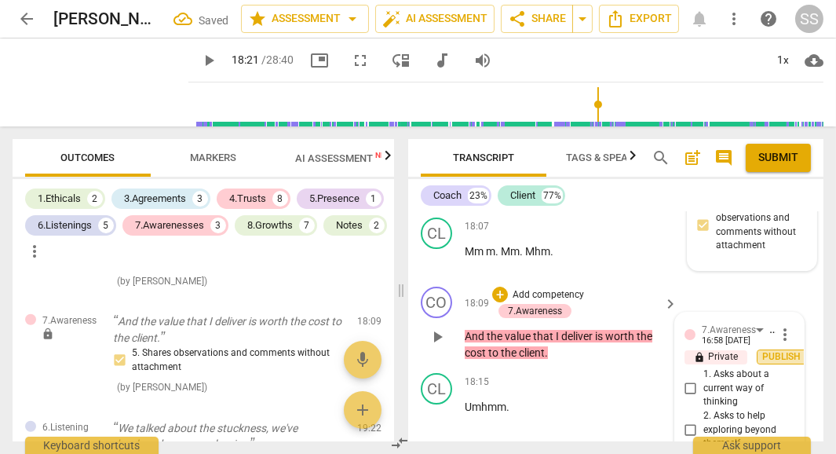
click at [776, 350] on span "Publish" at bounding box center [782, 356] width 24 height 13
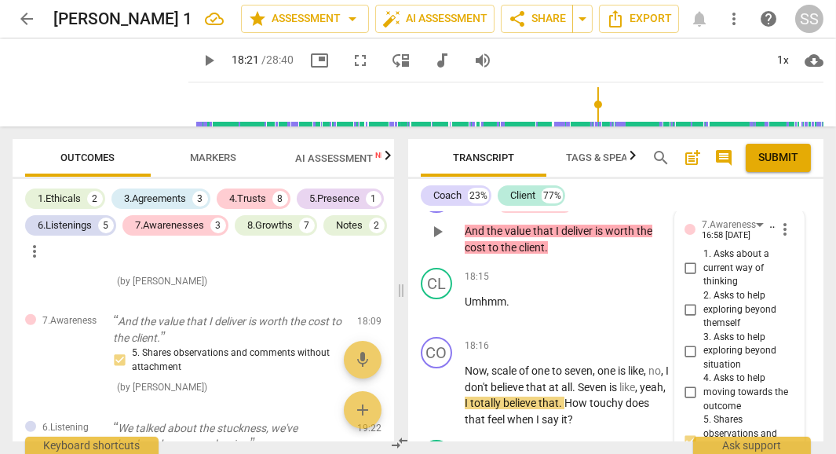
scroll to position [8392, 0]
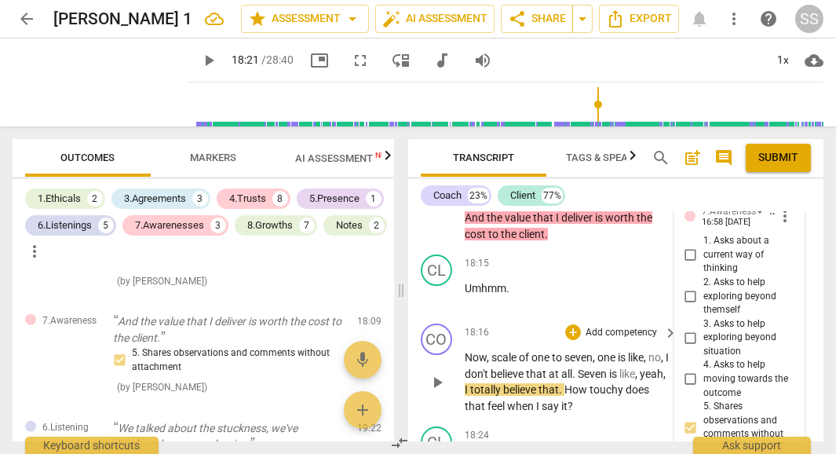
click at [503, 383] on span "totally" at bounding box center [486, 389] width 33 height 13
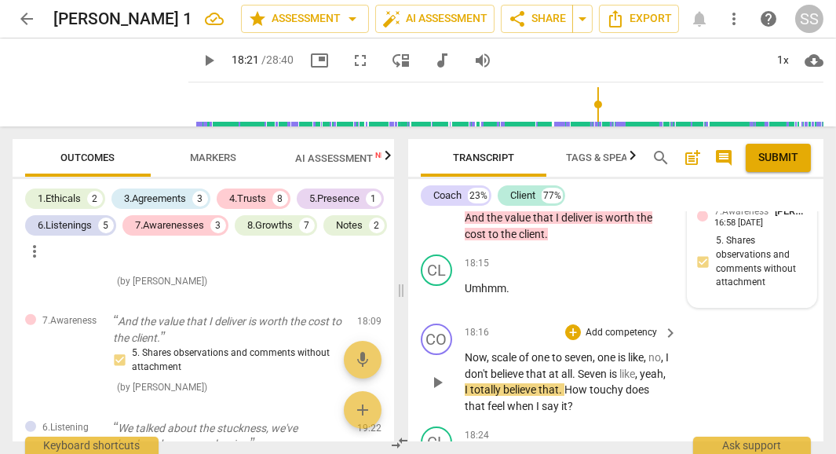
click at [661, 351] on span "," at bounding box center [663, 357] width 5 height 13
click at [462, 355] on div "play_arrow pause" at bounding box center [445, 382] width 40 height 54
click at [465, 351] on span "Now" at bounding box center [476, 357] width 22 height 13
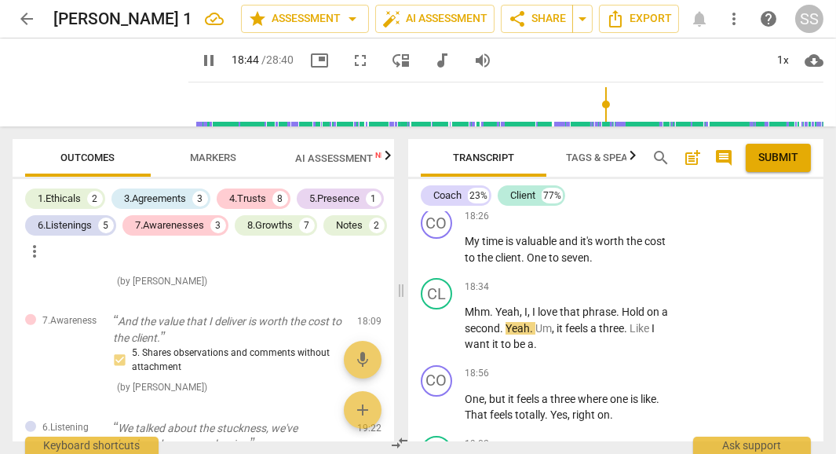
scroll to position [8681, 0]
click at [95, 82] on span "pause" at bounding box center [100, 82] width 41 height 41
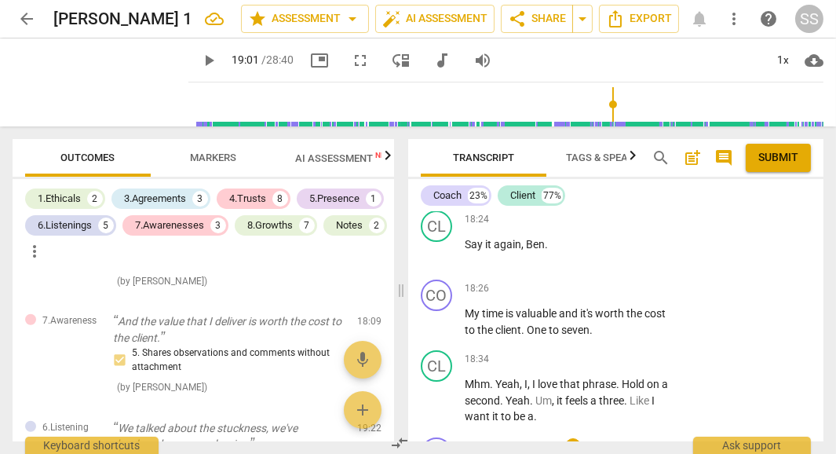
scroll to position [8598, 0]
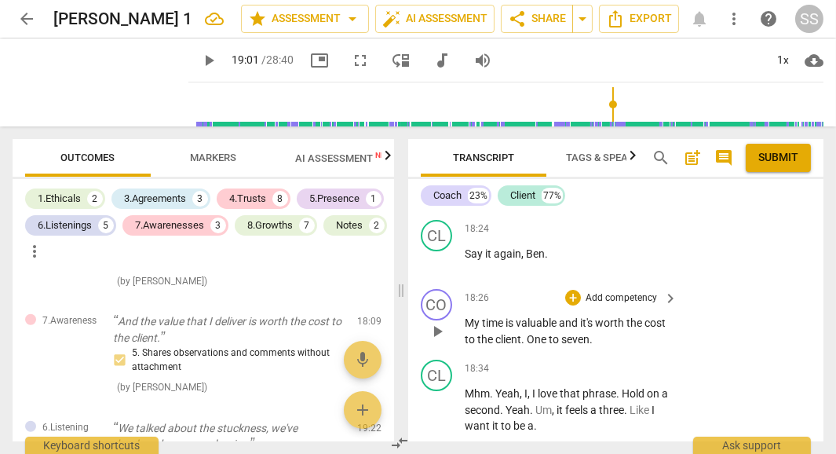
click at [616, 291] on p "Add competency" at bounding box center [621, 298] width 75 height 14
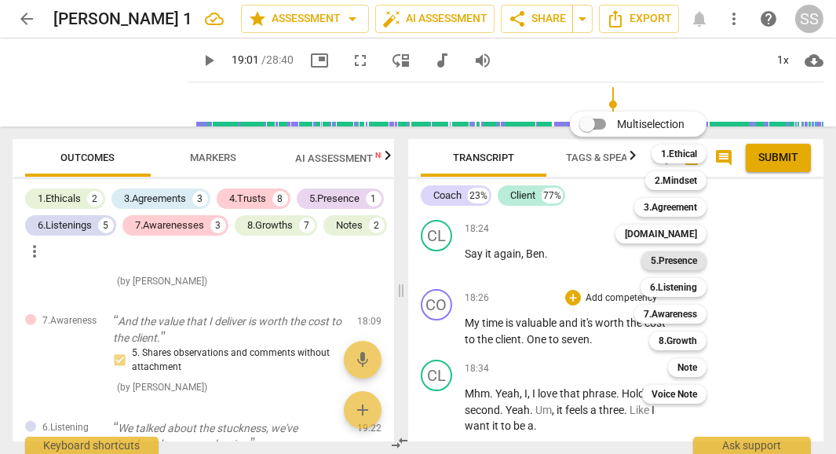
click at [663, 262] on b "5.Presence" at bounding box center [673, 260] width 46 height 19
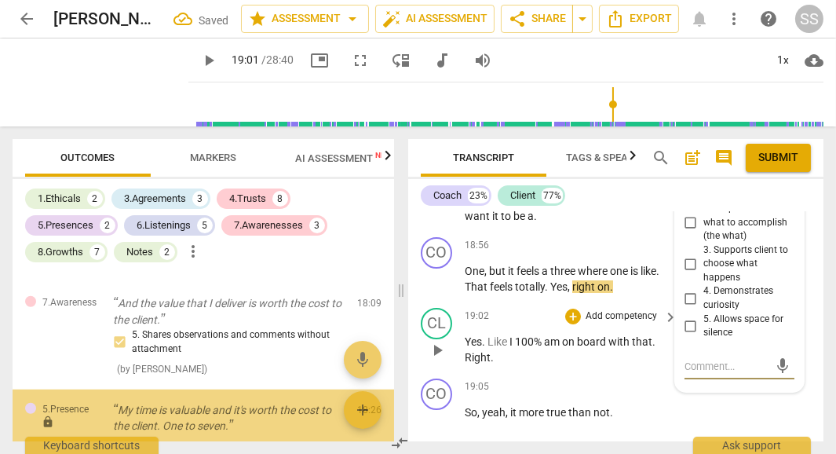
scroll to position [2150, 0]
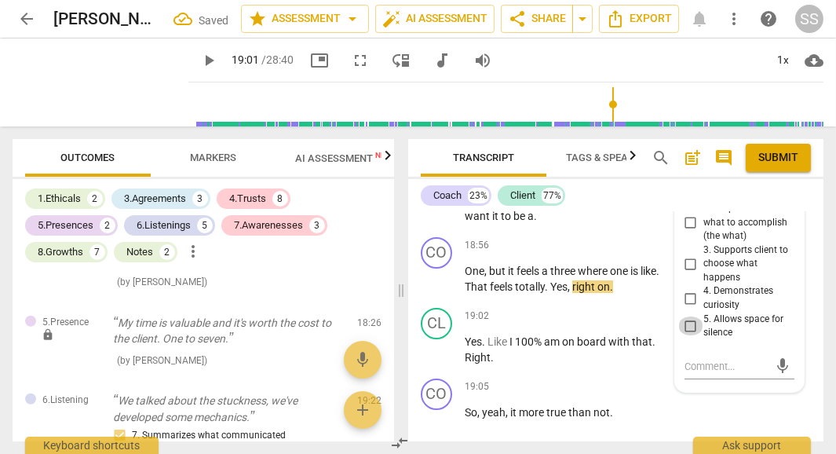
click at [681, 316] on input "5. Allows space for silence" at bounding box center [690, 325] width 25 height 19
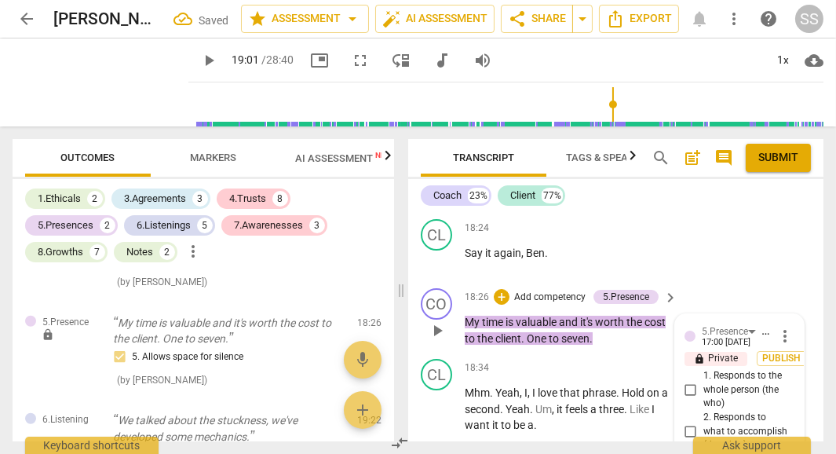
scroll to position [8598, 0]
click at [778, 352] on span "Publish" at bounding box center [782, 358] width 24 height 13
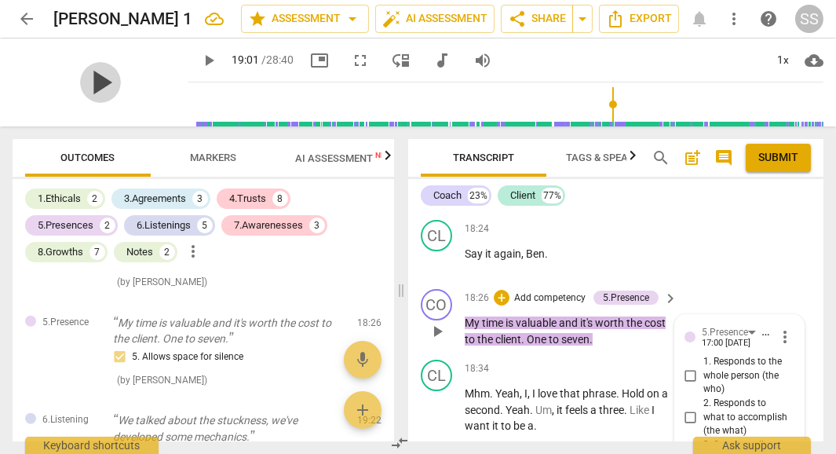
click at [89, 89] on span "play_arrow" at bounding box center [100, 82] width 41 height 41
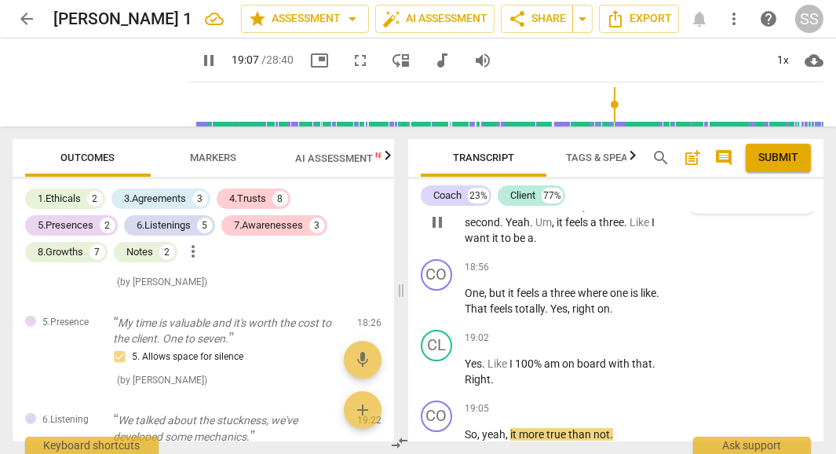
scroll to position [8788, 0]
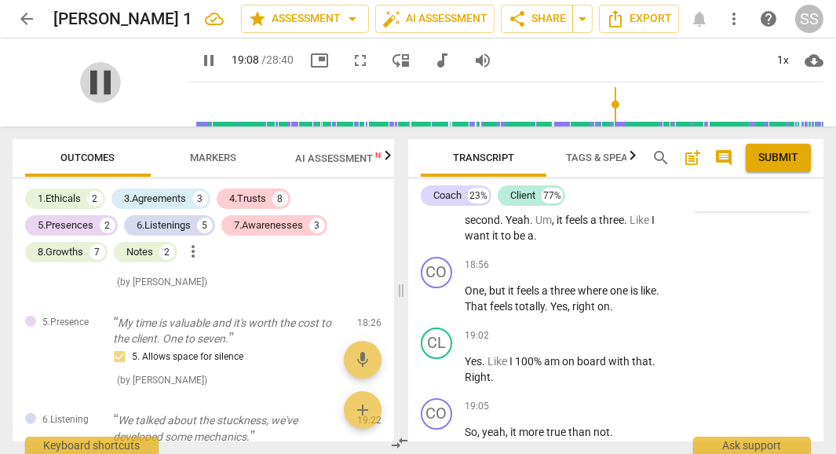
click at [89, 71] on span "pause" at bounding box center [100, 82] width 41 height 41
click at [467, 425] on span "So" at bounding box center [471, 431] width 13 height 13
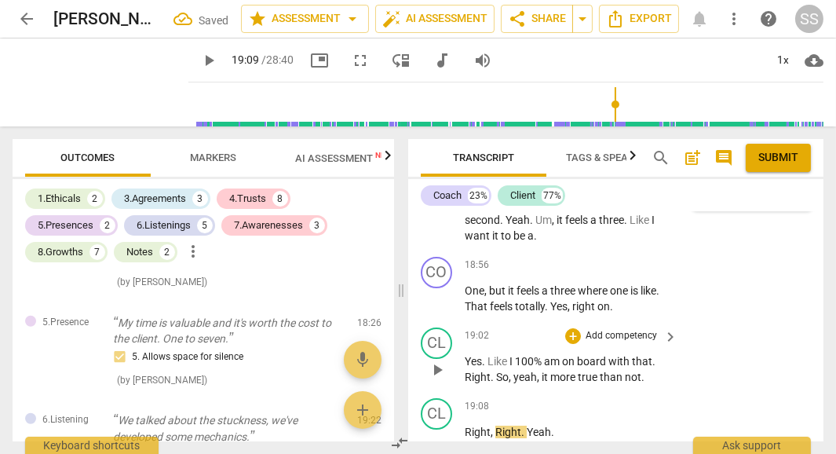
click at [538, 370] on span "," at bounding box center [539, 376] width 5 height 13
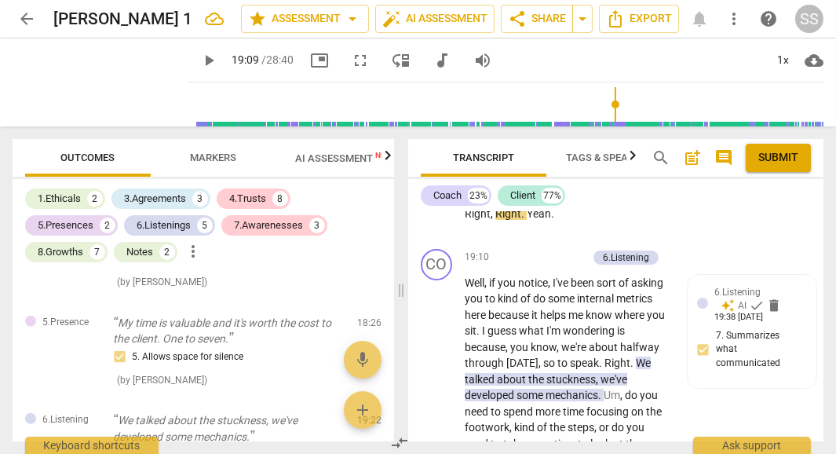
scroll to position [9080, 0]
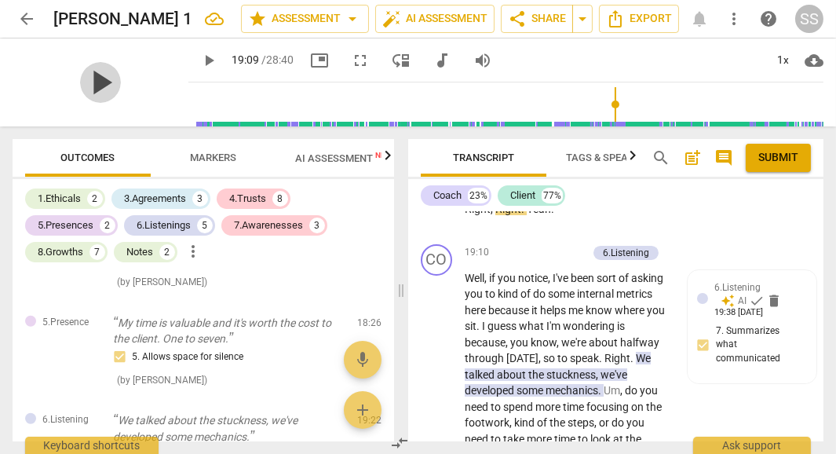
click at [85, 78] on span "play_arrow" at bounding box center [100, 82] width 41 height 41
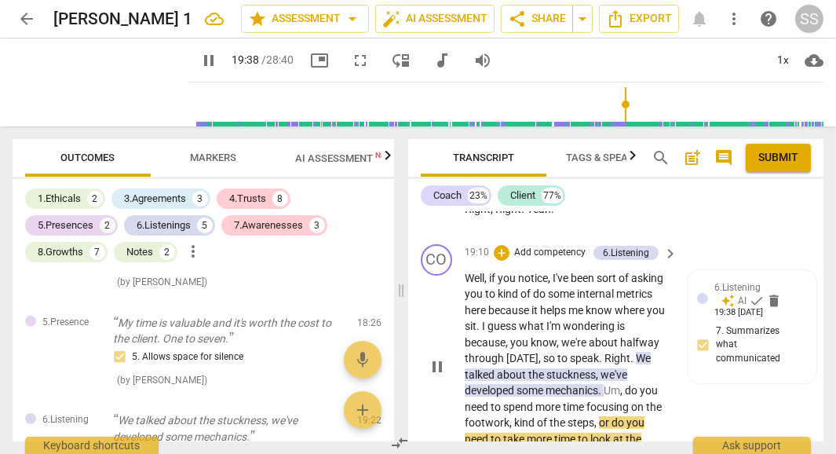
scroll to position [9115, 0]
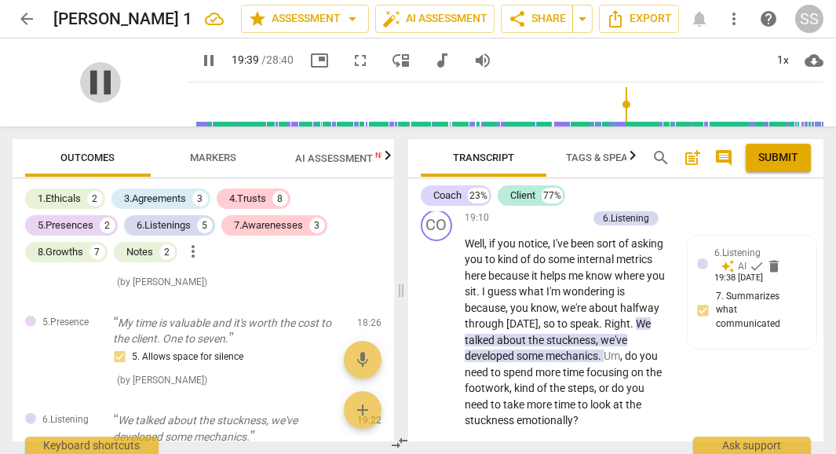
click at [82, 83] on span "pause" at bounding box center [100, 82] width 41 height 41
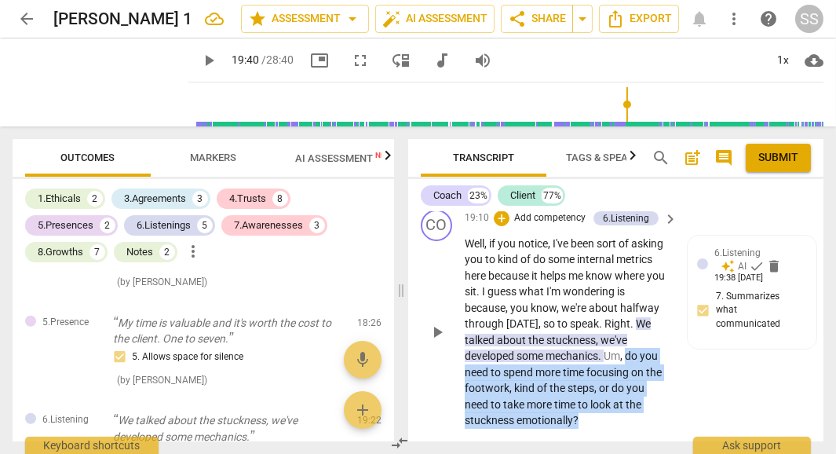
drag, startPoint x: 545, startPoint y: 332, endPoint x: 634, endPoint y: 395, distance: 109.7
click at [634, 395] on p "Well , if you notice , I've been sort of asking you to kind of do some internal…" at bounding box center [567, 331] width 205 height 193
click at [540, 373] on div "+" at bounding box center [541, 375] width 16 height 16
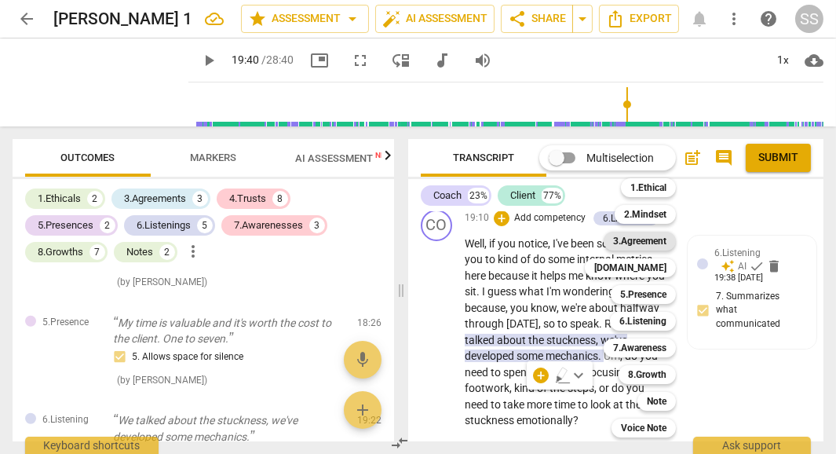
click at [653, 240] on b "3.Agreement" at bounding box center [639, 240] width 53 height 19
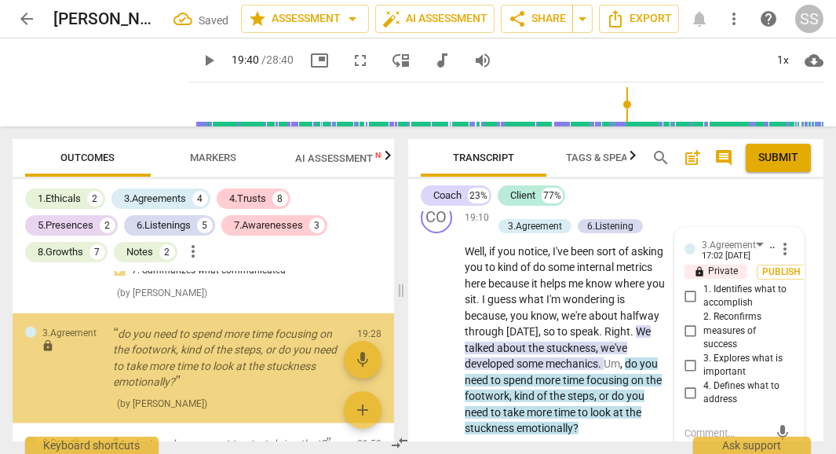
scroll to position [2361, 0]
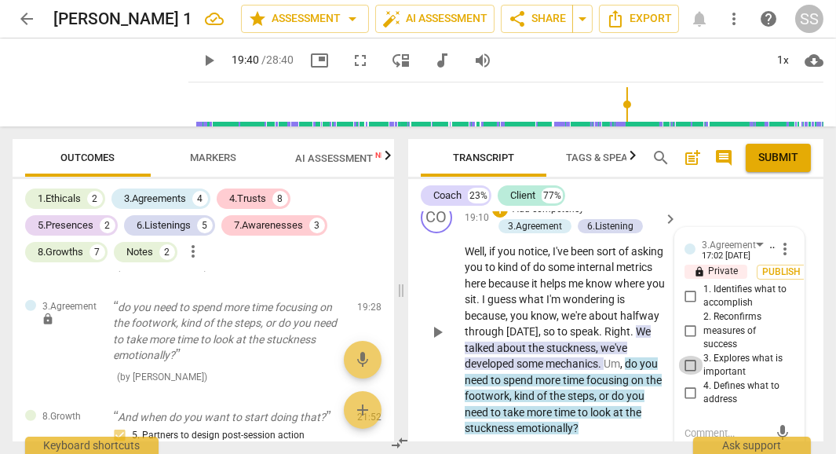
click at [687, 355] on input "3. Explores what is important" at bounding box center [690, 364] width 25 height 19
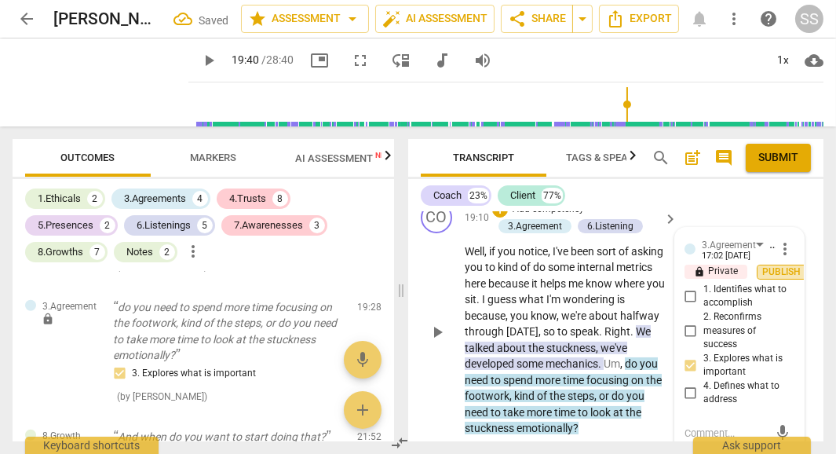
click at [772, 265] on span "Publish" at bounding box center [782, 271] width 24 height 13
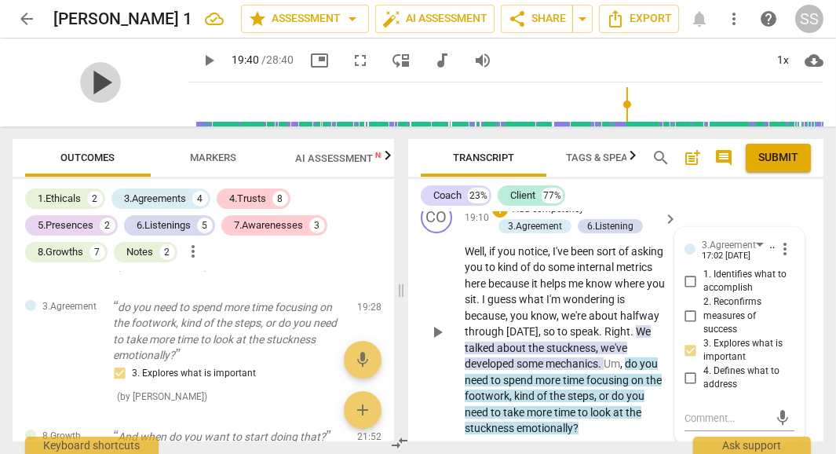
click at [86, 74] on span "play_arrow" at bounding box center [100, 82] width 41 height 41
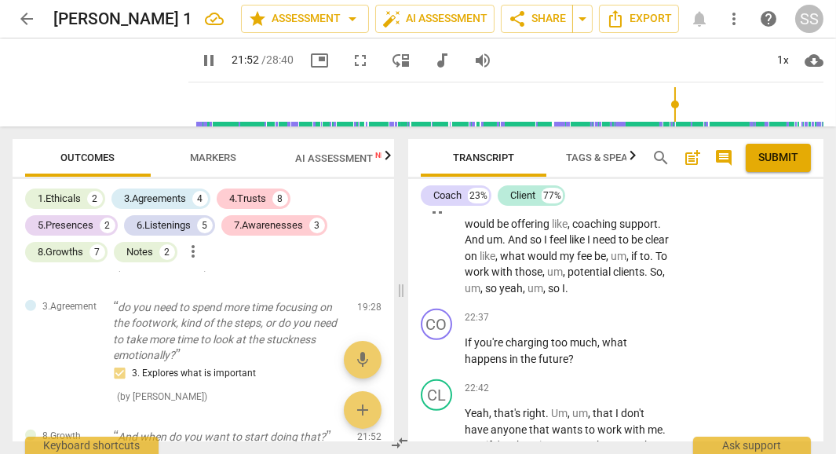
scroll to position [10632, 0]
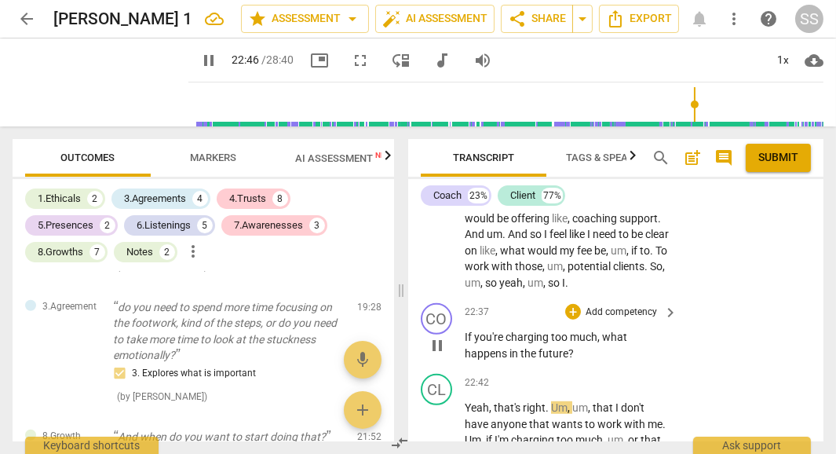
click at [559, 347] on span "future" at bounding box center [553, 353] width 30 height 13
click at [586, 305] on p "Add competency" at bounding box center [621, 312] width 75 height 14
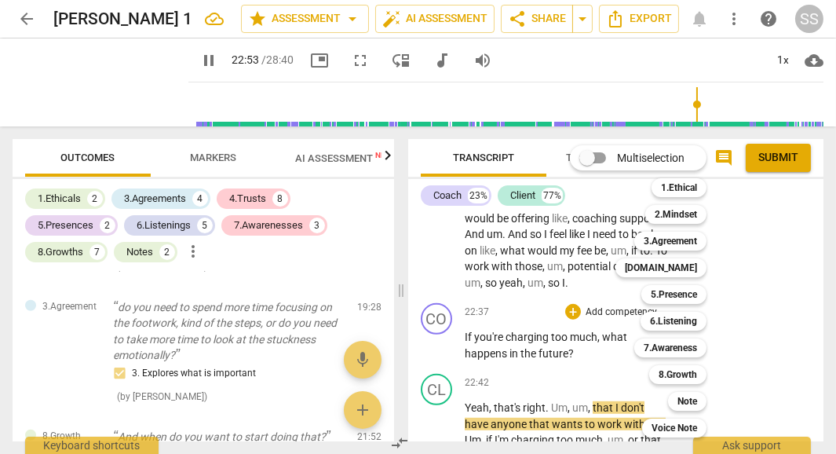
click at [101, 75] on div at bounding box center [418, 227] width 836 height 454
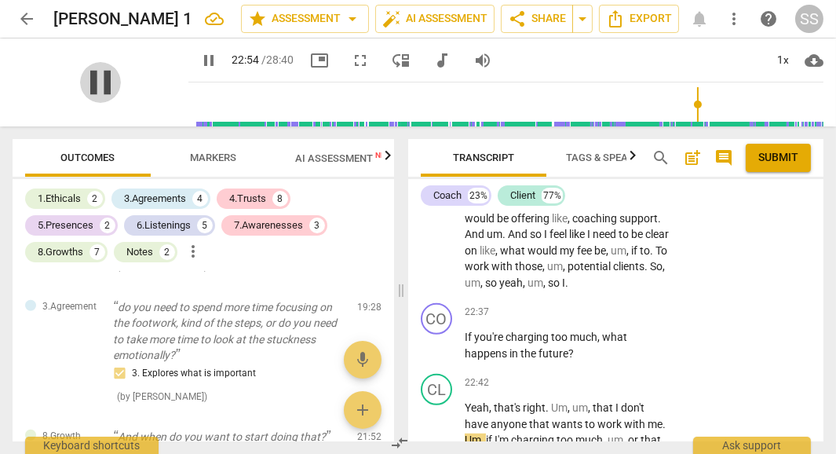
click at [85, 84] on span "pause" at bounding box center [100, 82] width 41 height 41
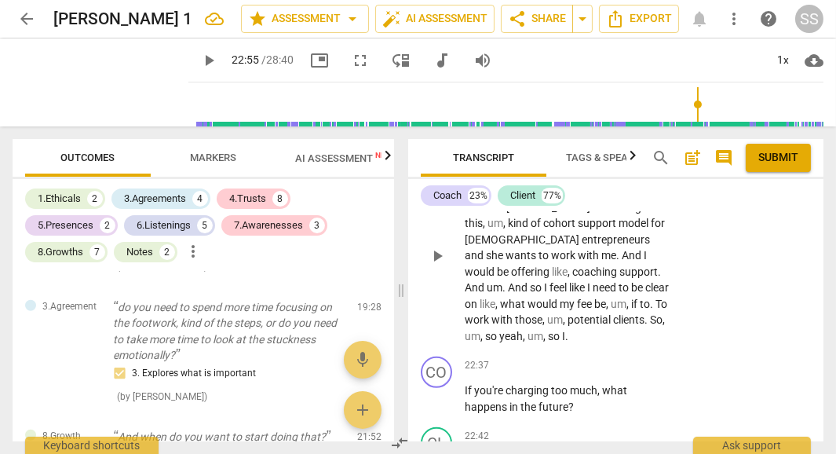
scroll to position [10608, 0]
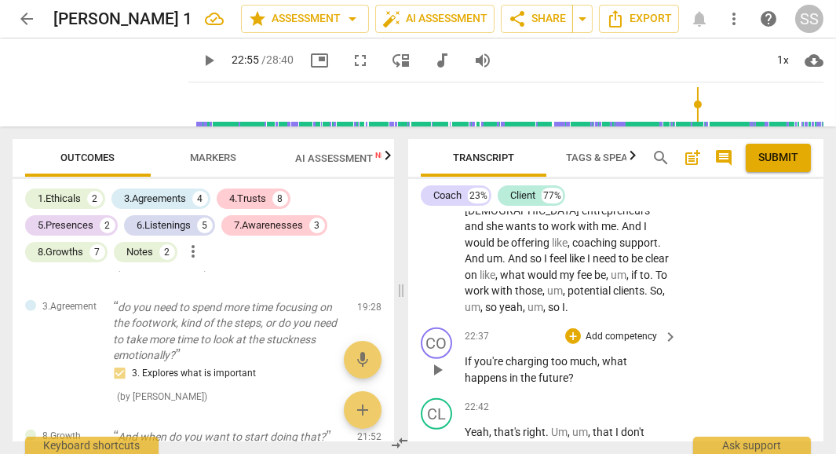
click at [621, 340] on div "22:37 + Add competency keyboard_arrow_right If you're charging too much , what …" at bounding box center [572, 356] width 214 height 58
click at [627, 336] on div "22:37 + Add competency keyboard_arrow_right If you're charging too much , what …" at bounding box center [572, 356] width 214 height 58
click at [639, 330] on p "Add competency" at bounding box center [621, 337] width 75 height 14
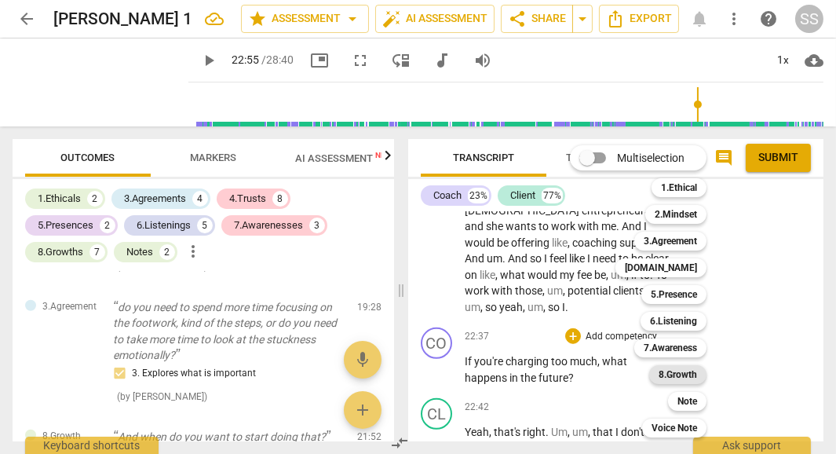
click at [695, 374] on b "8.Growth" at bounding box center [677, 374] width 38 height 19
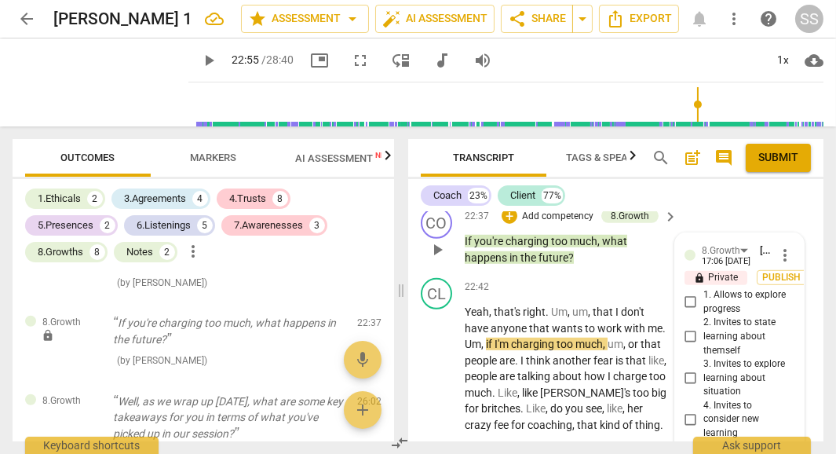
scroll to position [10723, 0]
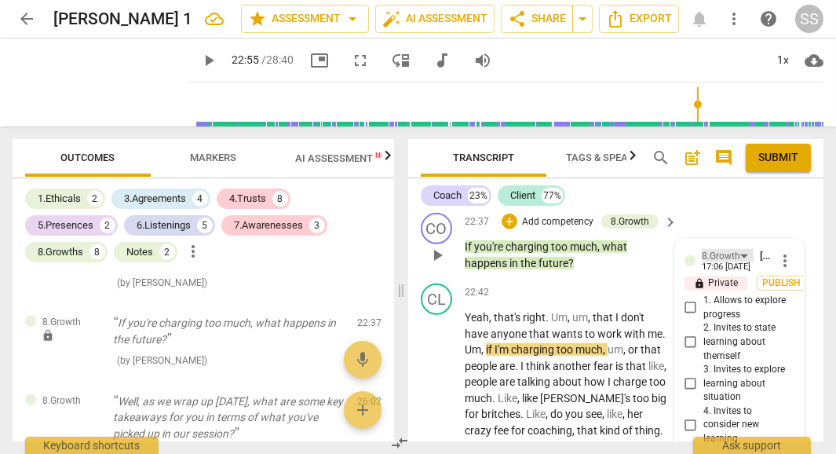
click at [741, 249] on div "8.Growth" at bounding box center [727, 255] width 52 height 13
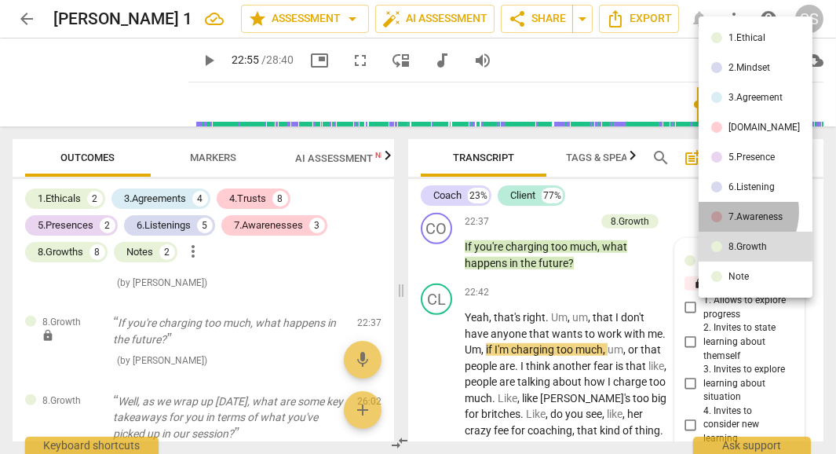
click at [728, 212] on div "7.Awareness" at bounding box center [755, 216] width 54 height 9
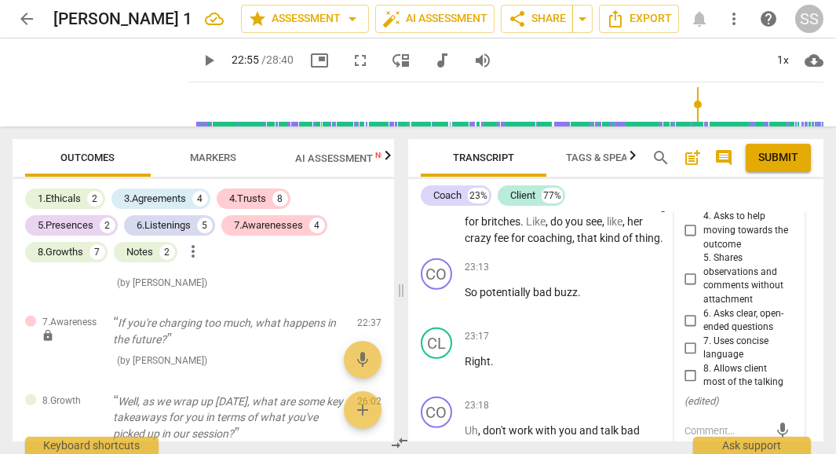
scroll to position [10933, 0]
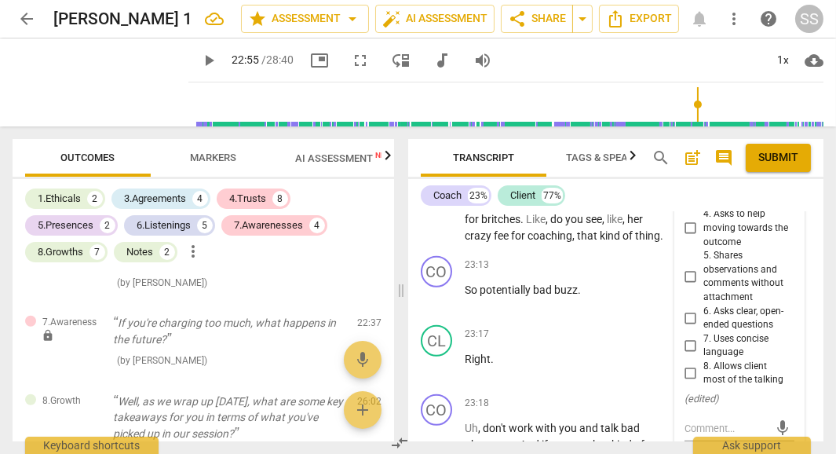
click at [687, 304] on label "6. Asks clear, open-ended questions" at bounding box center [733, 317] width 110 height 27
click at [687, 308] on input "6. Asks clear, open-ended questions" at bounding box center [690, 317] width 25 height 19
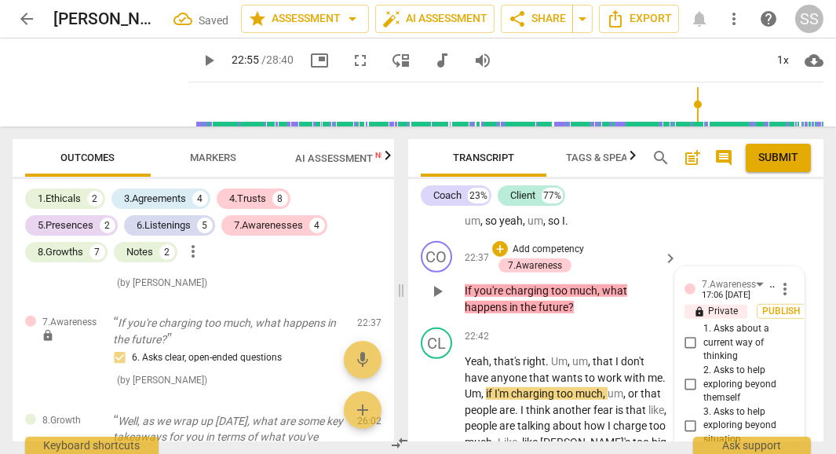
scroll to position [10691, 0]
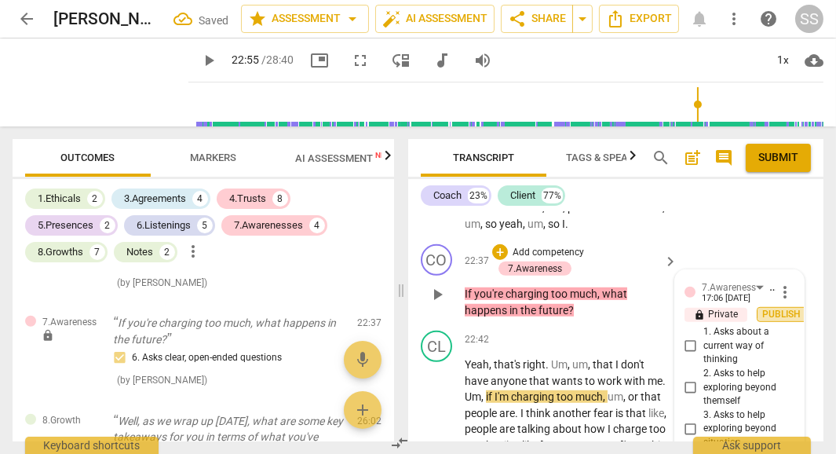
click at [776, 308] on span "Publish" at bounding box center [782, 314] width 24 height 13
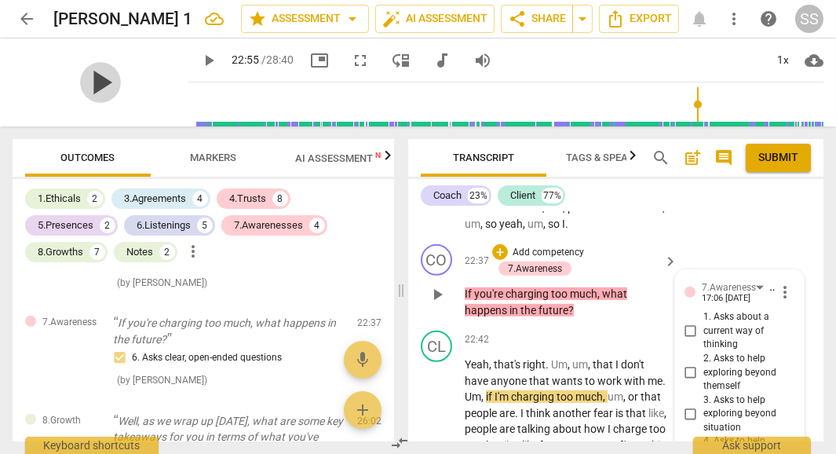
click at [86, 78] on span "play_arrow" at bounding box center [100, 82] width 41 height 41
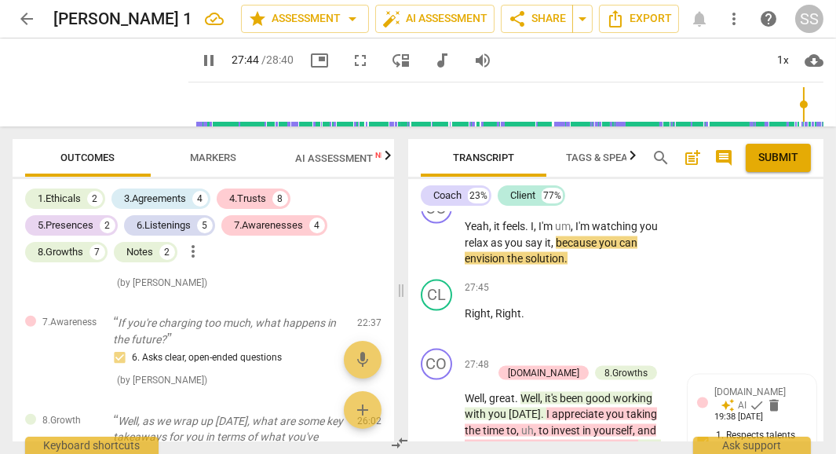
scroll to position [12844, 0]
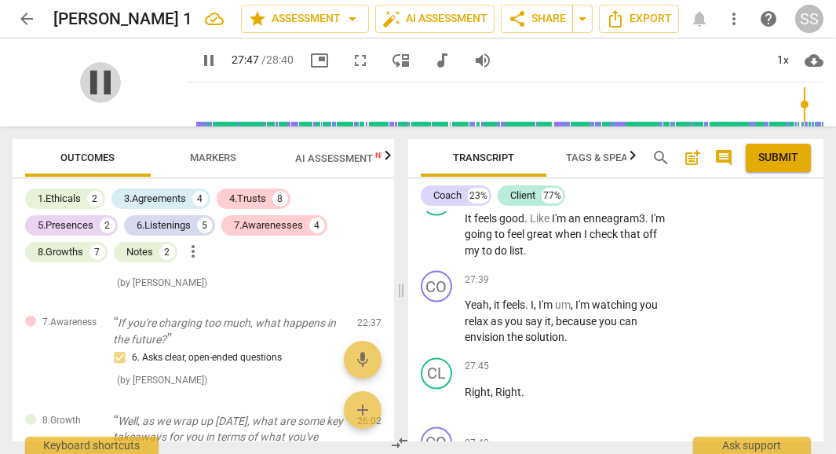
click at [90, 80] on span "pause" at bounding box center [100, 82] width 41 height 41
click at [594, 273] on p "Add competency" at bounding box center [621, 280] width 75 height 14
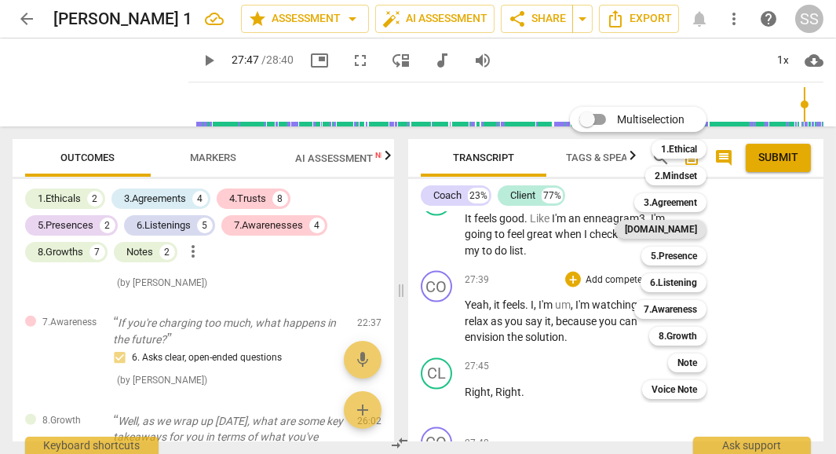
click at [687, 232] on b "[DOMAIN_NAME]" at bounding box center [661, 229] width 72 height 19
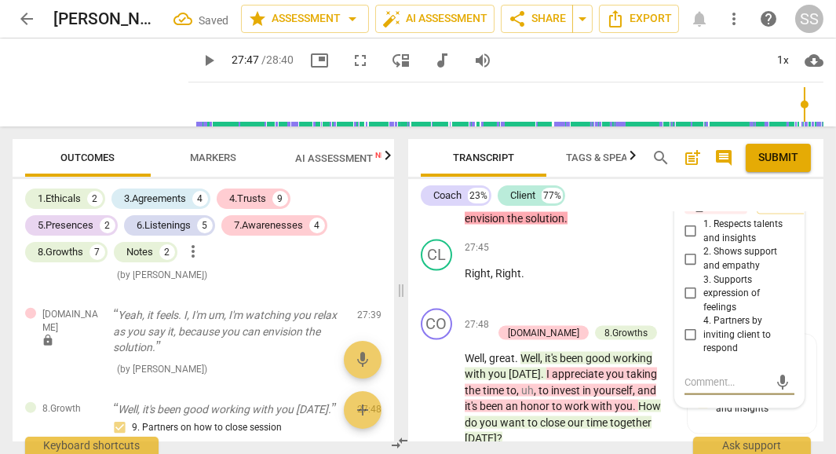
scroll to position [12978, 0]
click at [689, 285] on input "3. Supports expression of feelings" at bounding box center [690, 294] width 25 height 19
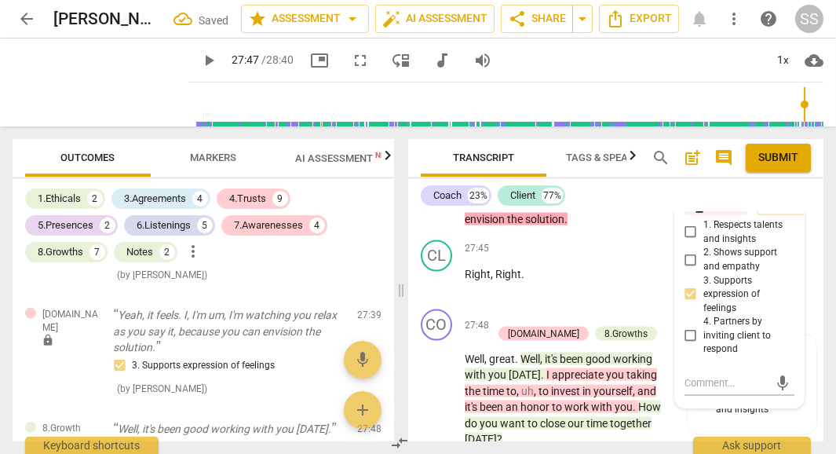
scroll to position [12816, 0]
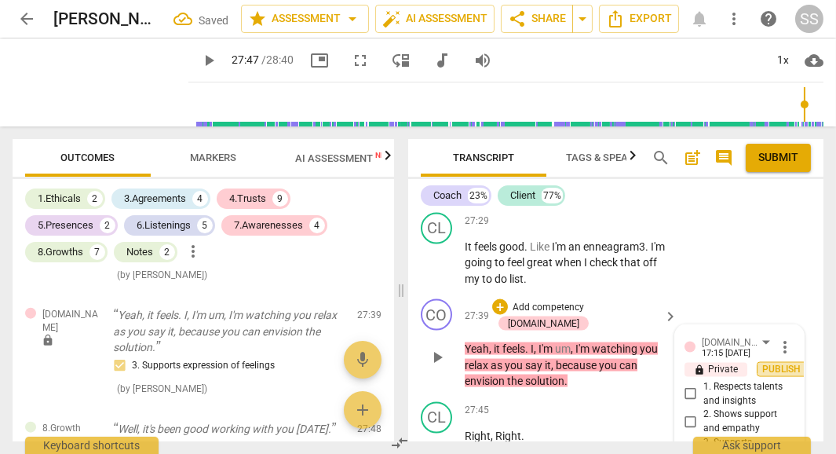
click at [785, 363] on span "Publish" at bounding box center [782, 369] width 24 height 13
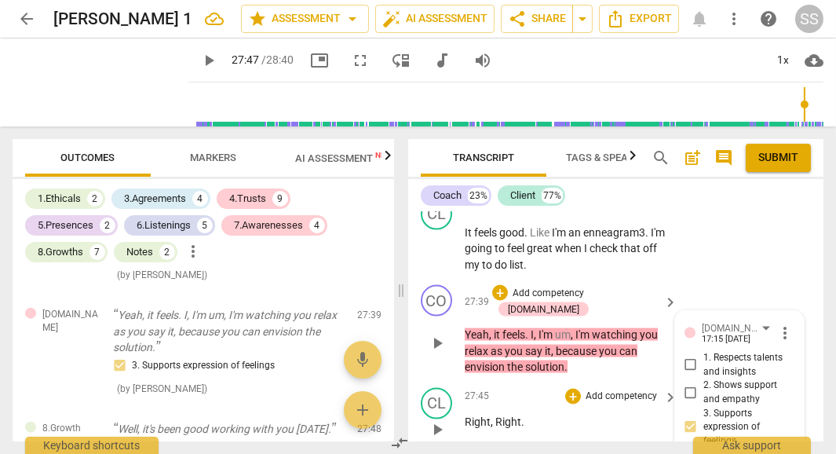
scroll to position [12831, 0]
click at [581, 413] on p "Right , Right ." at bounding box center [567, 421] width 205 height 16
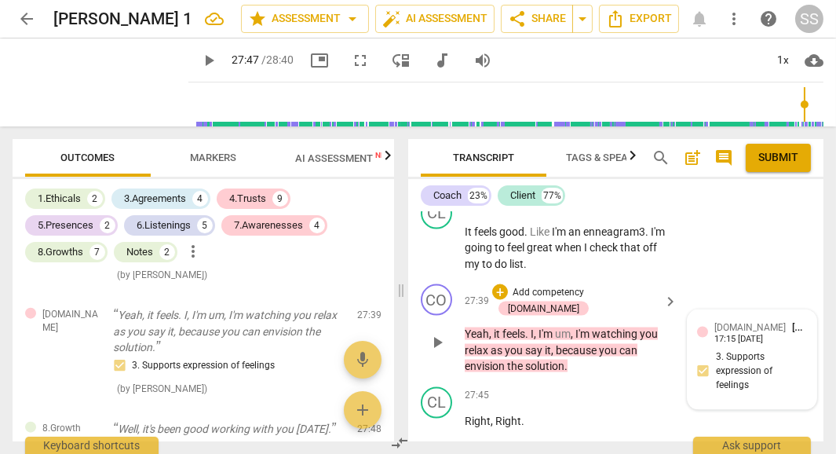
click at [527, 326] on p "Yeah , it feels . I , I'm um , I'm watching you relax as you say it , because y…" at bounding box center [567, 350] width 205 height 49
click at [82, 82] on span "play_arrow" at bounding box center [100, 82] width 41 height 41
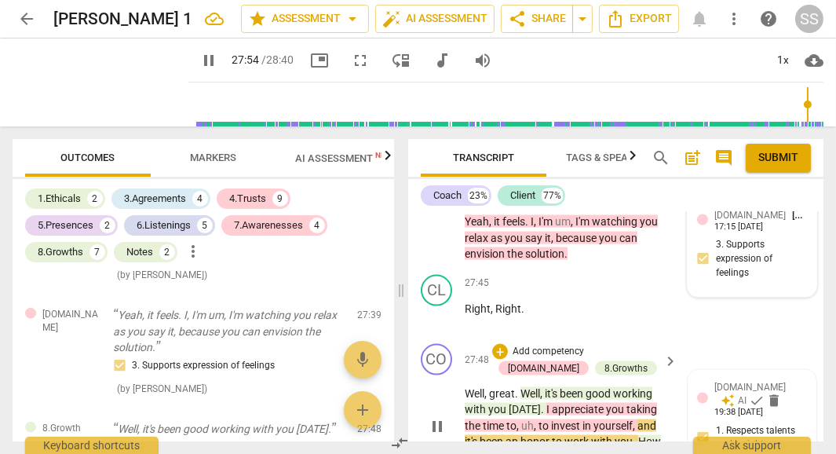
scroll to position [12862, 0]
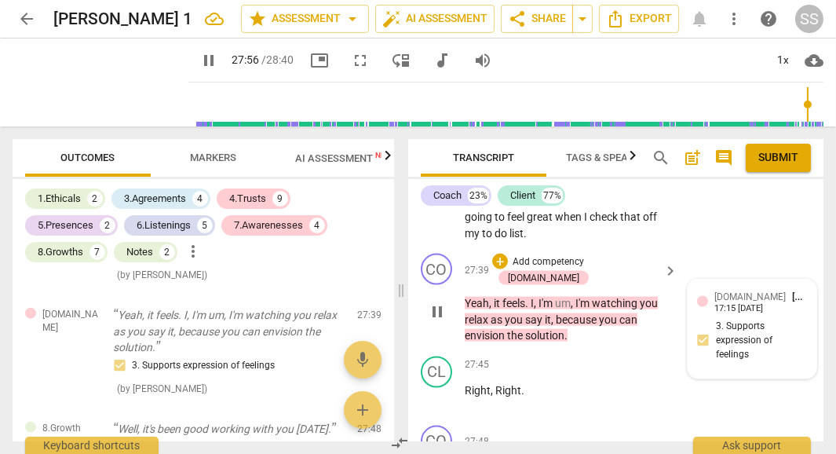
click at [424, 275] on div "CO play_arrow pause" at bounding box center [443, 298] width 44 height 90
click at [437, 302] on span "pause" at bounding box center [437, 311] width 19 height 19
click at [437, 302] on span "play_arrow" at bounding box center [437, 311] width 19 height 19
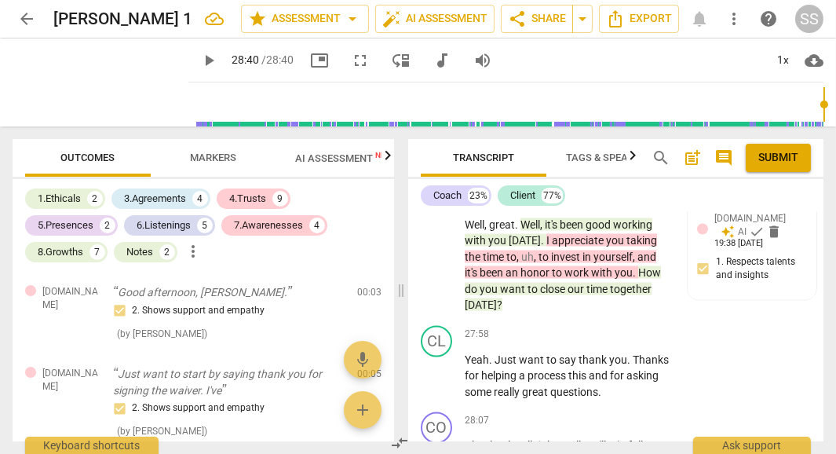
scroll to position [13110, 0]
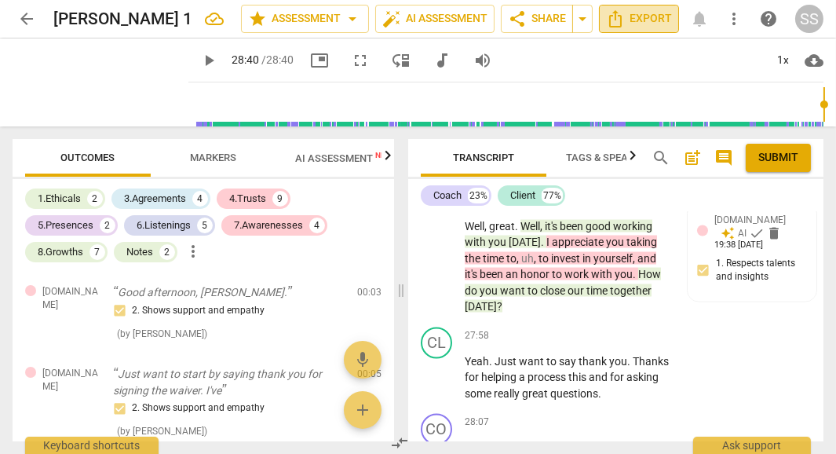
click at [636, 23] on span "Export" at bounding box center [639, 18] width 66 height 19
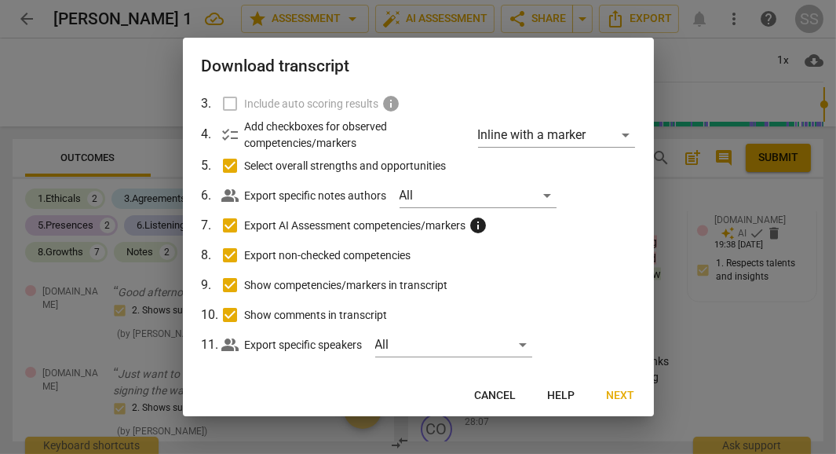
scroll to position [140, 0]
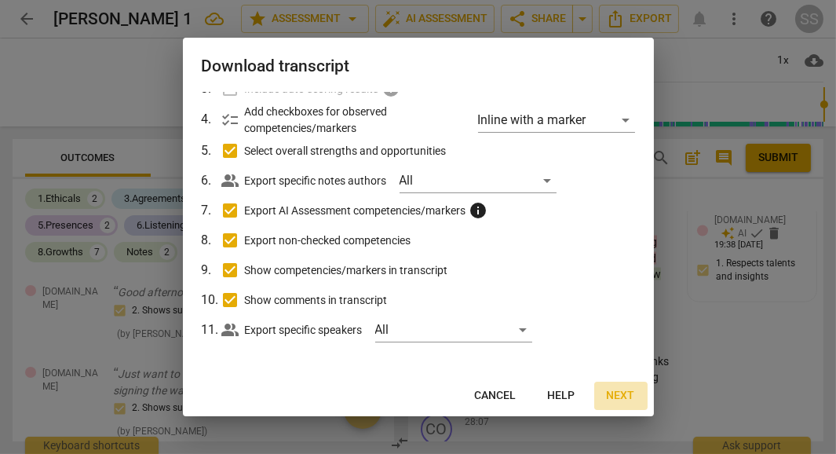
click at [615, 401] on span "Next" at bounding box center [621, 396] width 28 height 16
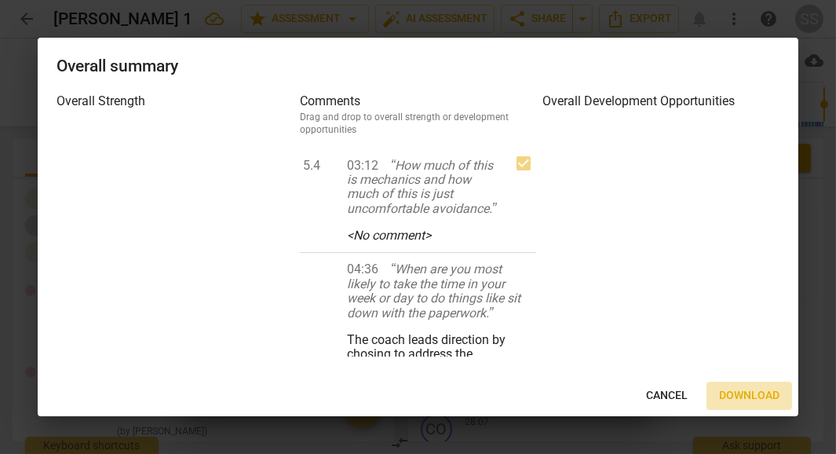
click at [736, 391] on span "Download" at bounding box center [749, 396] width 60 height 16
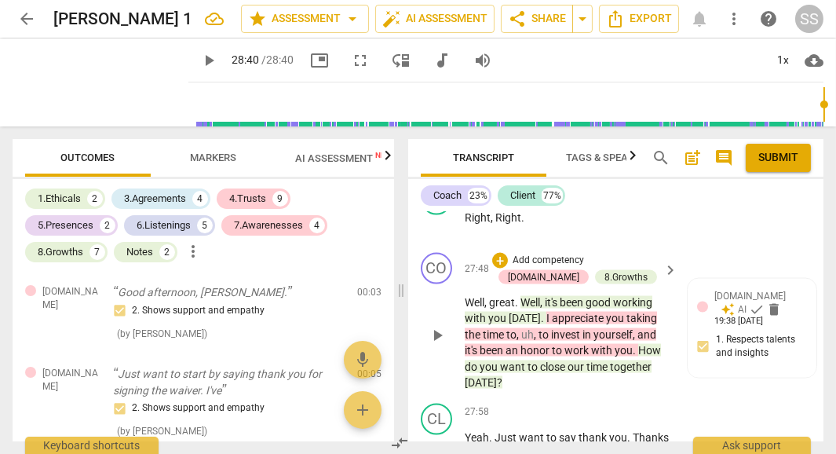
scroll to position [13033, 0]
